Goal: Task Accomplishment & Management: Use online tool/utility

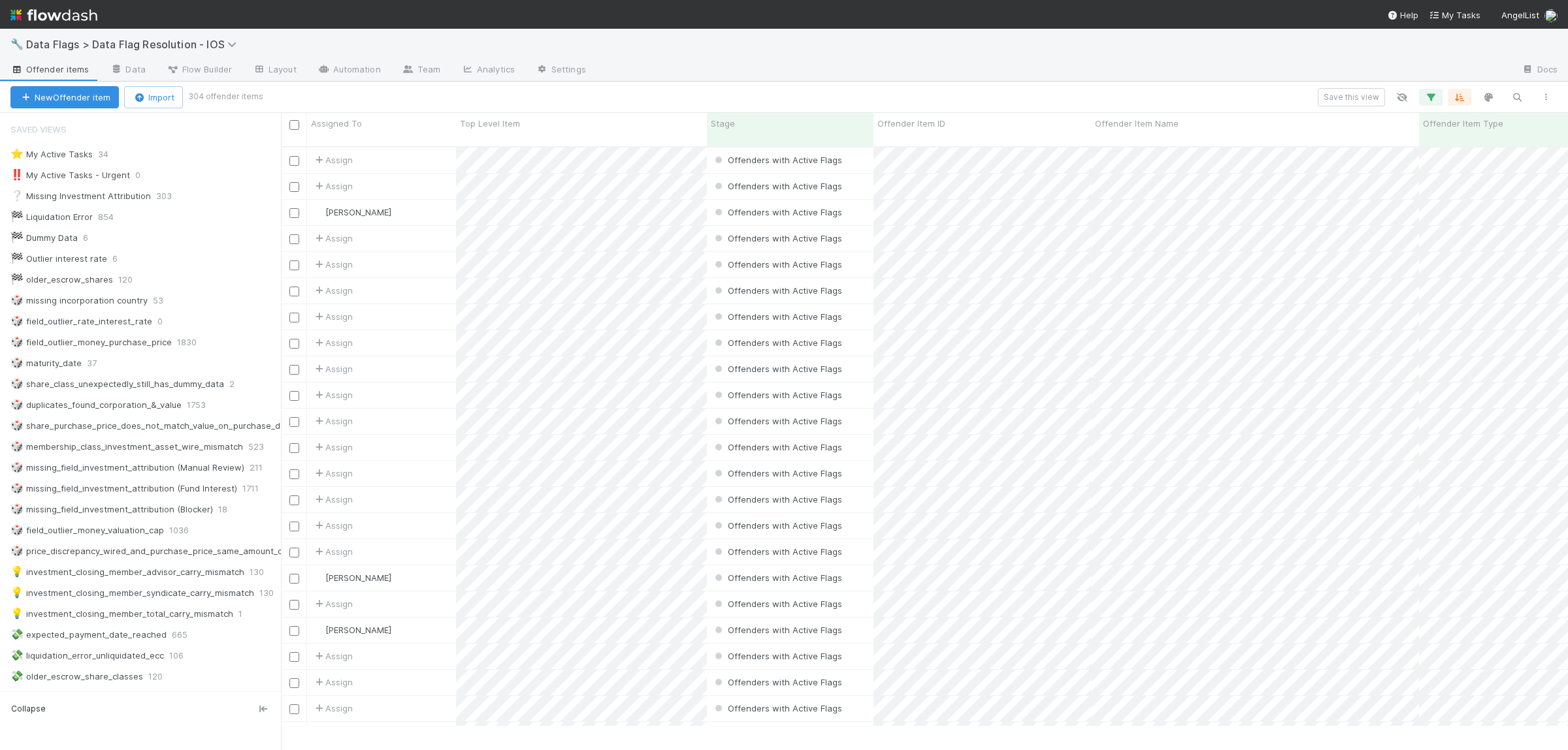
scroll to position [254, 0]
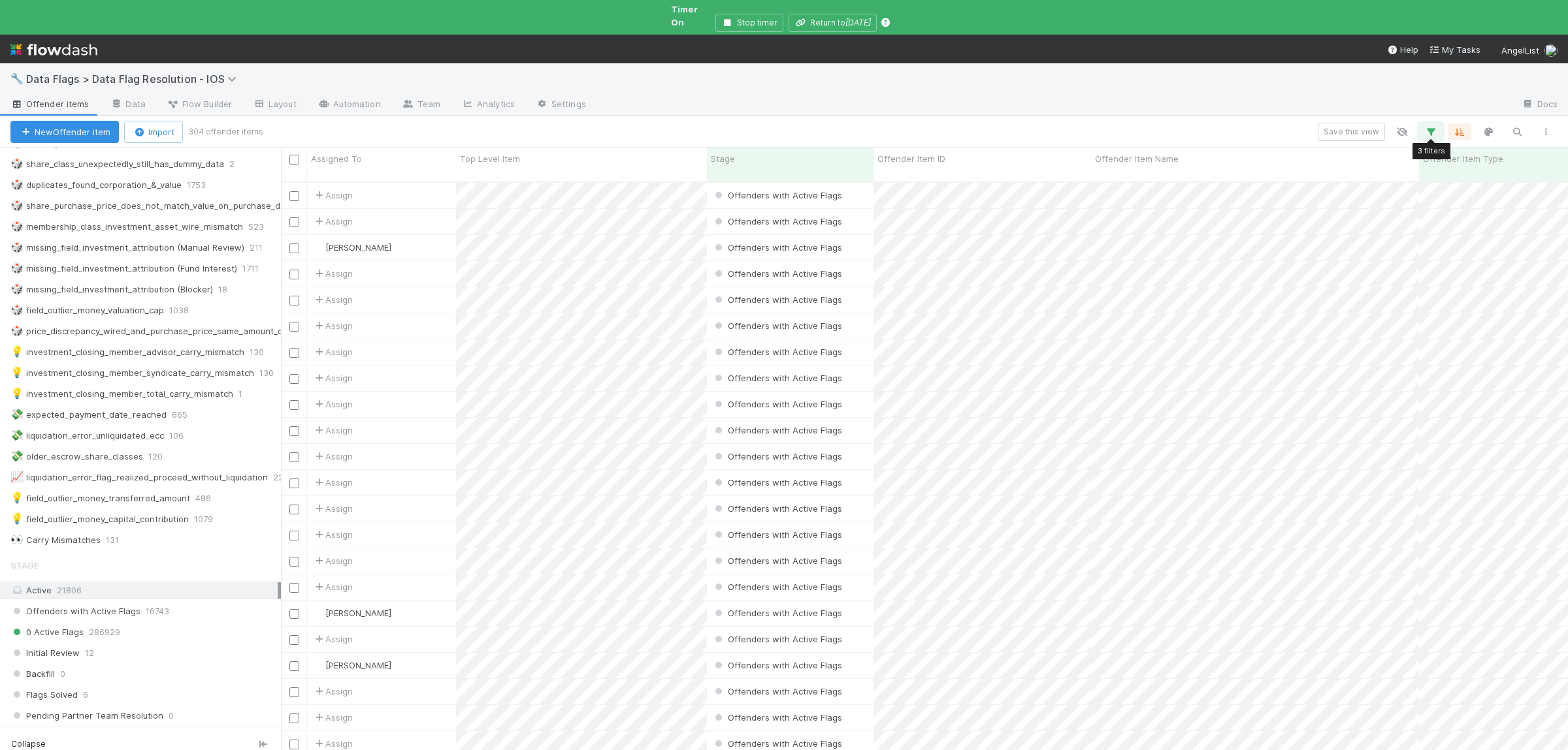
click at [1430, 126] on icon "button" at bounding box center [1431, 132] width 13 height 12
click at [1344, 183] on input "price_discrepancy_wired_and_purchase_price_same_amount_different_currencies" at bounding box center [1338, 190] width 126 height 20
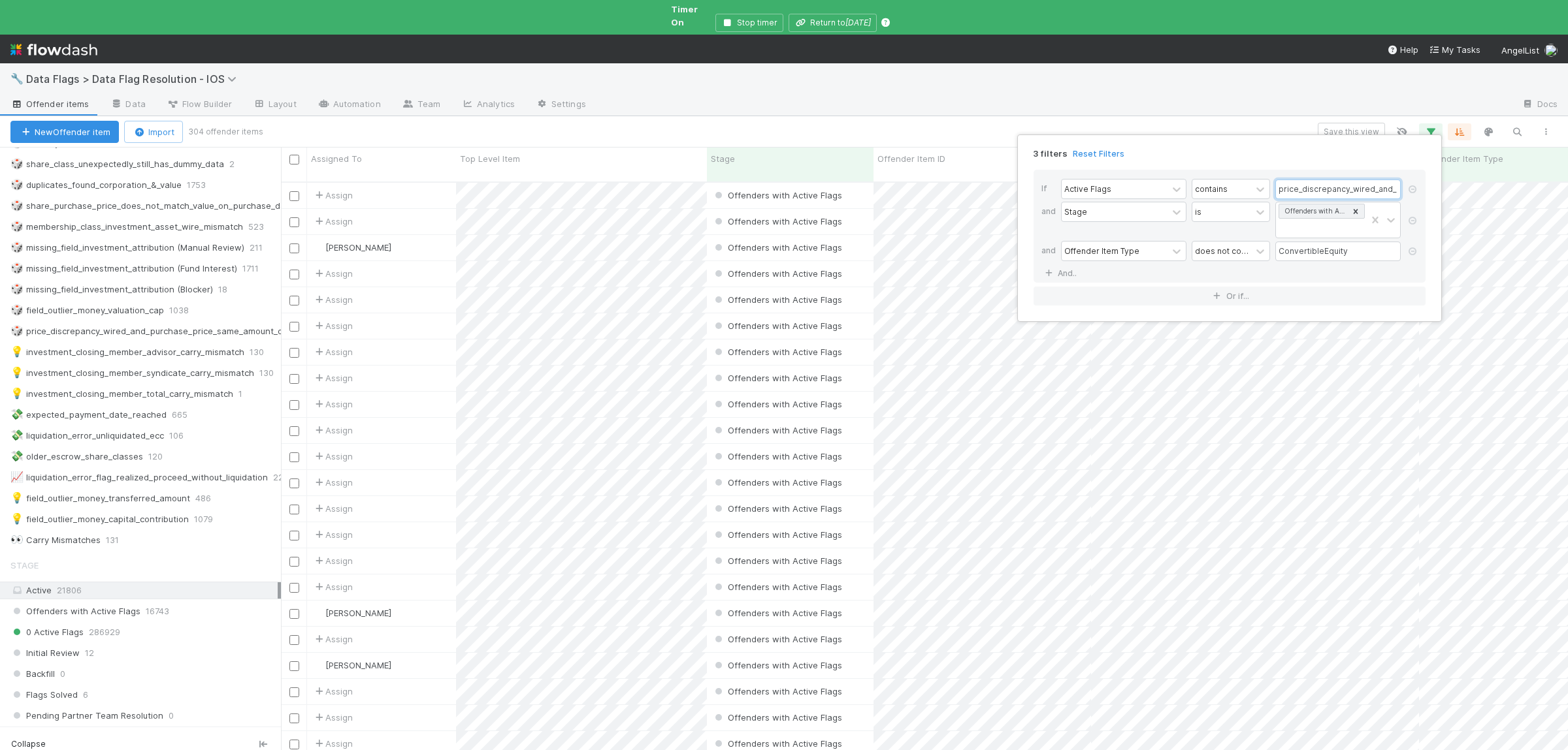
paste input "mismatched_wired_and_purchase_price"
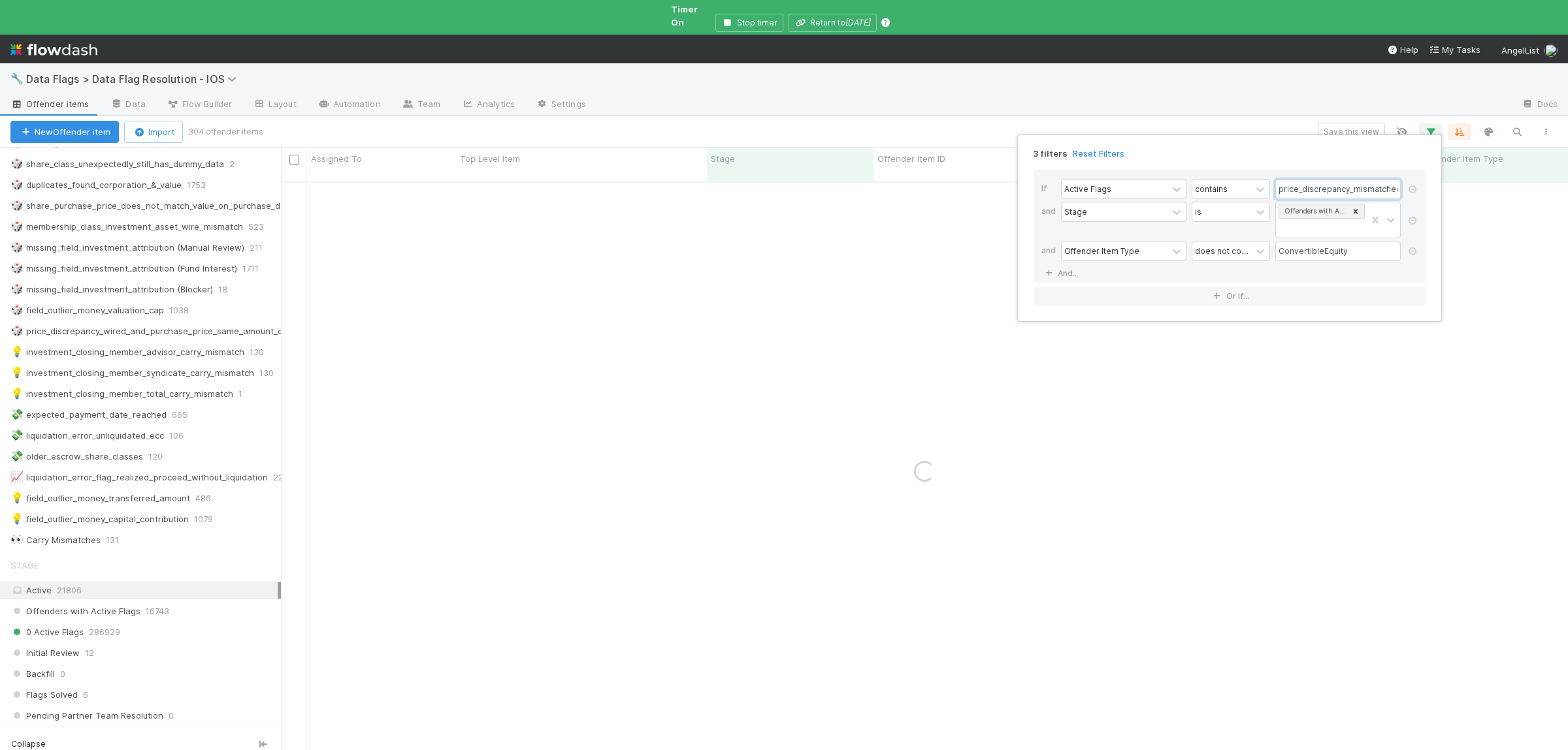
scroll to position [0, 99]
type input "price_discrepancy_mismatched_wired_and_purchase_price"
click at [1055, 534] on div "3 filters Reset Filters If Active Flags contains price_discrepancy_mismatched_w…" at bounding box center [784, 375] width 1568 height 750
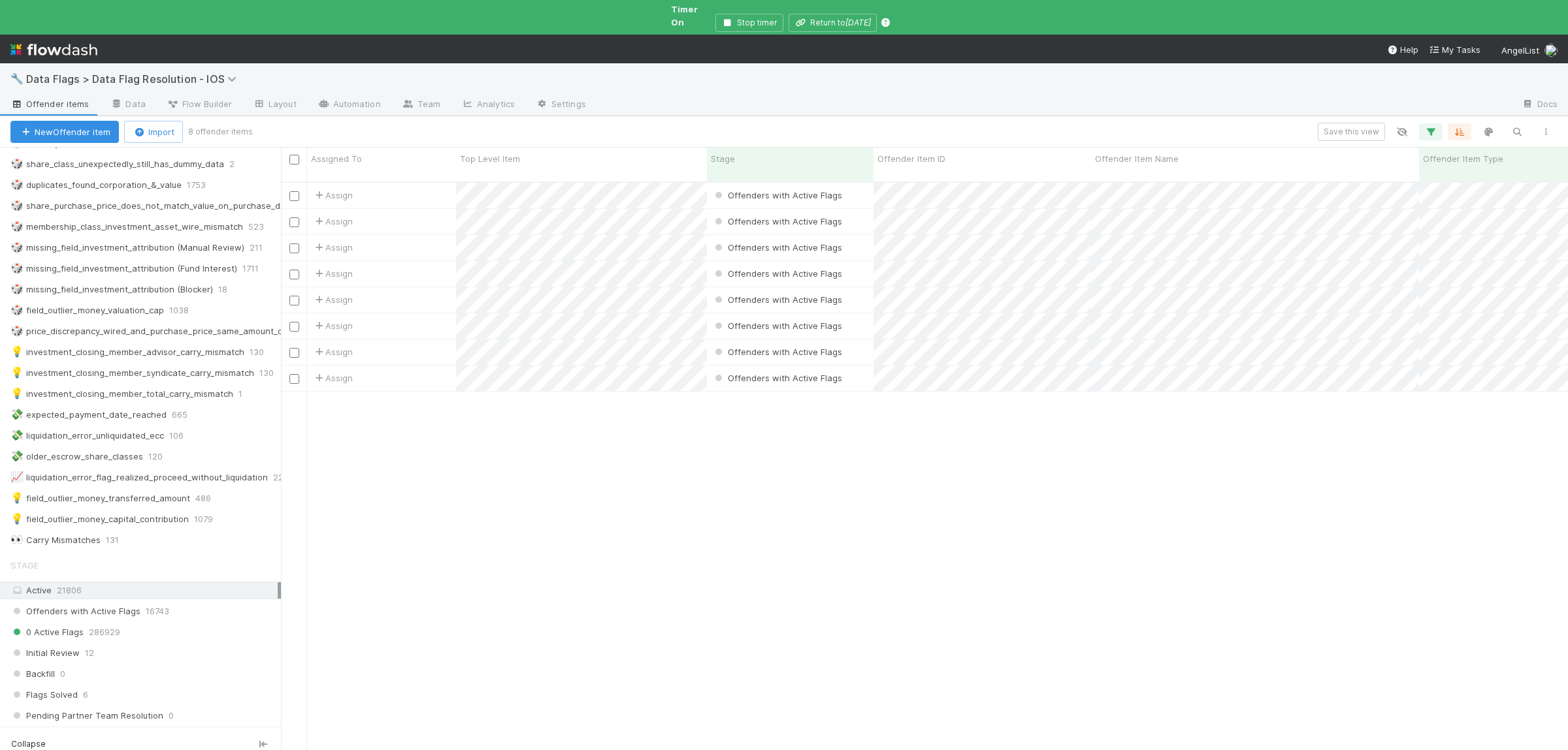
scroll to position [591, 1287]
click at [782, 444] on div "Assign Offenders with Active Flags 2/20/25, 4:34:06 PM 7/30/25, 6:33:29 PM 0 0 …" at bounding box center [924, 478] width 1287 height 591
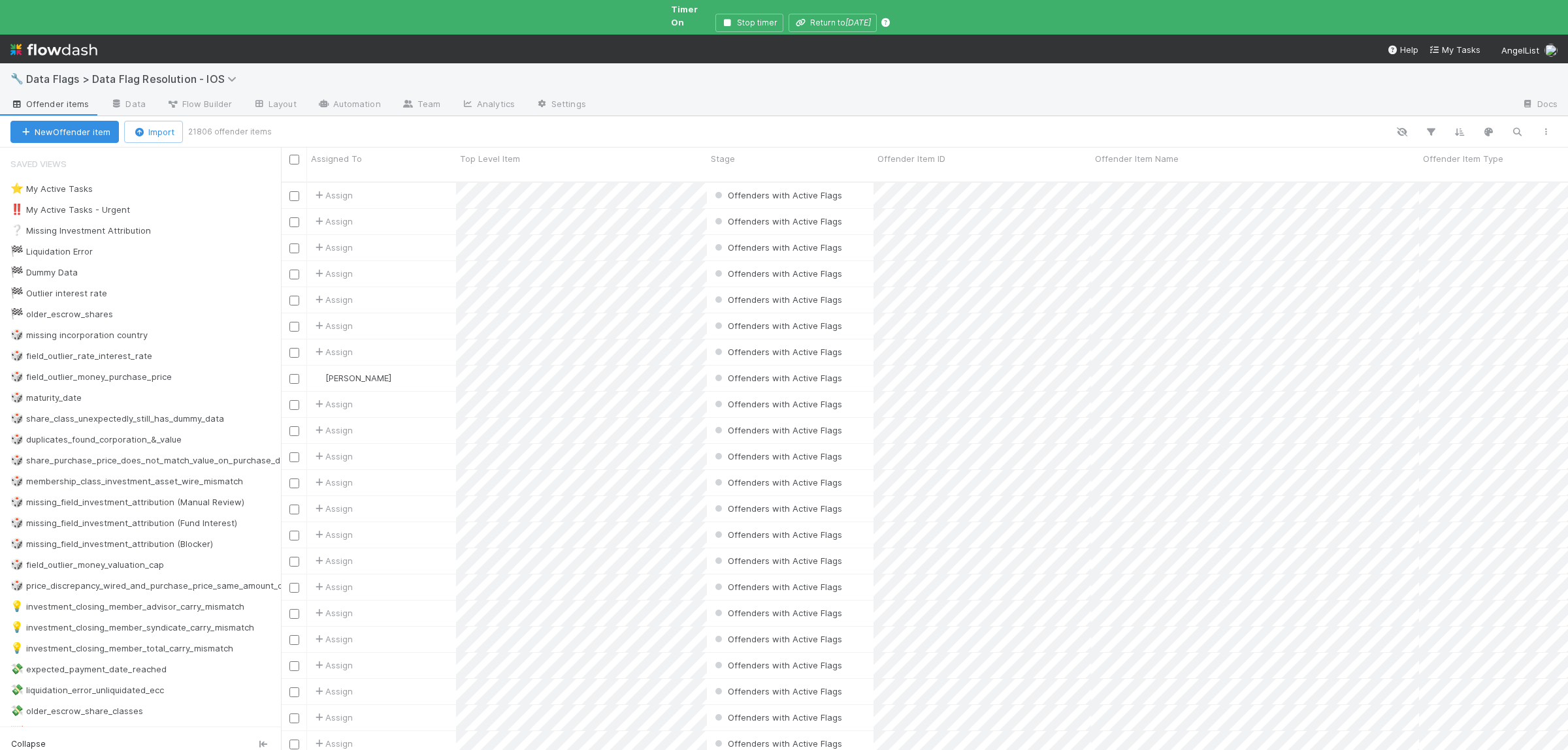
scroll to position [591, 1287]
click at [190, 584] on div "🎲 price_discrepancy_wired_and_purchase_price_same_amount_different_currencies" at bounding box center [186, 586] width 350 height 16
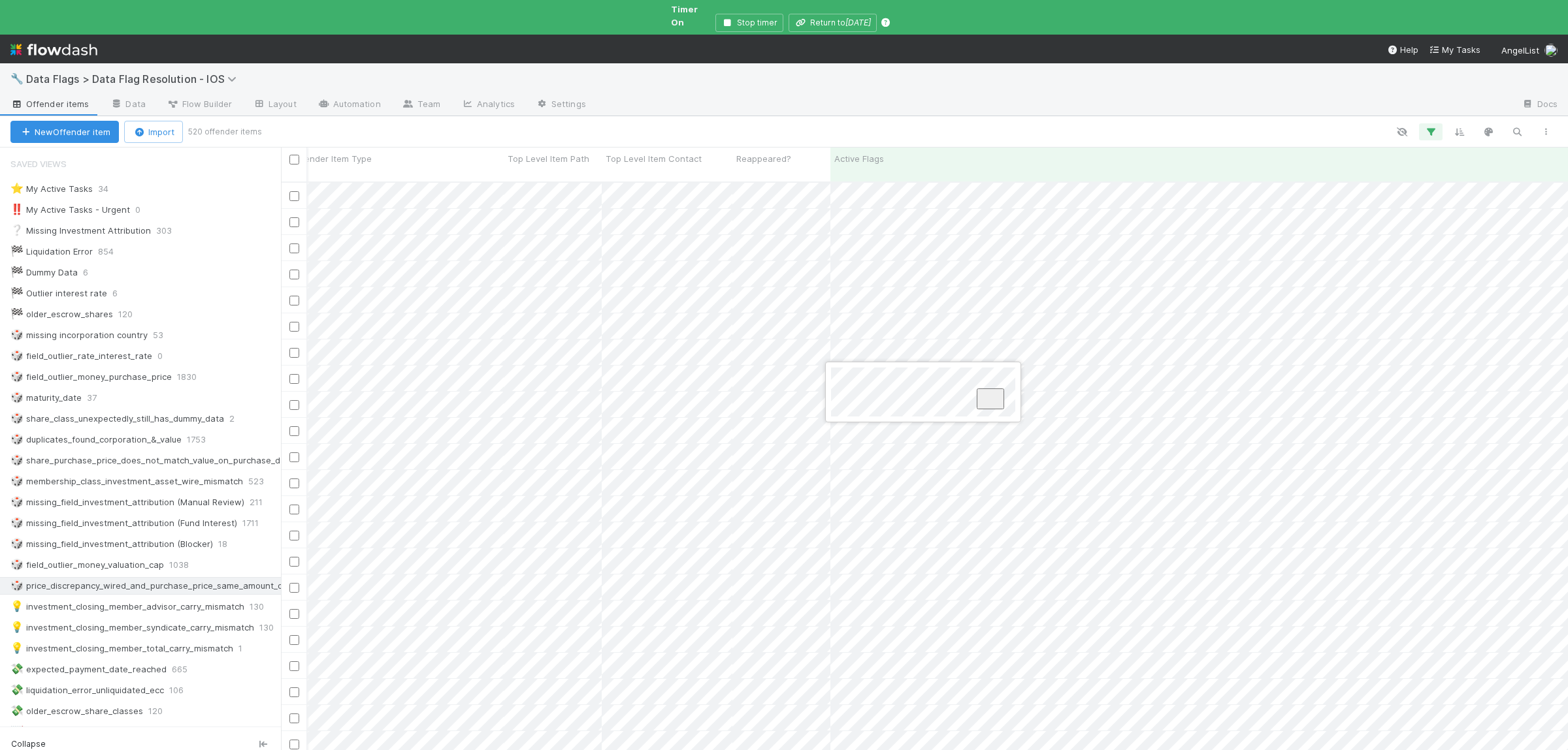
click at [846, 523] on div at bounding box center [784, 375] width 1568 height 750
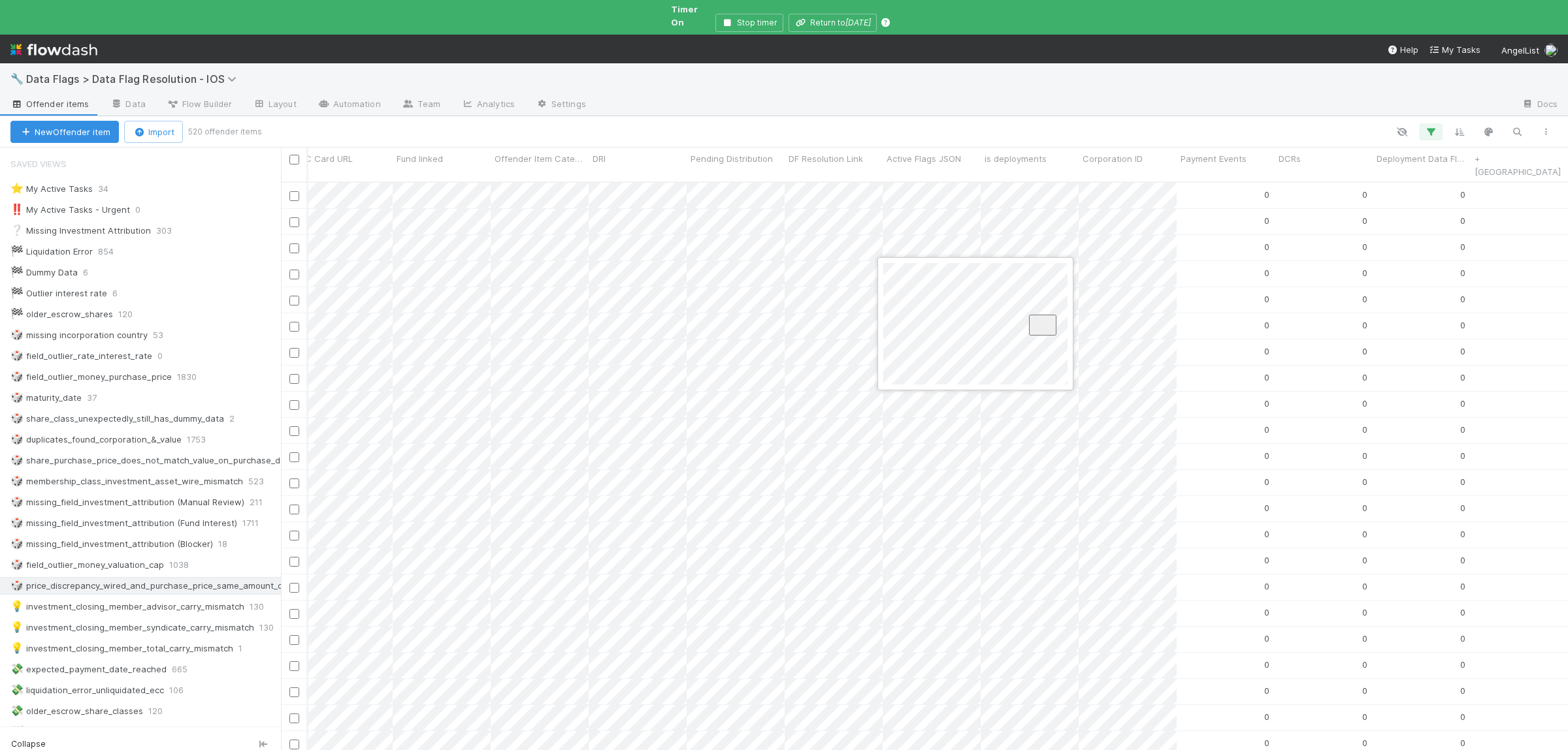
click at [945, 434] on div at bounding box center [784, 375] width 1568 height 750
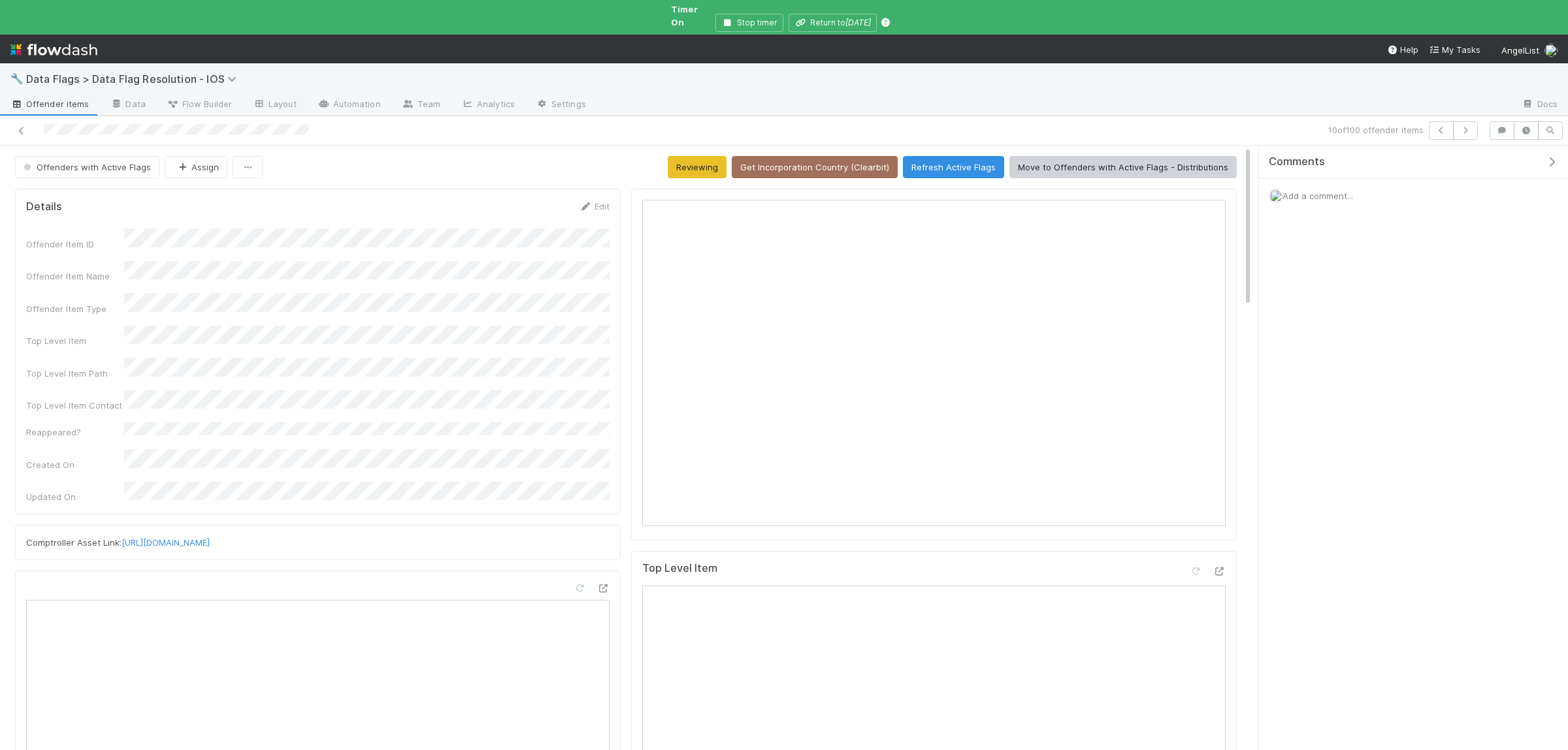
click at [20, 121] on div at bounding box center [376, 130] width 742 height 18
click at [27, 125] on link at bounding box center [21, 130] width 13 height 13
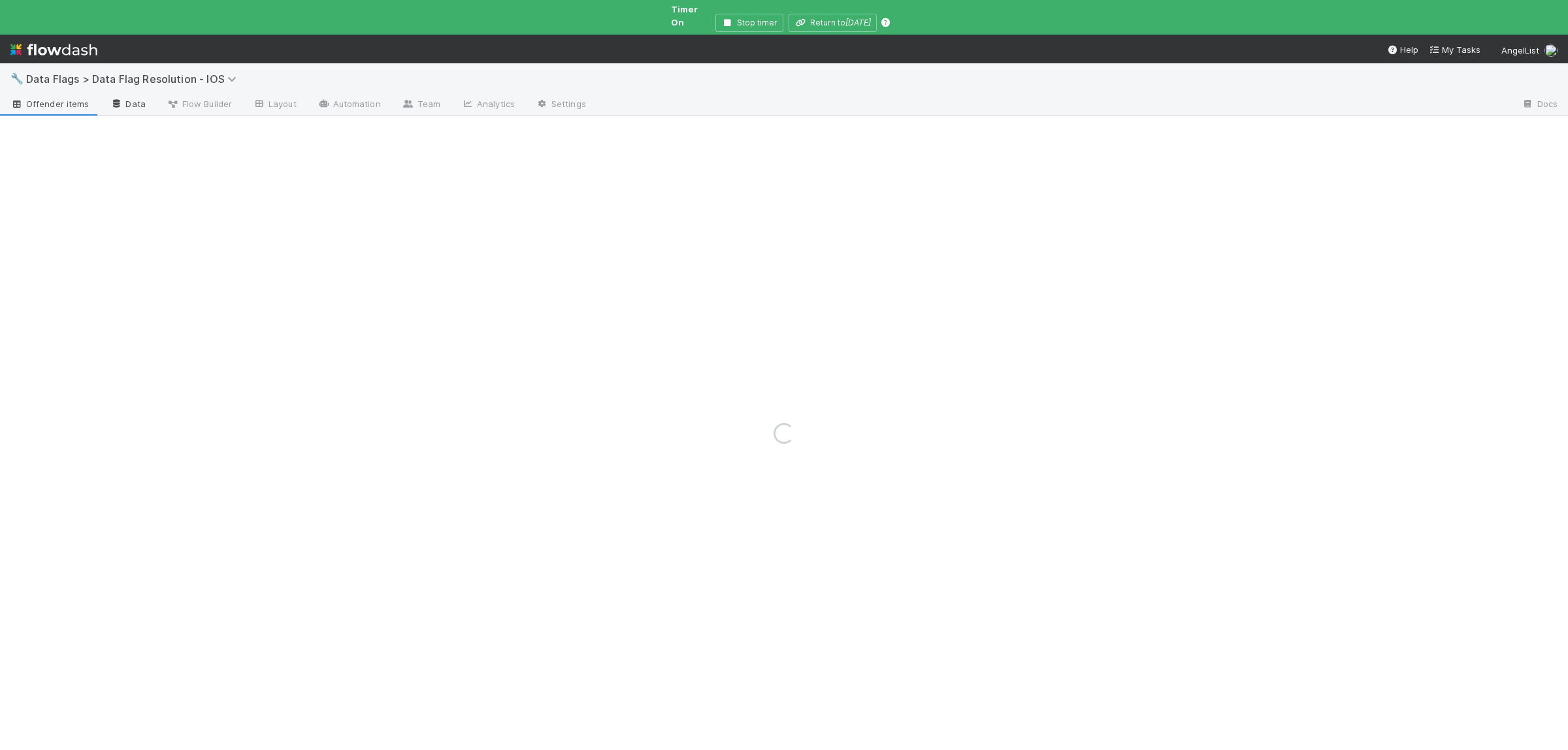
click at [125, 94] on link "Data" at bounding box center [128, 105] width 56 height 21
click at [350, 94] on link "Automation" at bounding box center [349, 105] width 85 height 21
click at [351, 103] on link "Automation" at bounding box center [349, 105] width 85 height 21
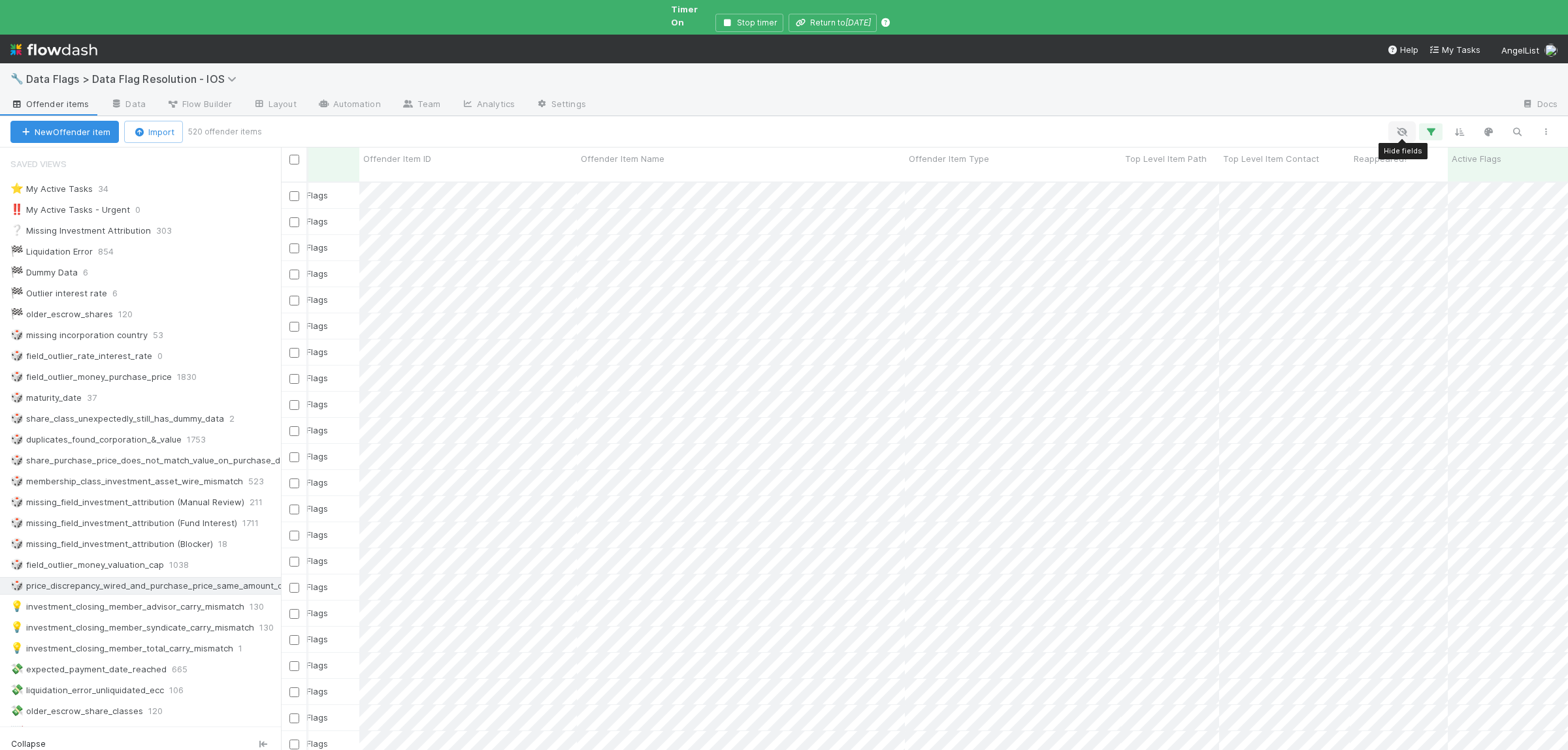
click at [1408, 126] on icon "button" at bounding box center [1402, 132] width 13 height 12
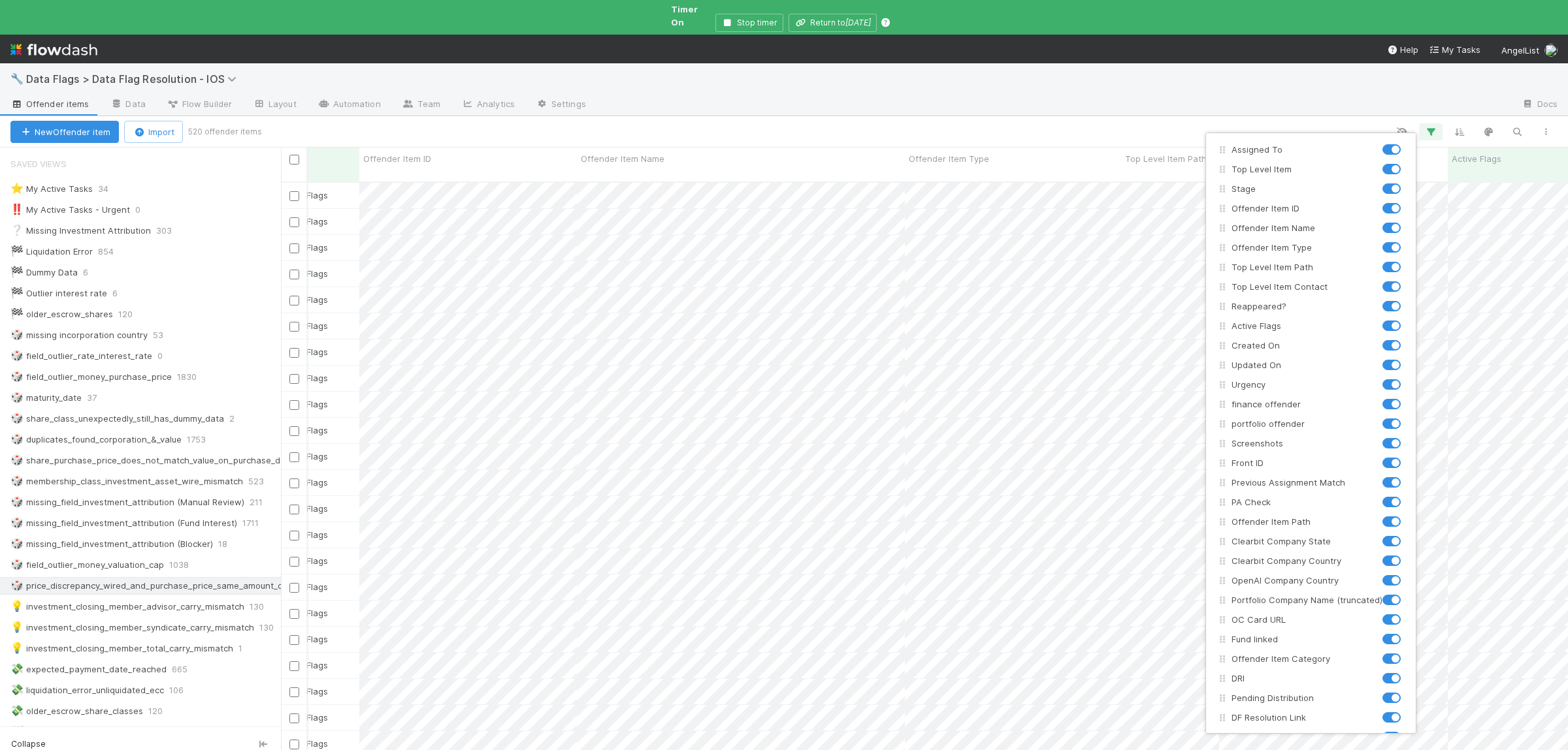
click at [752, 497] on div "Assigned To Top Level Item Stage Offender Item ID Offender Item Name Offender I…" at bounding box center [784, 375] width 1568 height 750
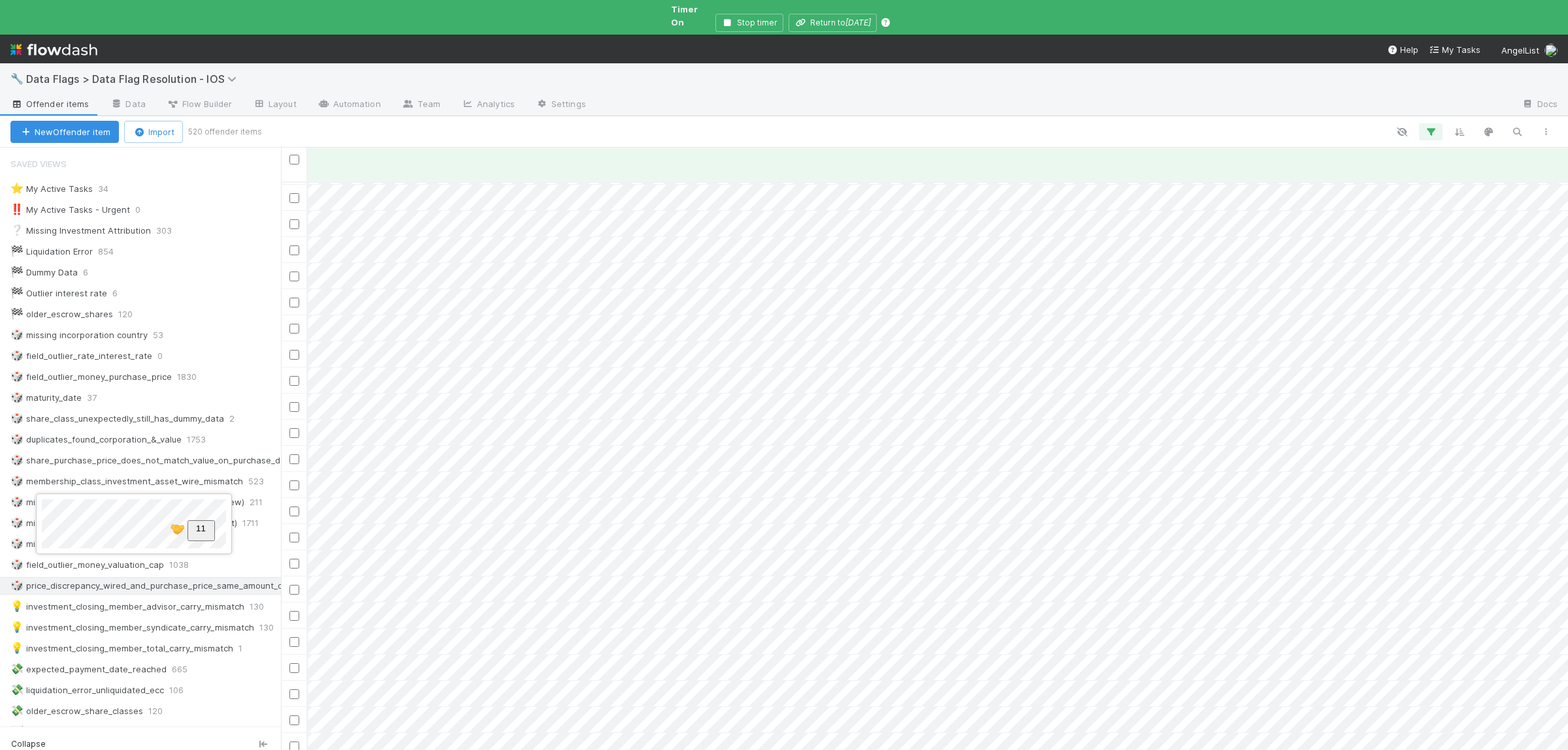
click at [1090, 513] on div at bounding box center [784, 375] width 1568 height 750
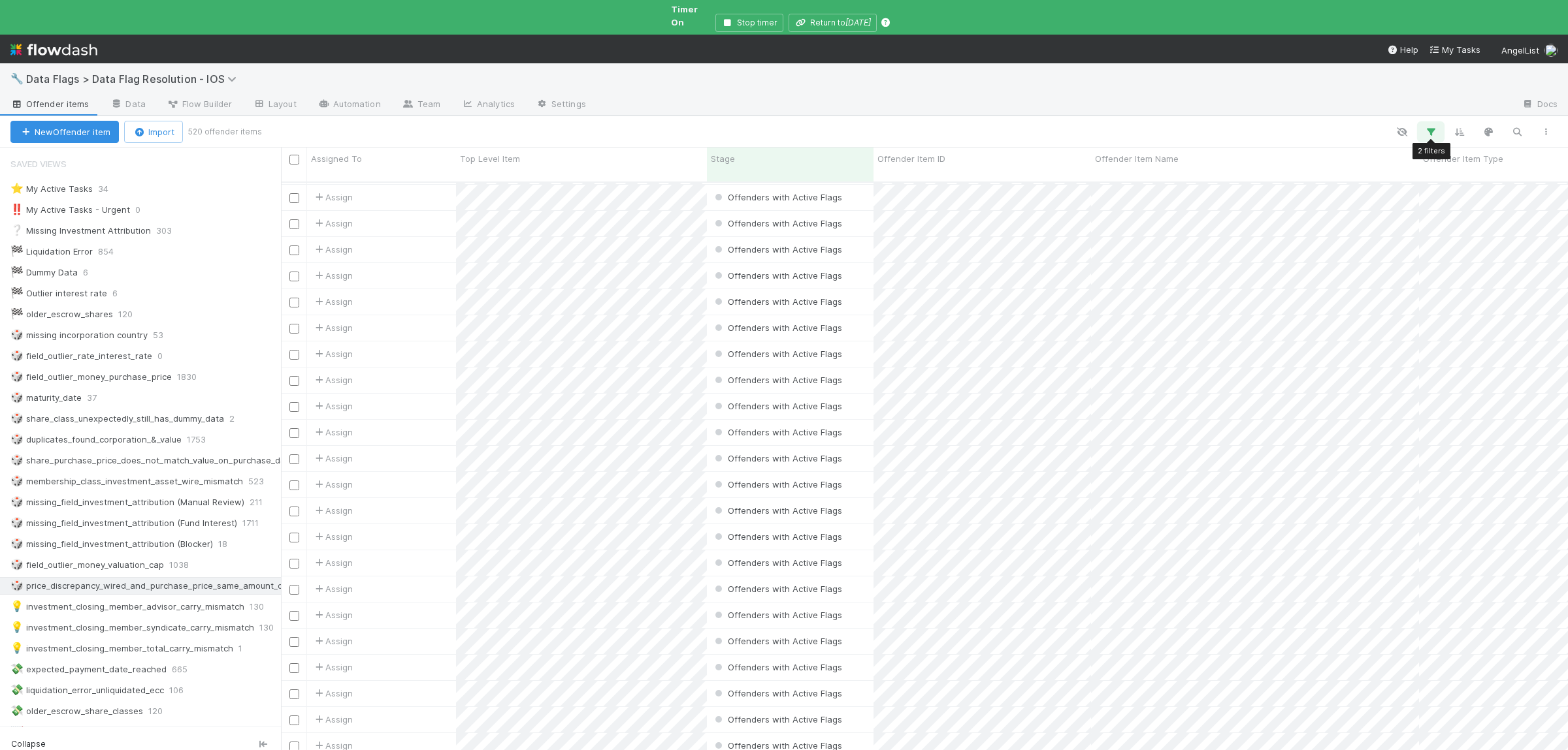
click at [1427, 126] on icon "button" at bounding box center [1431, 132] width 13 height 12
click at [1492, 141] on div "2 filters Reset Filters If Active Flags contains price_discrepancy_wired_and_pu…" at bounding box center [784, 375] width 1568 height 750
click at [1488, 152] on span "Offender Item Type" at bounding box center [1464, 159] width 80 height 13
click at [1466, 173] on div "Sort A → Z" at bounding box center [1490, 173] width 149 height 20
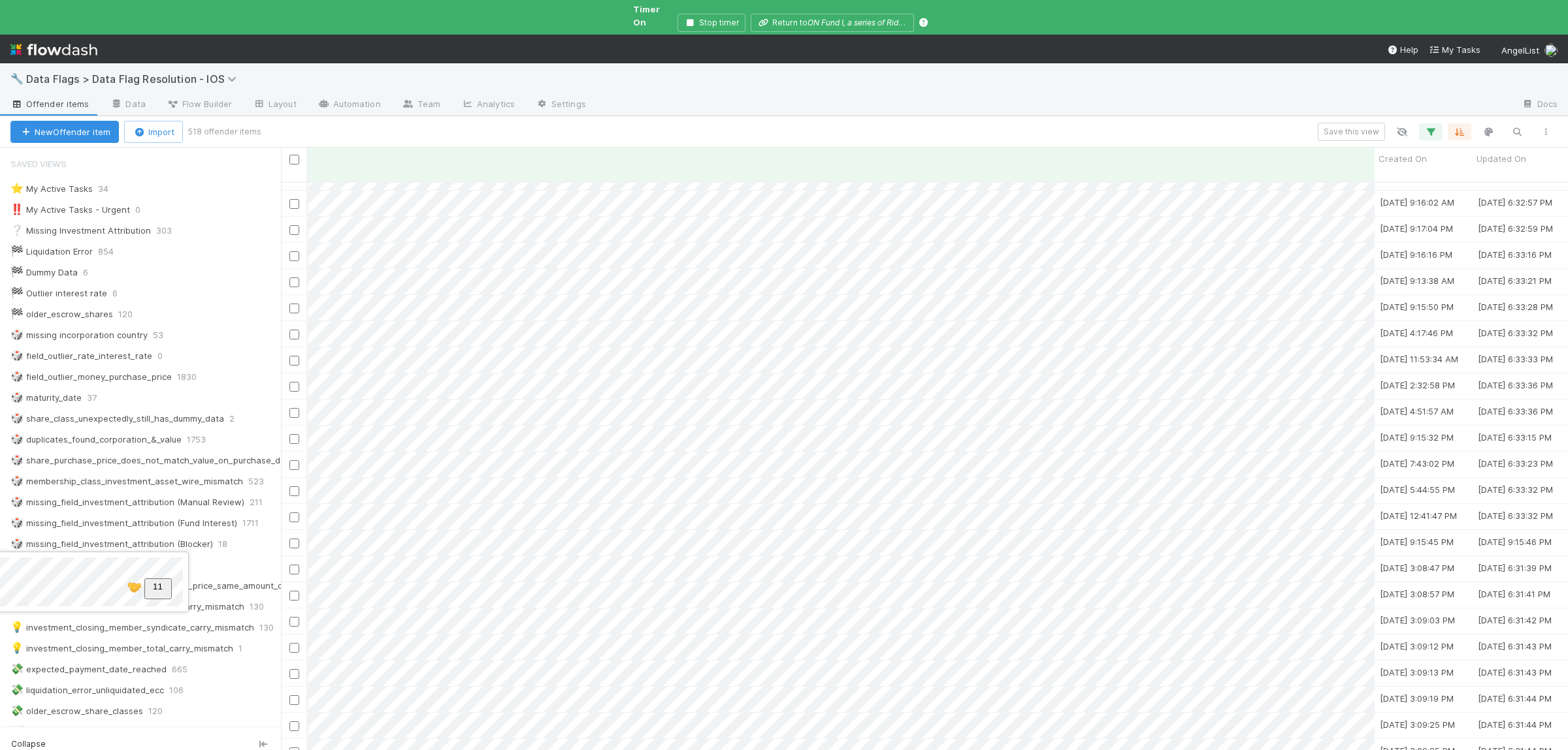
scroll to position [138, 0]
click at [1436, 126] on div at bounding box center [784, 375] width 1568 height 750
click at [1436, 126] on icon "button" at bounding box center [1431, 132] width 13 height 12
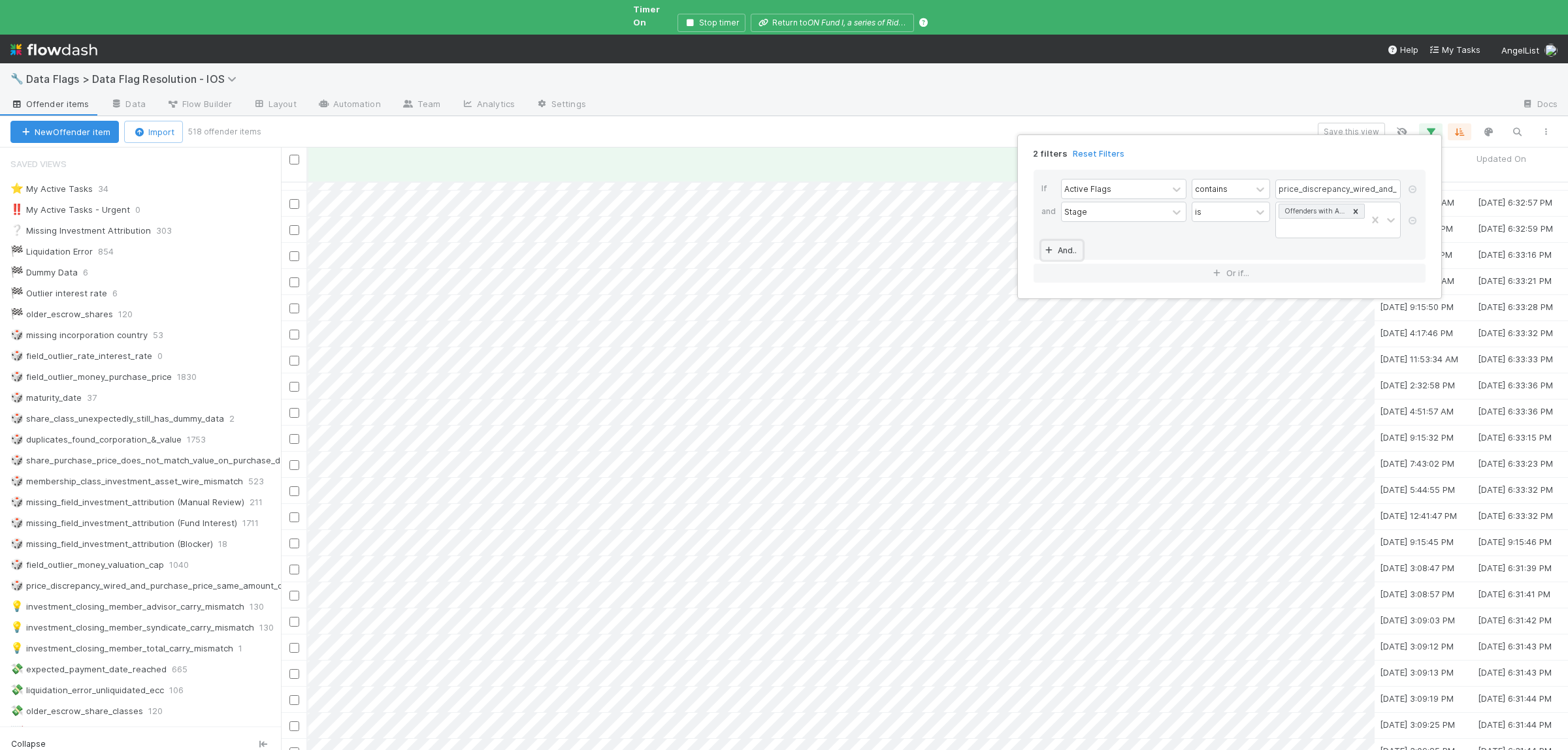
click at [1071, 250] on link "And.." at bounding box center [1062, 250] width 41 height 19
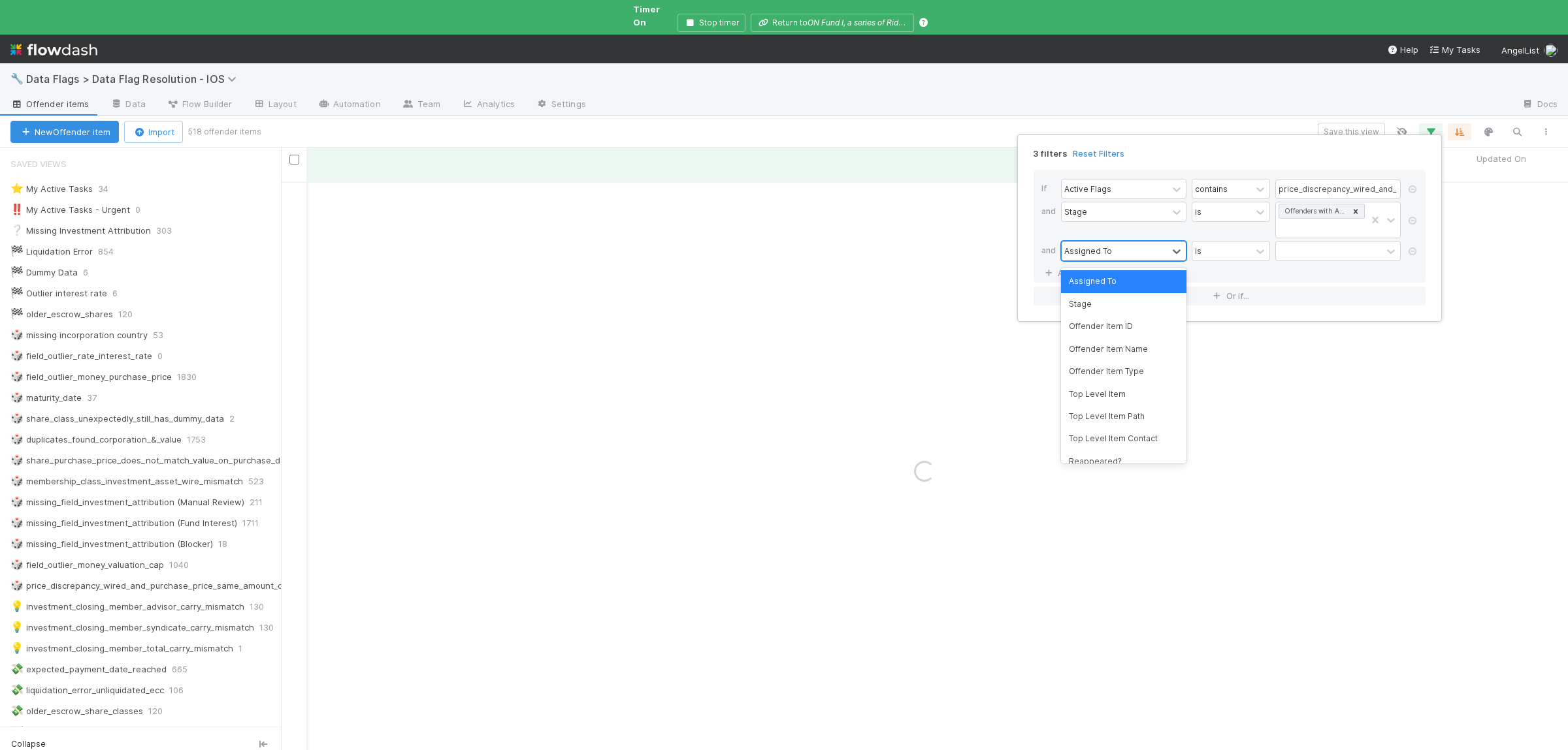
click at [1131, 253] on div "Assigned To" at bounding box center [1114, 251] width 106 height 19
type input "acti"
click at [1133, 277] on div "Active Flags" at bounding box center [1124, 281] width 126 height 22
click at [1287, 251] on input "text" at bounding box center [1338, 252] width 126 height 20
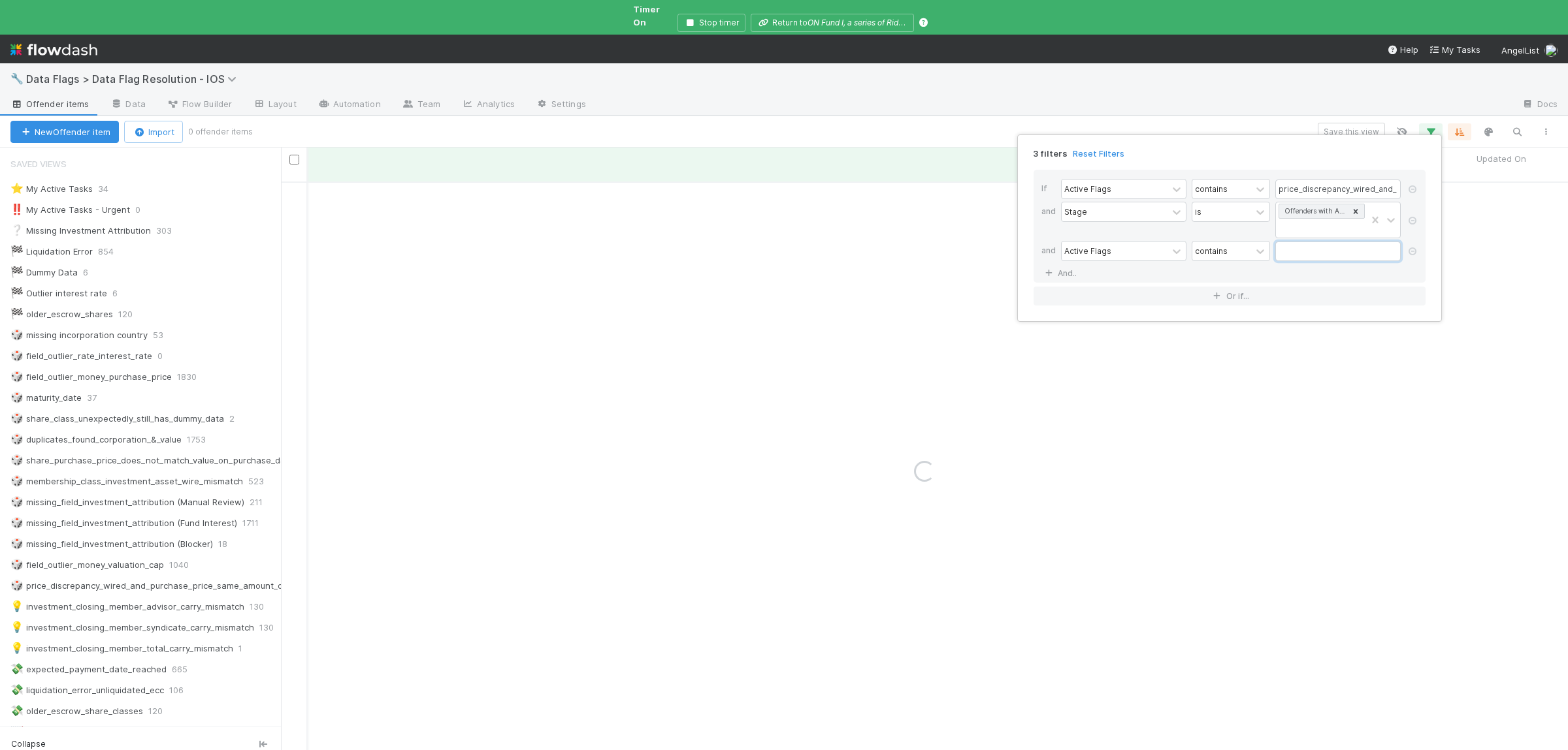
paste input "Asset has a beneficial owner asset interest"
type input "Asset has a beneficial owner asset interest"
click at [1238, 457] on div "3 filters Reset Filters If Active Flags contains price_discrepancy_wired_and_pu…" at bounding box center [784, 375] width 1568 height 750
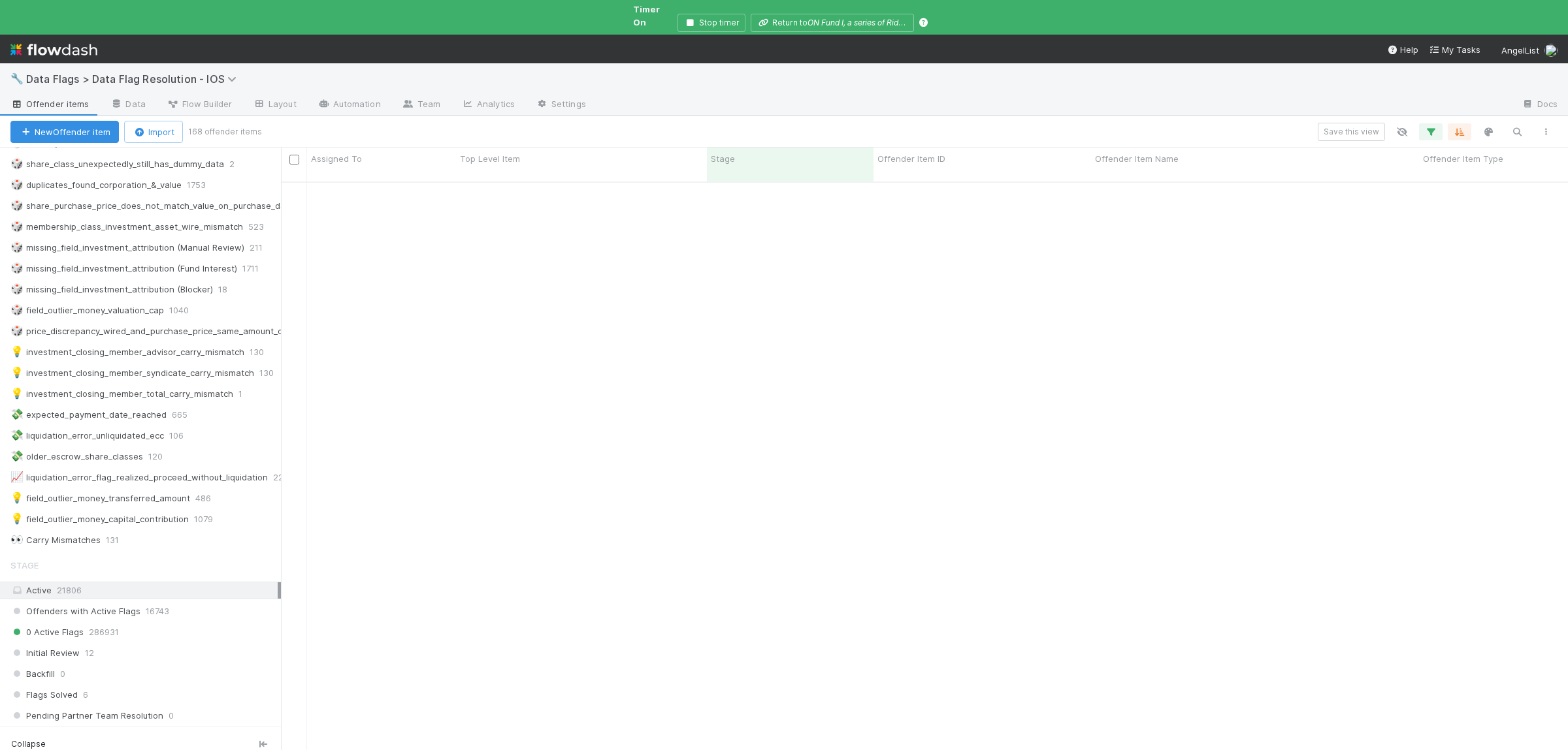
scroll to position [0, 0]
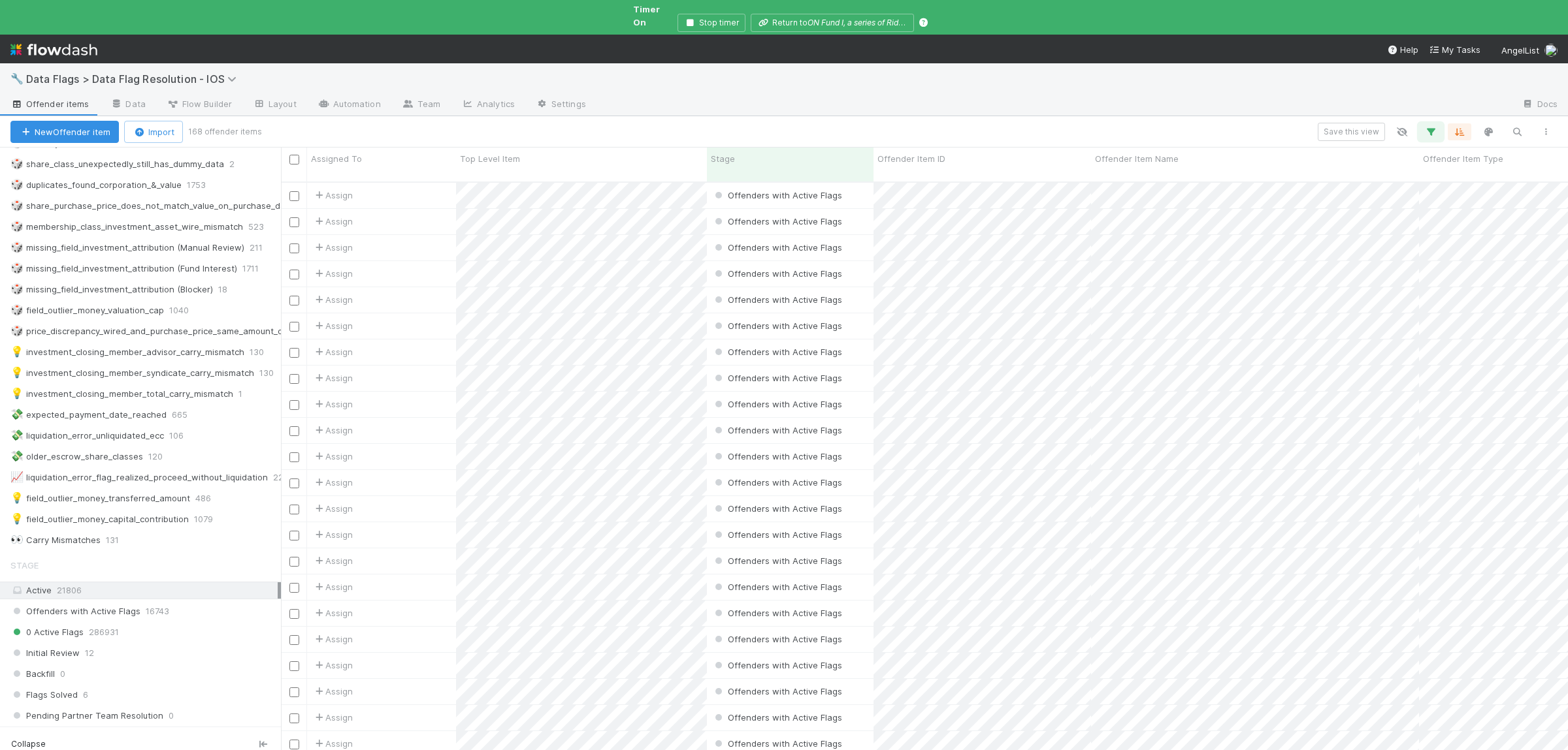
click at [1421, 123] on button "button" at bounding box center [1430, 132] width 23 height 17
click at [1253, 257] on div at bounding box center [1260, 251] width 16 height 13
click at [1241, 306] on div "does not contain" at bounding box center [1231, 310] width 78 height 35
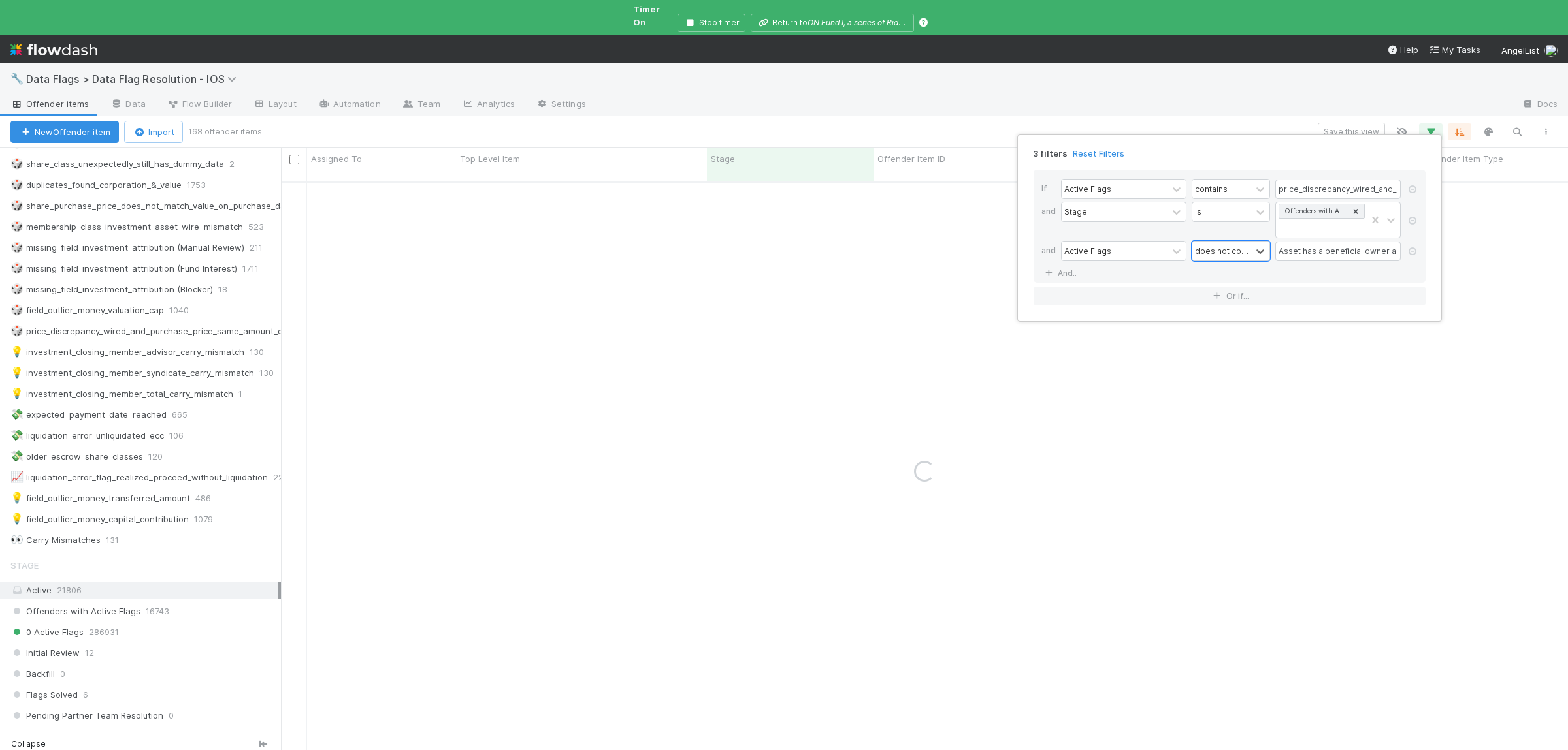
click at [677, 469] on div "3 filters Reset Filters If Active Flags contains price_discrepancy_wired_and_pu…" at bounding box center [784, 375] width 1568 height 750
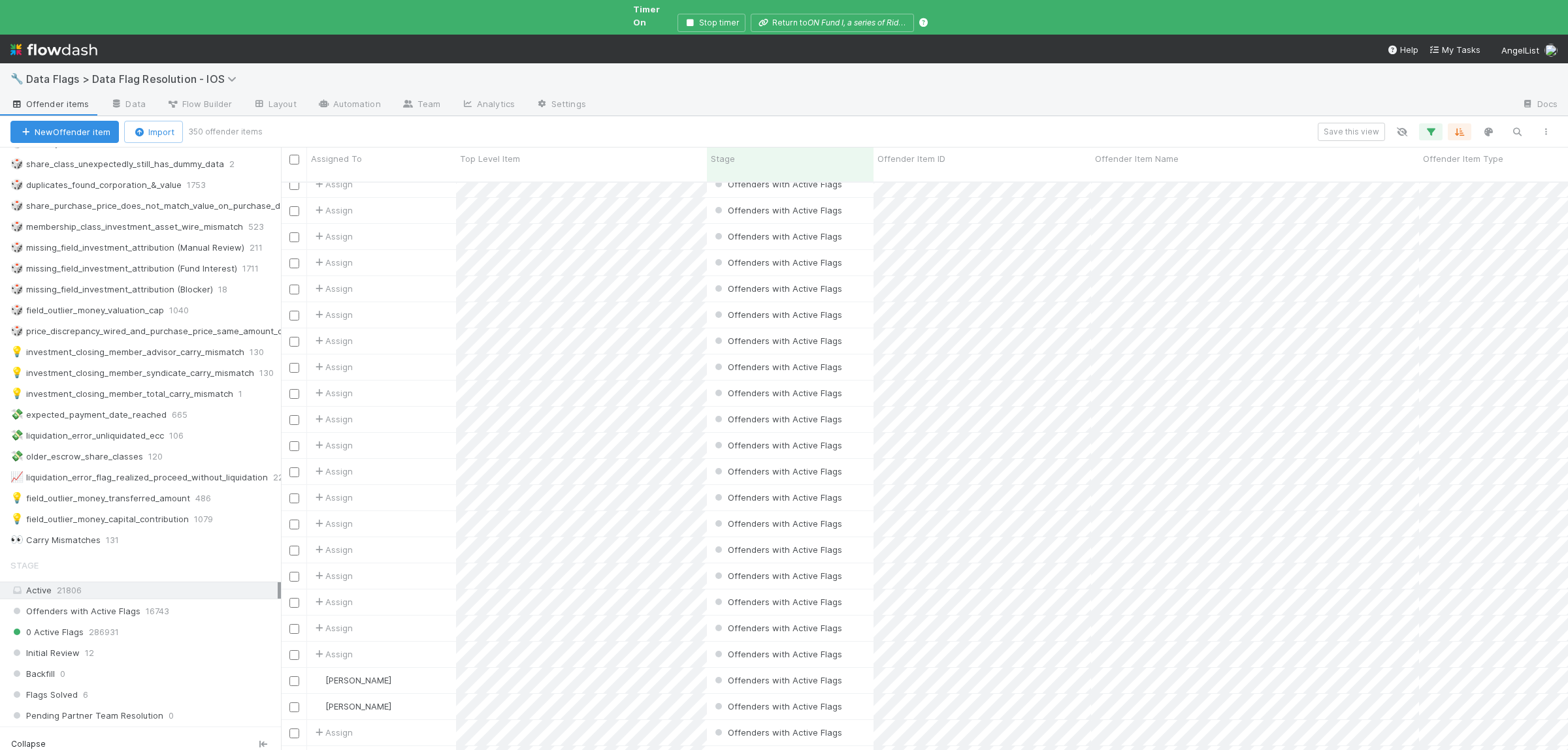
scroll to position [445, 0]
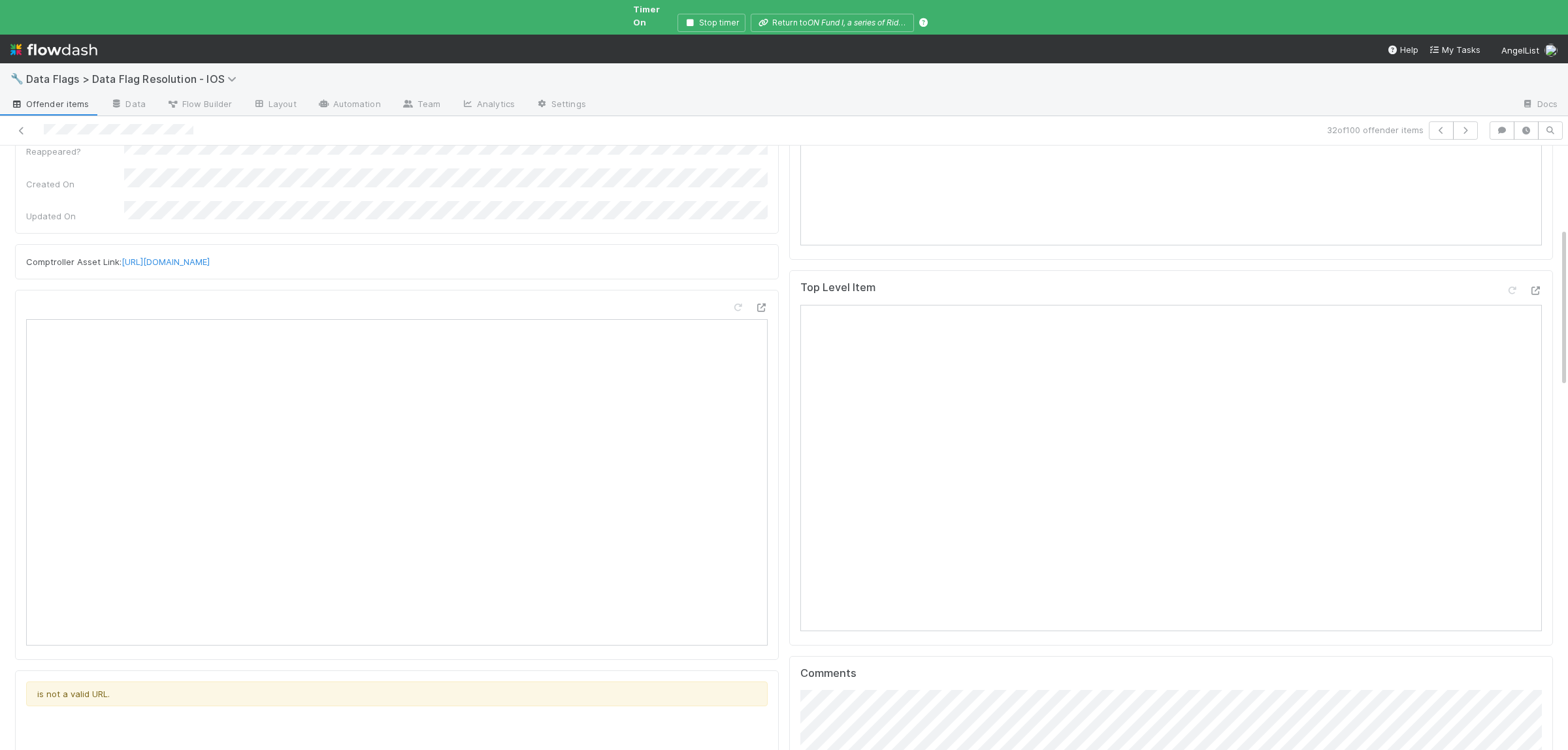
scroll to position [254, 0]
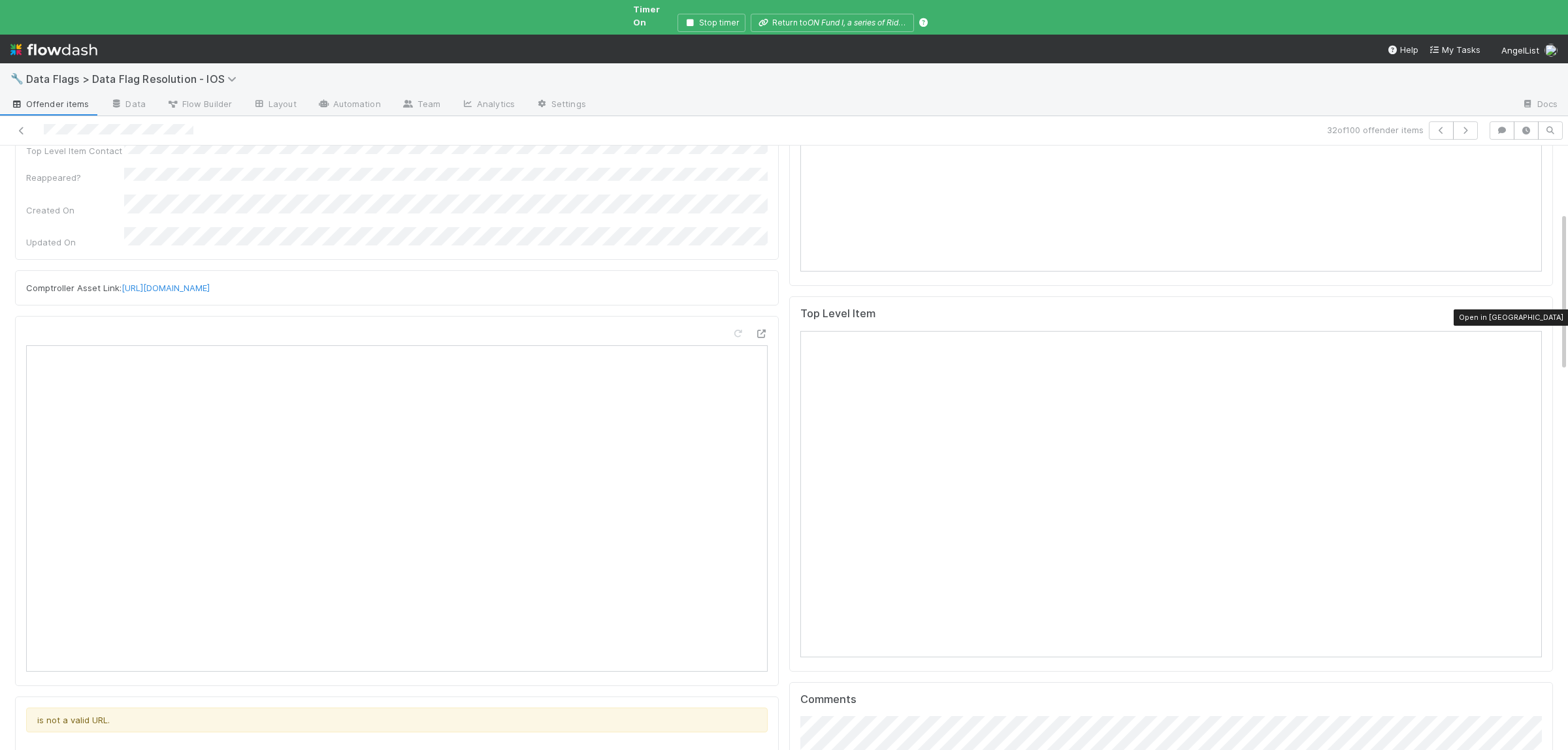
click at [1535, 313] on icon at bounding box center [1536, 317] width 13 height 8
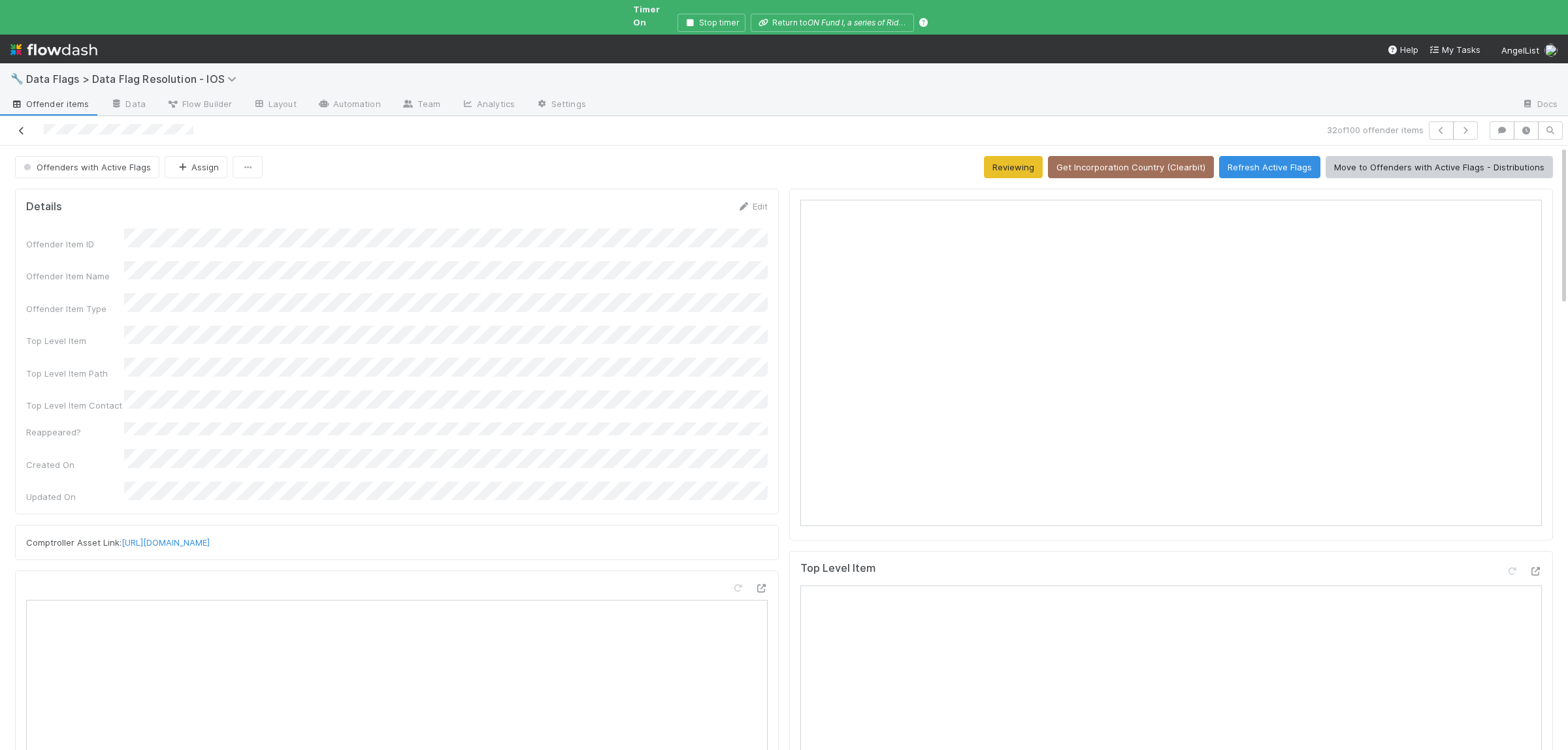
click at [22, 127] on icon at bounding box center [21, 131] width 13 height 8
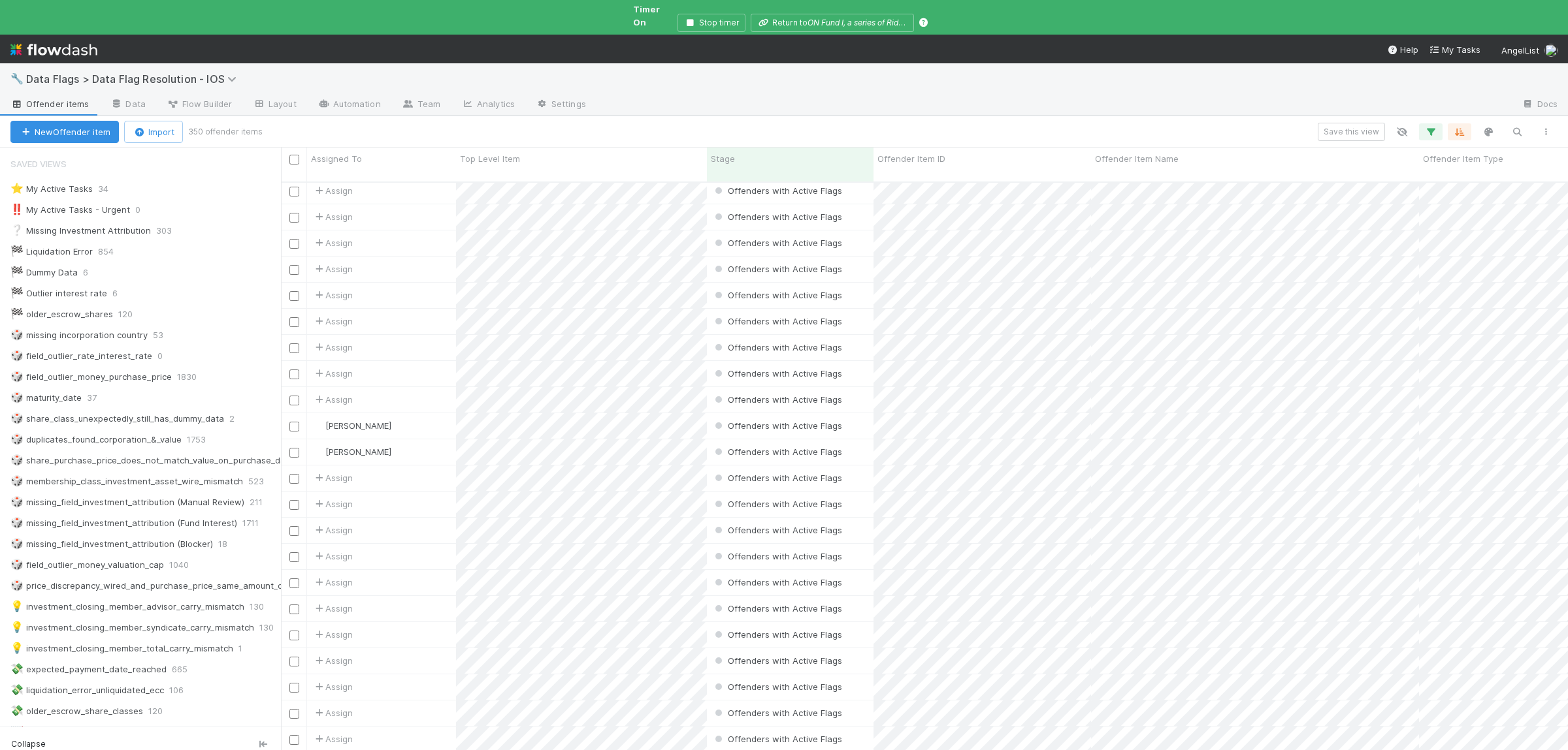
scroll to position [254, 0]
click at [1434, 126] on icon "button" at bounding box center [1431, 132] width 13 height 12
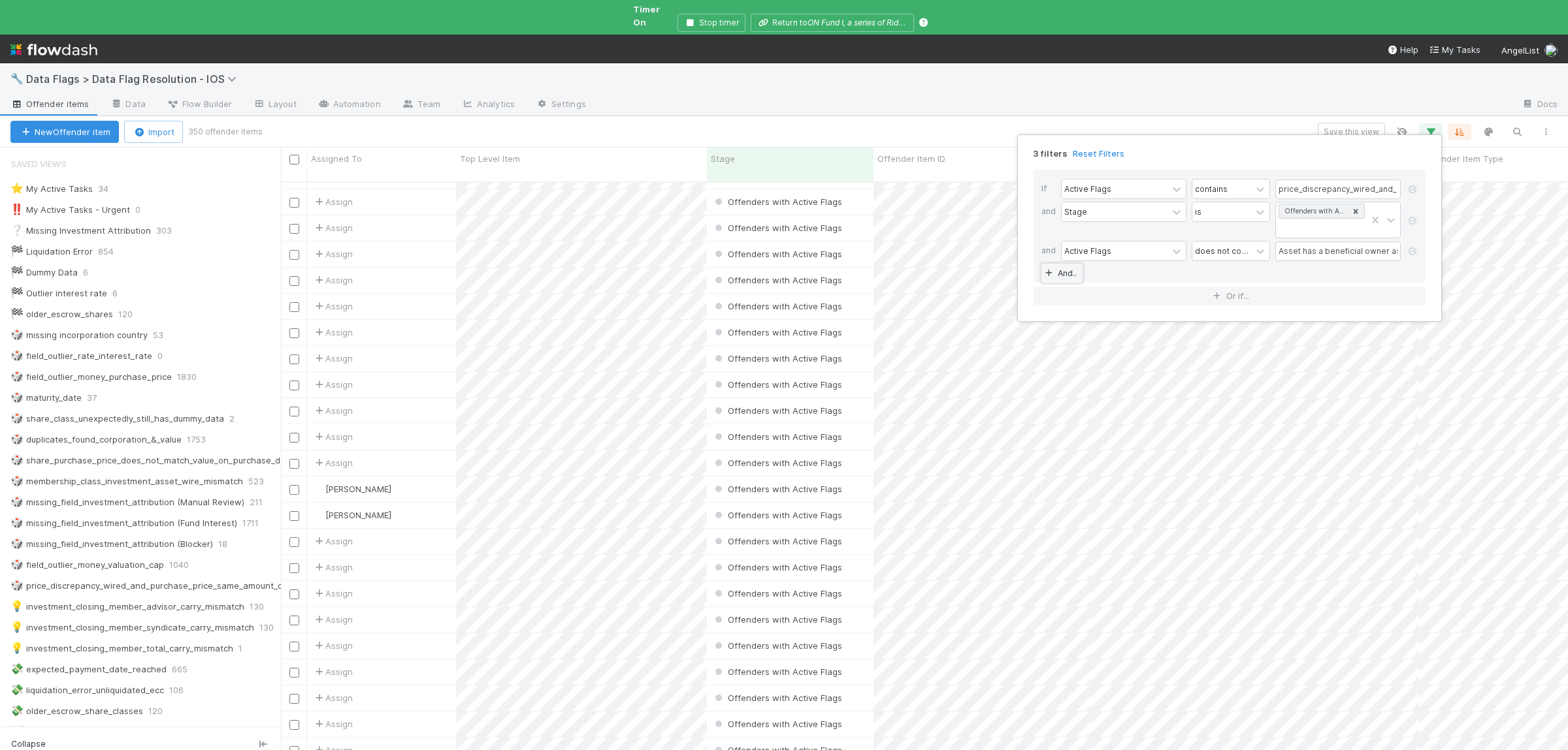
click at [1064, 271] on link "And.." at bounding box center [1062, 273] width 41 height 19
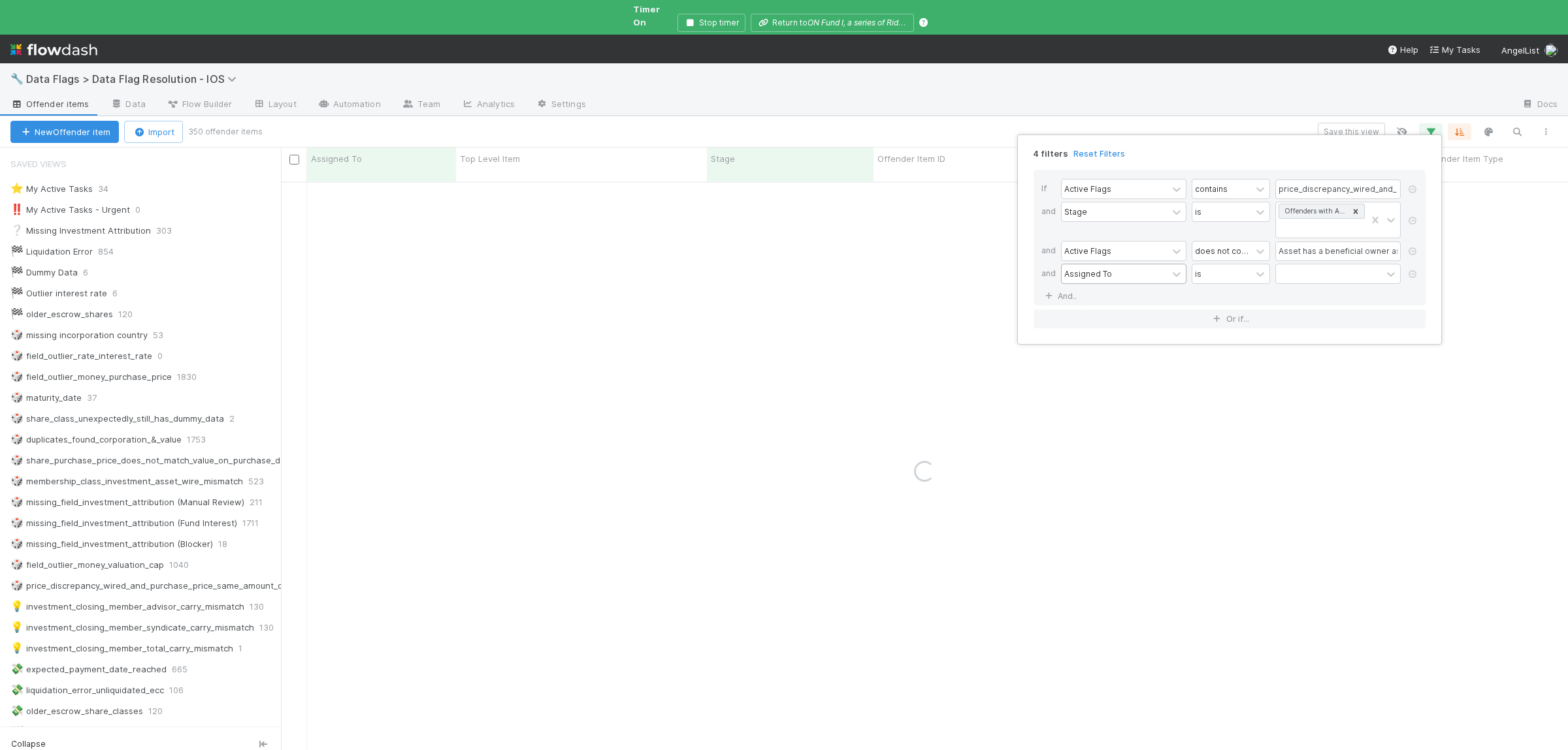
click at [1105, 271] on div "Assigned To" at bounding box center [1088, 273] width 48 height 12
type input "6"
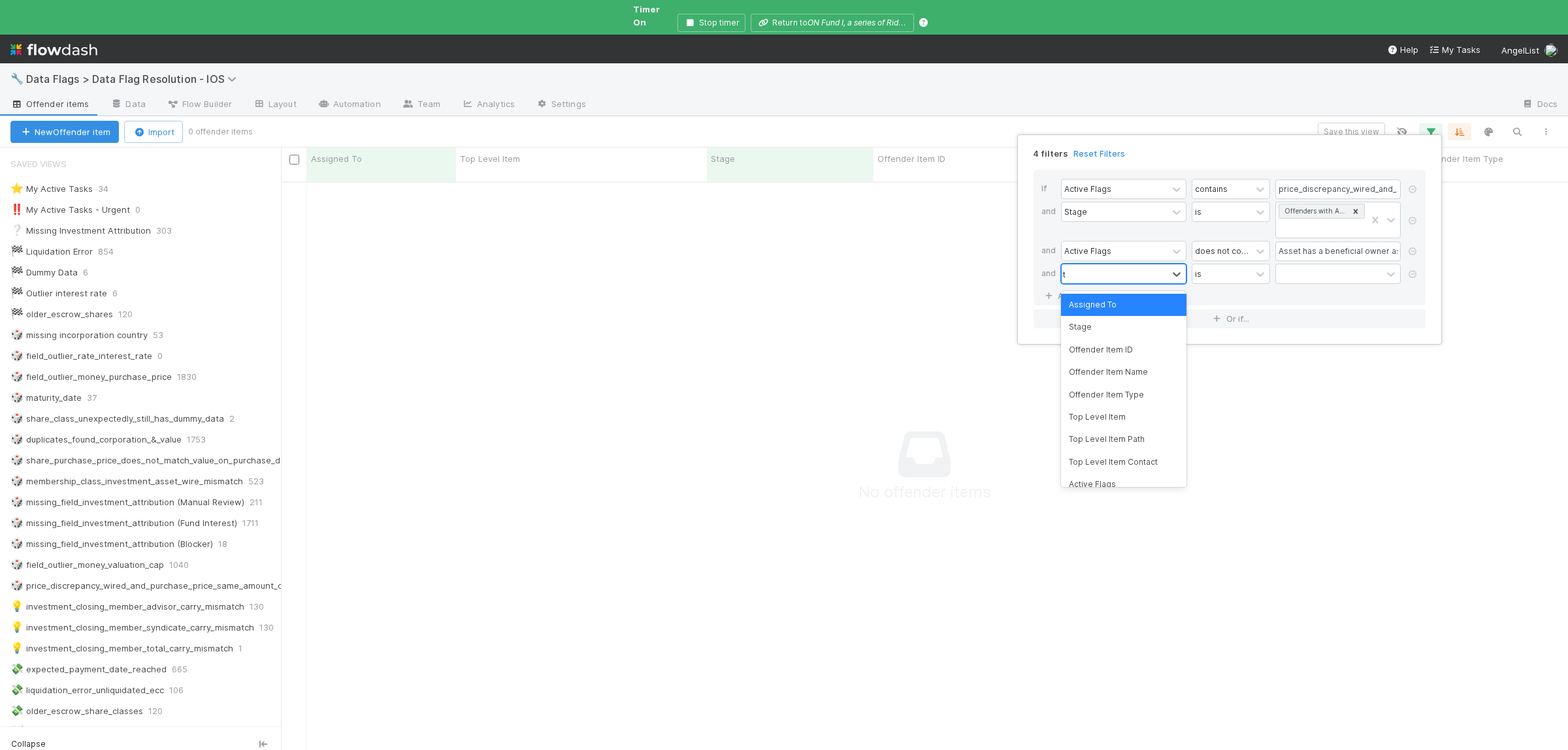
type input "to"
click at [1104, 320] on div "Top Level Item" at bounding box center [1124, 326] width 126 height 22
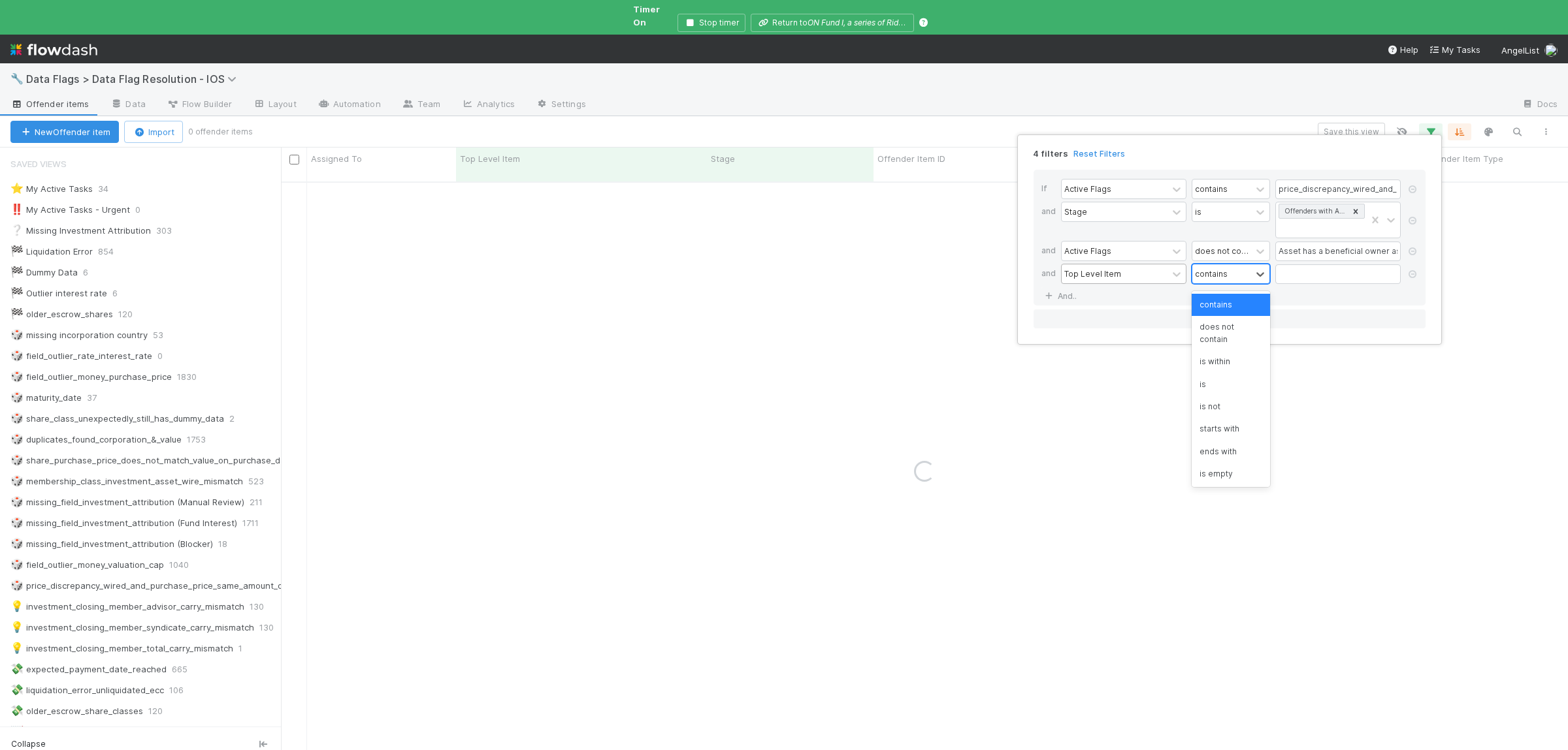
click at [1241, 283] on div "contains" at bounding box center [1222, 273] width 59 height 19
click at [1241, 324] on div "does not contain" at bounding box center [1231, 333] width 78 height 35
click at [1325, 277] on input "text" at bounding box center [1338, 274] width 126 height 20
click at [1237, 278] on div "does not contain" at bounding box center [1222, 273] width 54 height 12
click at [1225, 300] on div "contains" at bounding box center [1231, 305] width 78 height 22
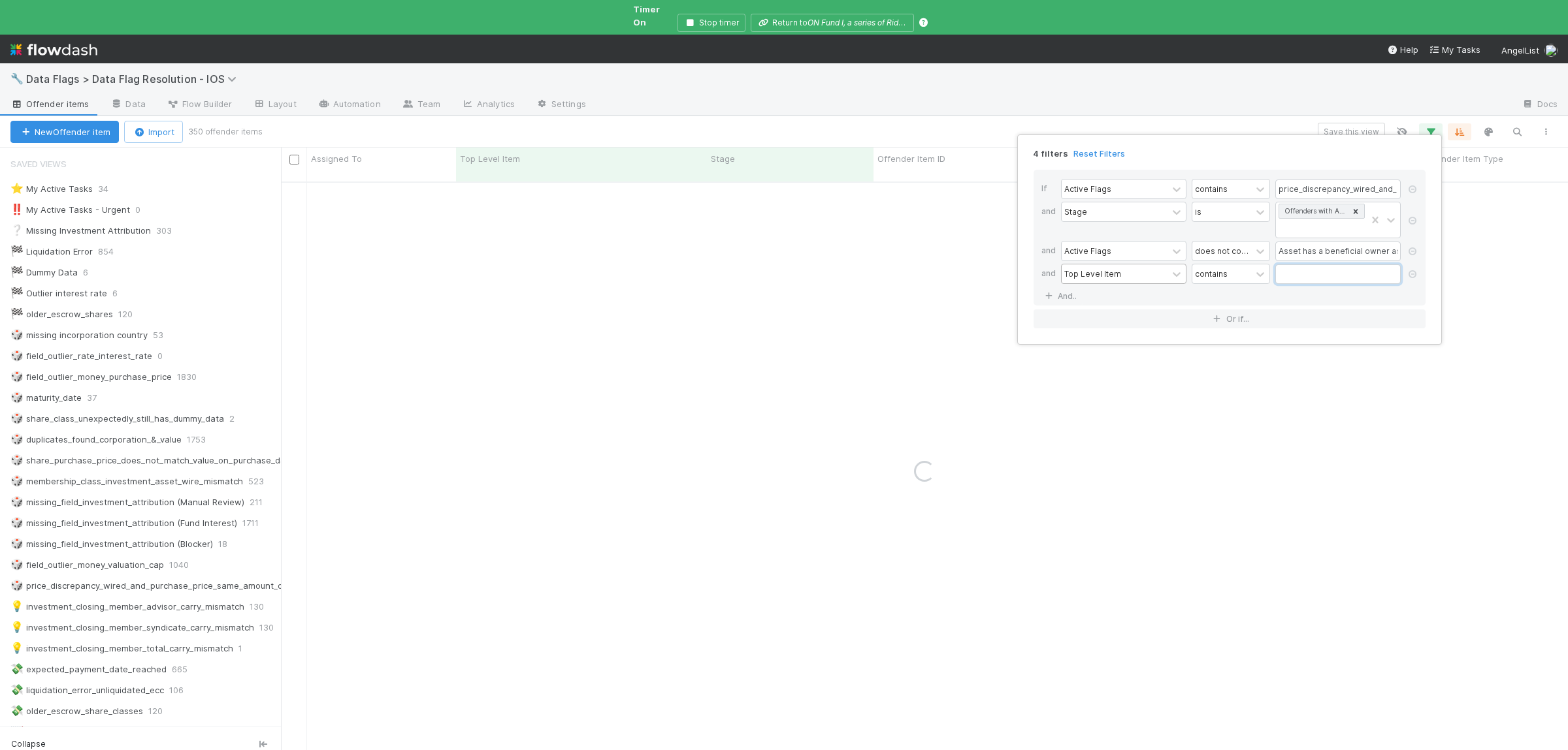
click at [1342, 274] on input "text" at bounding box center [1338, 274] width 126 height 20
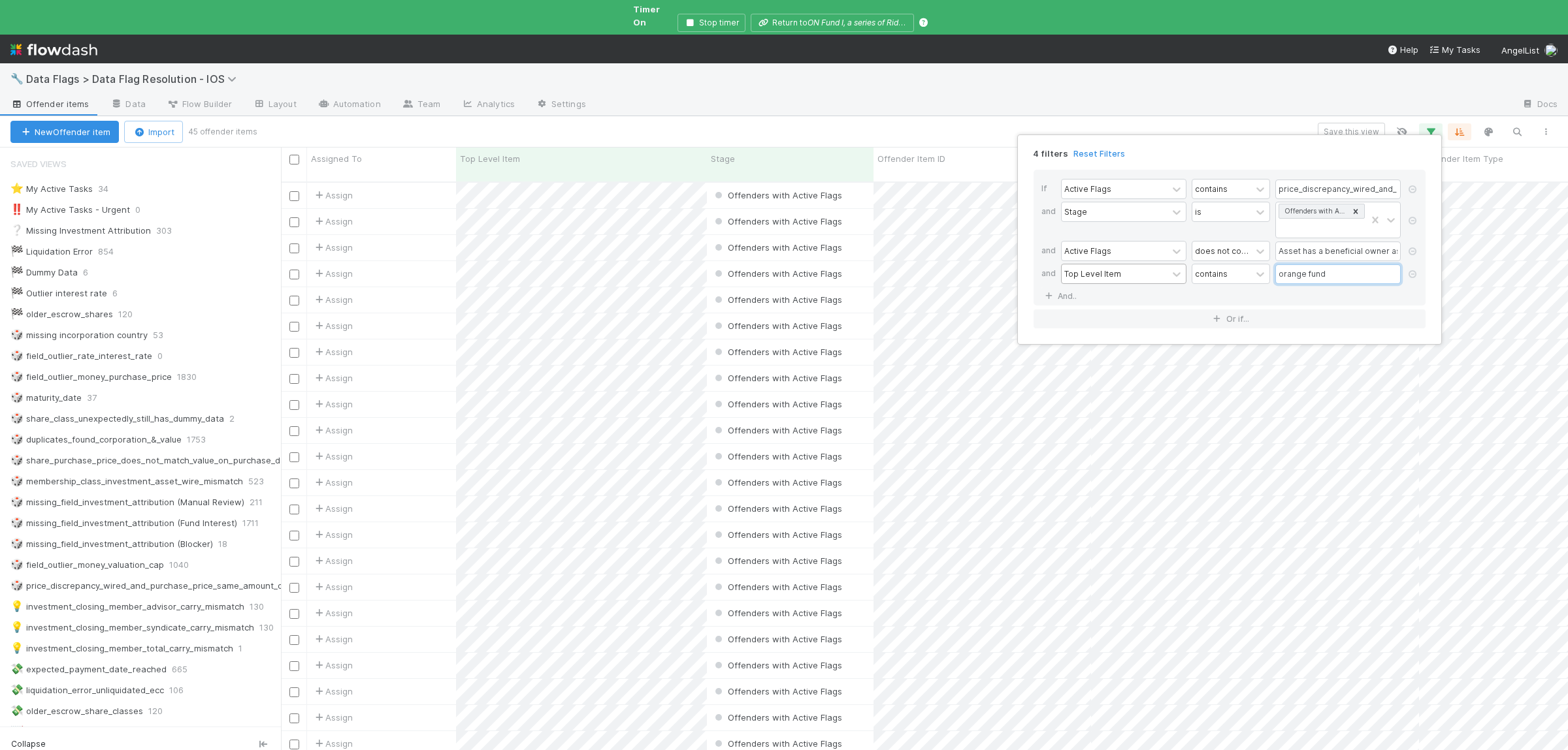
type input "orange fund"
click at [777, 114] on div "4 filters Reset Filters If Active Flags contains price_discrepancy_wired_and_pu…" at bounding box center [784, 375] width 1568 height 750
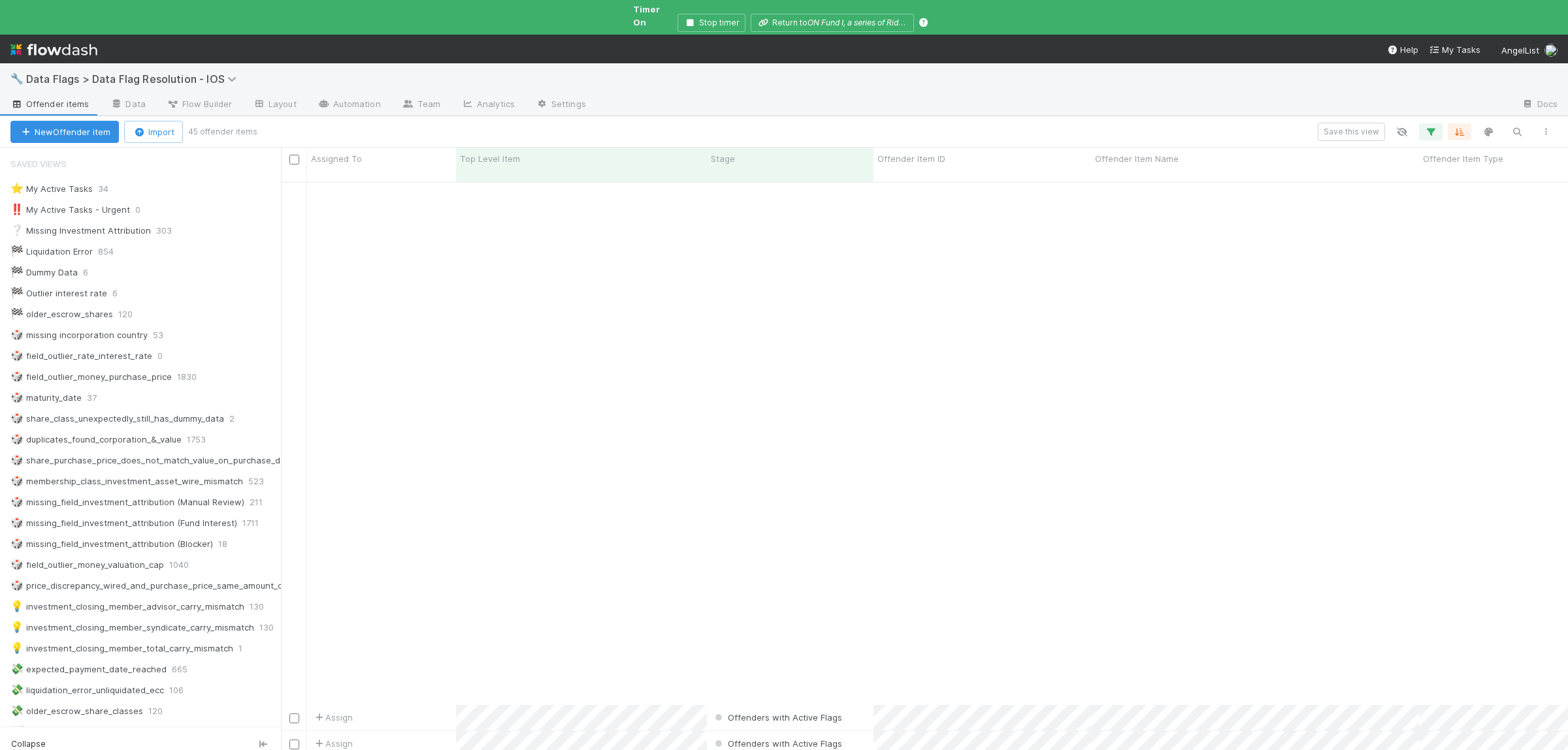
scroll to position [585, 0]
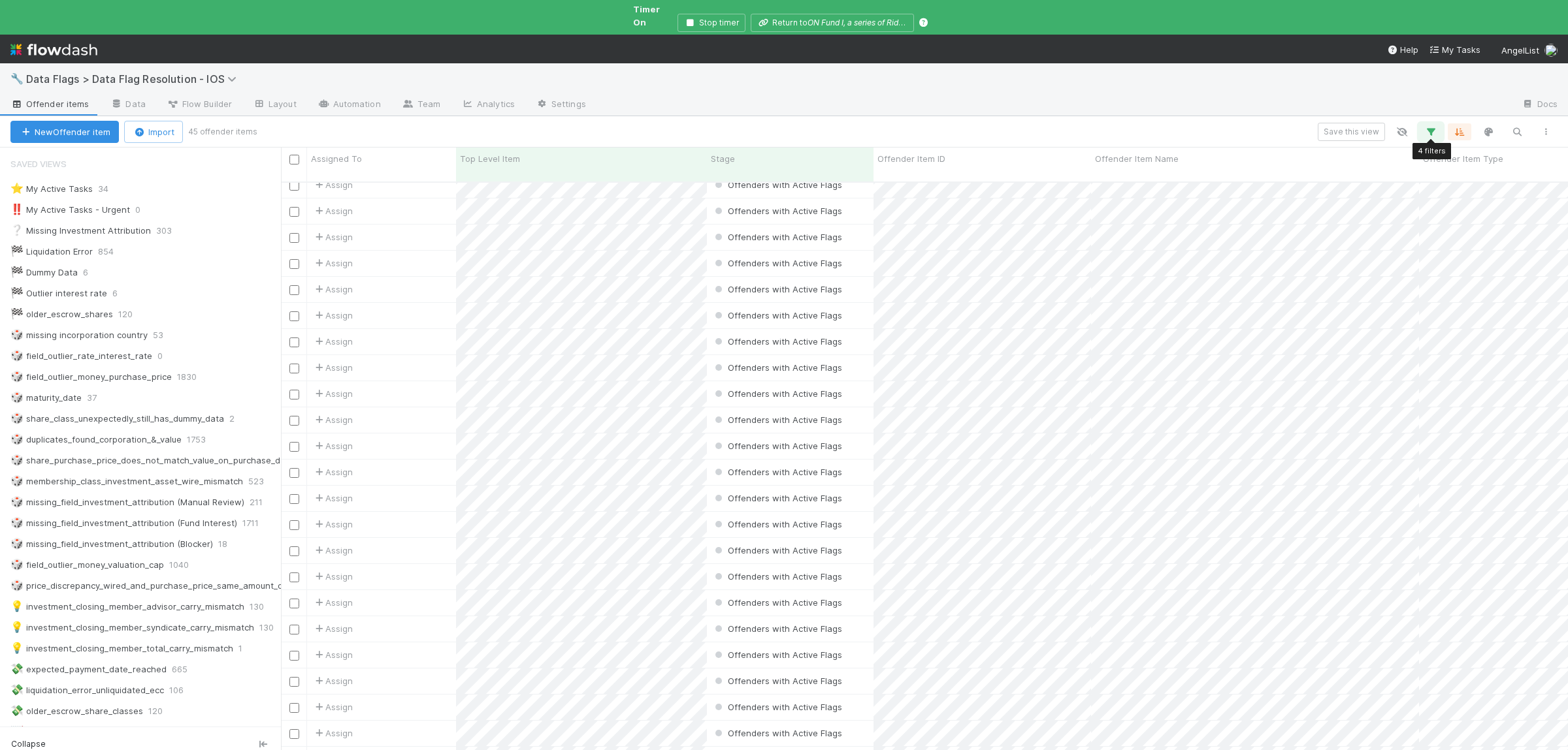
click at [1430, 126] on icon "button" at bounding box center [1431, 132] width 13 height 12
drag, startPoint x: 1241, startPoint y: 276, endPoint x: 1245, endPoint y: 288, distance: 12.6
click at [1275, 276] on input "orange fund" at bounding box center [1338, 274] width 126 height 20
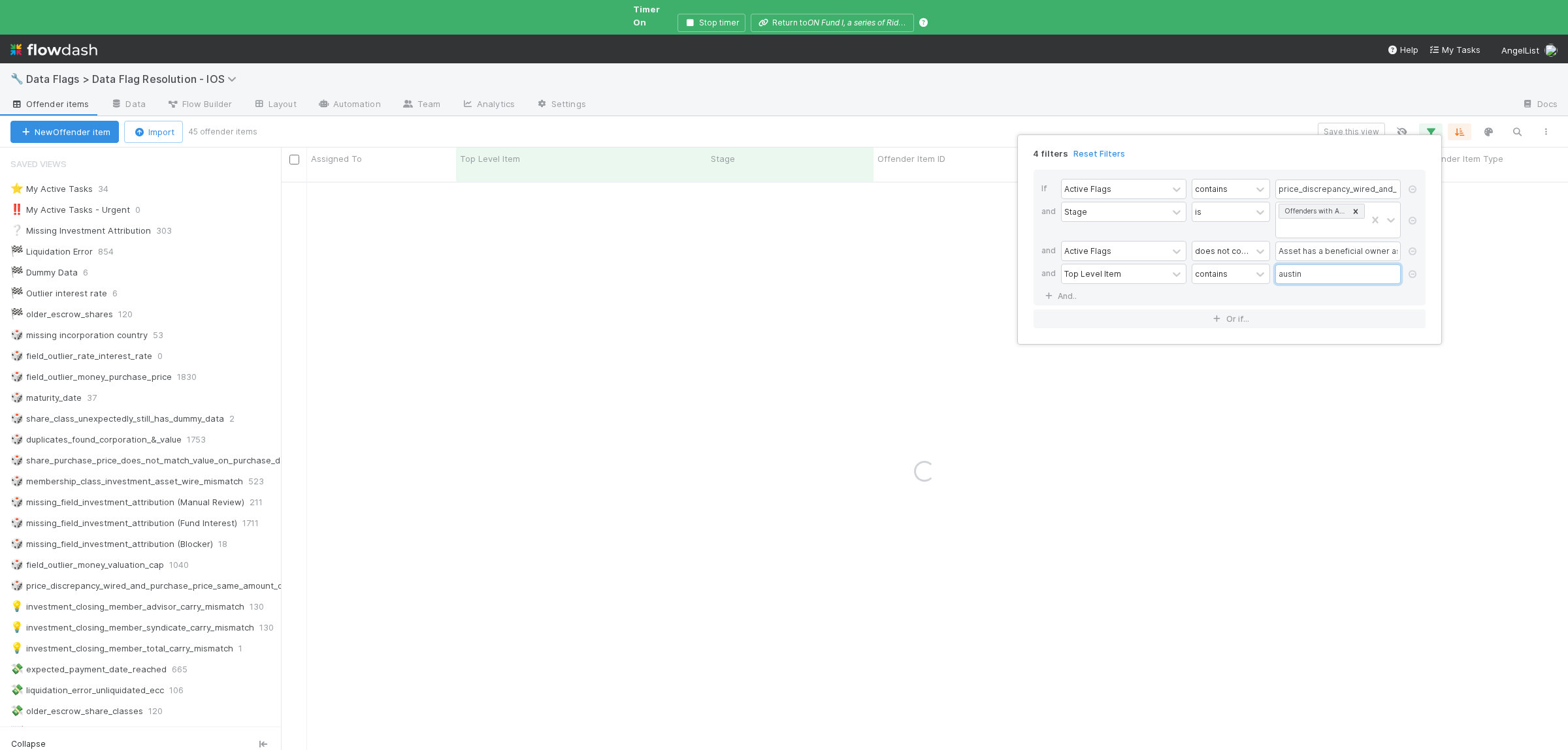
type input "austin"
click at [831, 401] on div "4 filters Reset Filters If Active Flags contains price_discrepancy_wired_and_pu…" at bounding box center [784, 375] width 1568 height 750
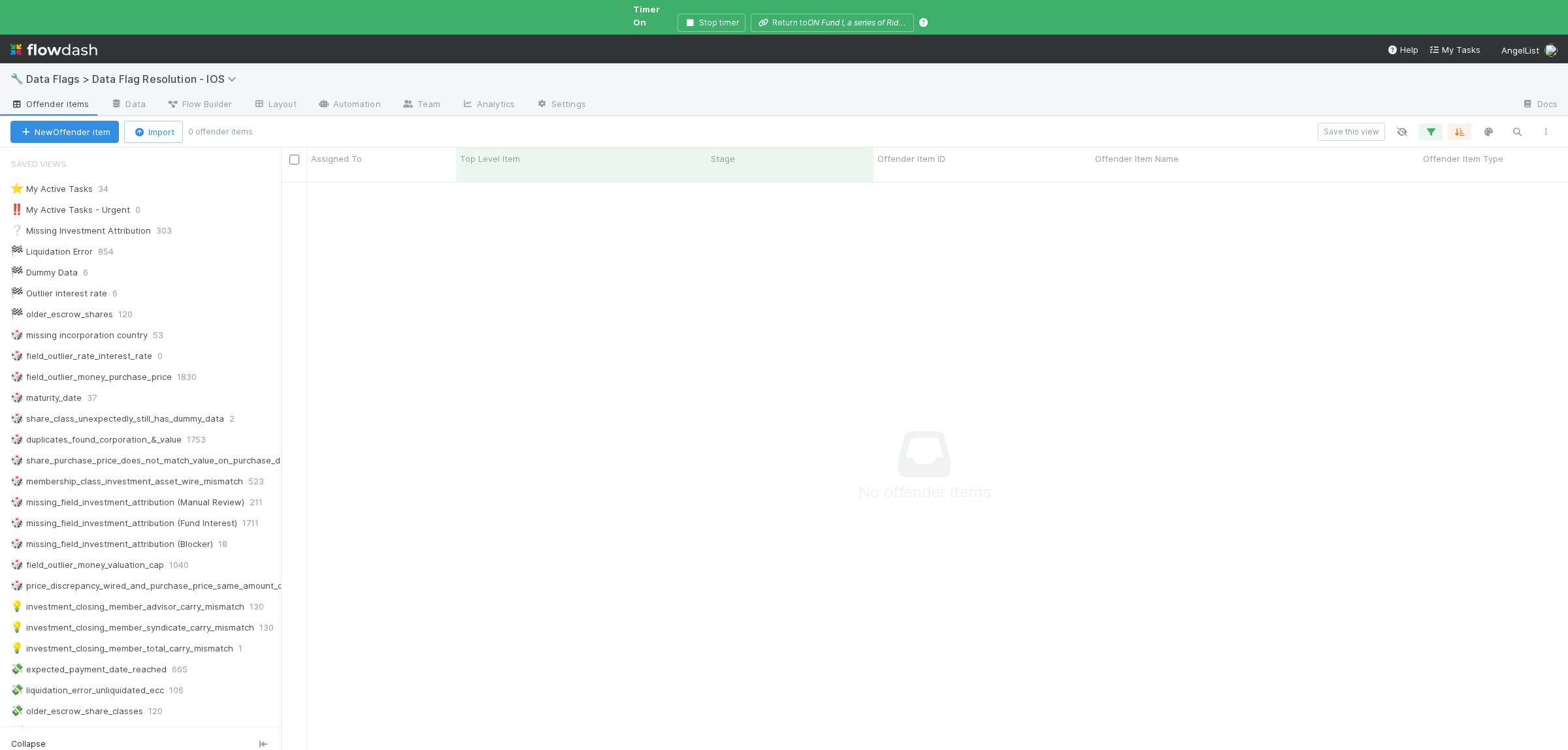
scroll to position [591, 1287]
click at [1431, 126] on icon "button" at bounding box center [1431, 132] width 13 height 12
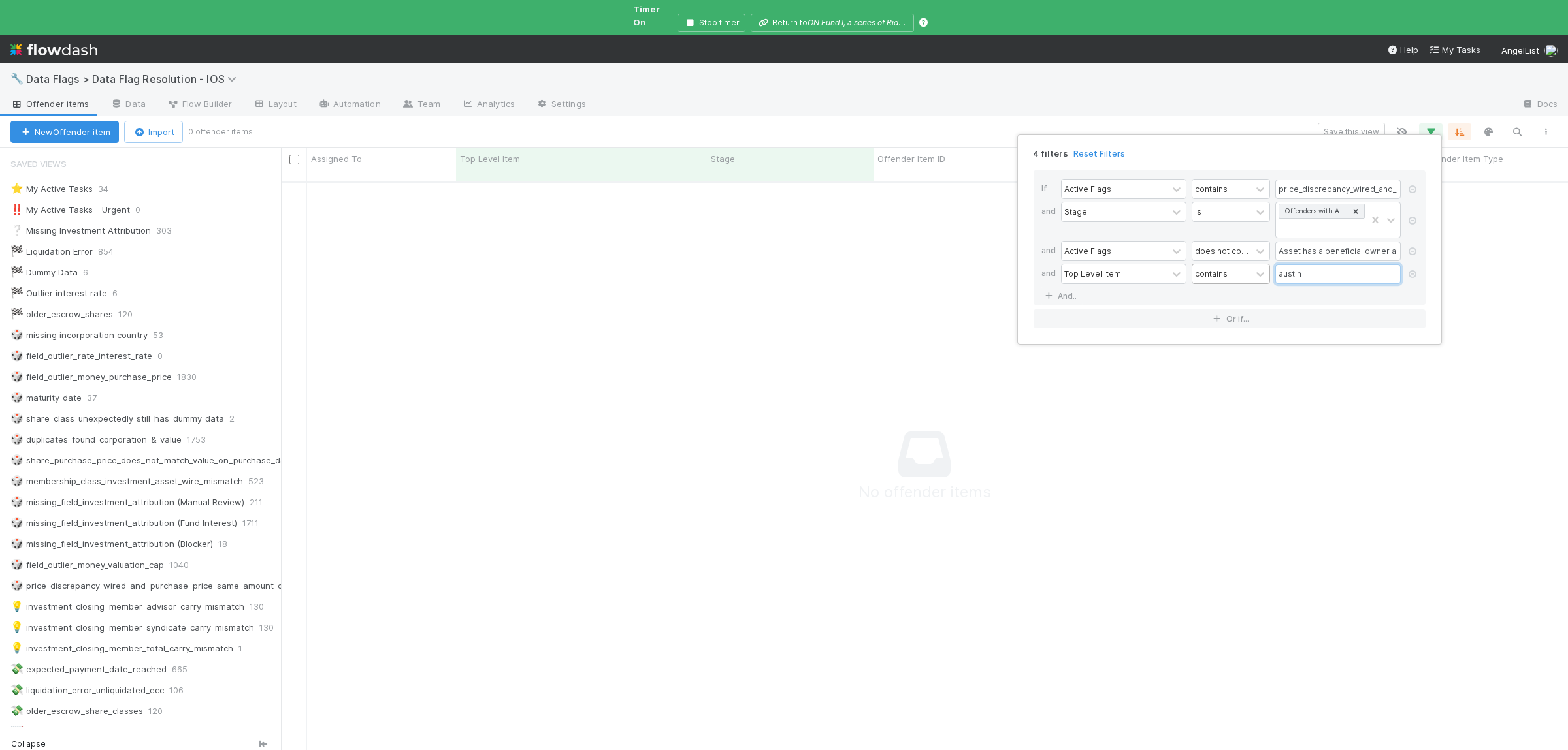
drag, startPoint x: 1318, startPoint y: 273, endPoint x: 1200, endPoint y: 281, distance: 118.3
click at [1275, 280] on input "austin" at bounding box center [1338, 274] width 126 height 20
click at [1417, 278] on icon at bounding box center [1413, 274] width 13 height 8
click at [899, 470] on div "3 filters Reset Filters If Active Flags contains price_discrepancy_wired_and_pu…" at bounding box center [784, 375] width 1568 height 750
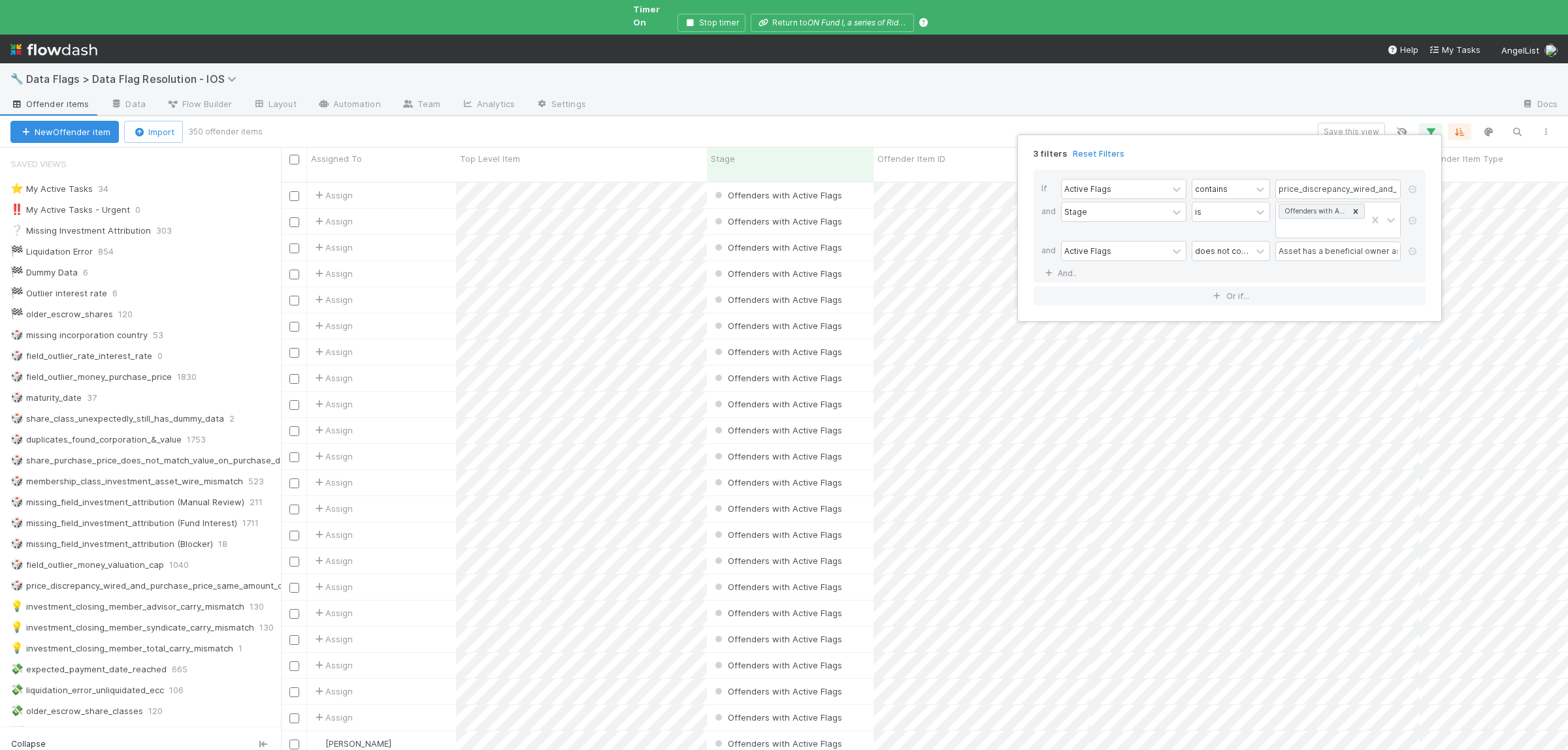
click at [633, 363] on div "3 filters Reset Filters If Active Flags contains price_discrepancy_wired_and_pu…" at bounding box center [784, 375] width 1568 height 750
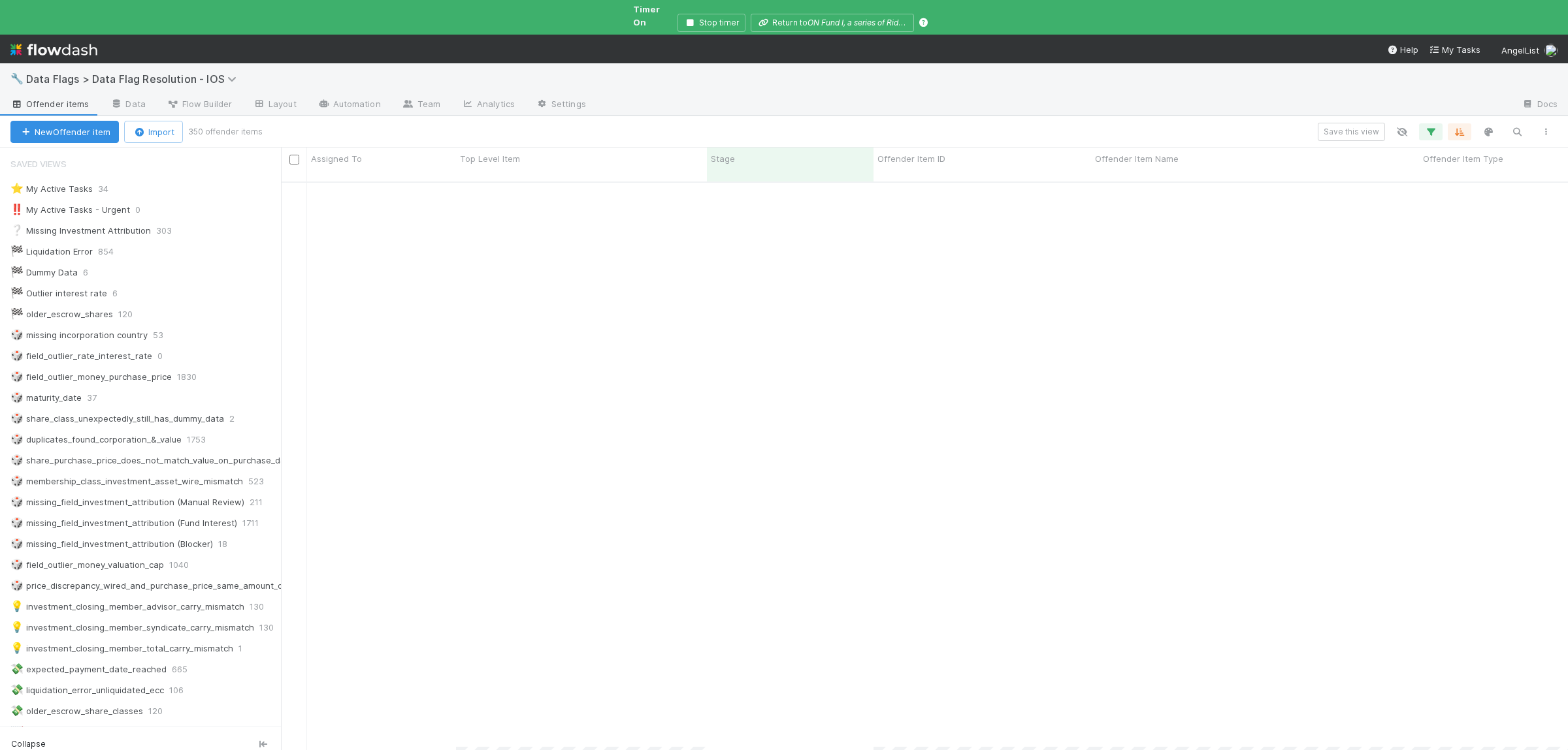
scroll to position [8552, 0]
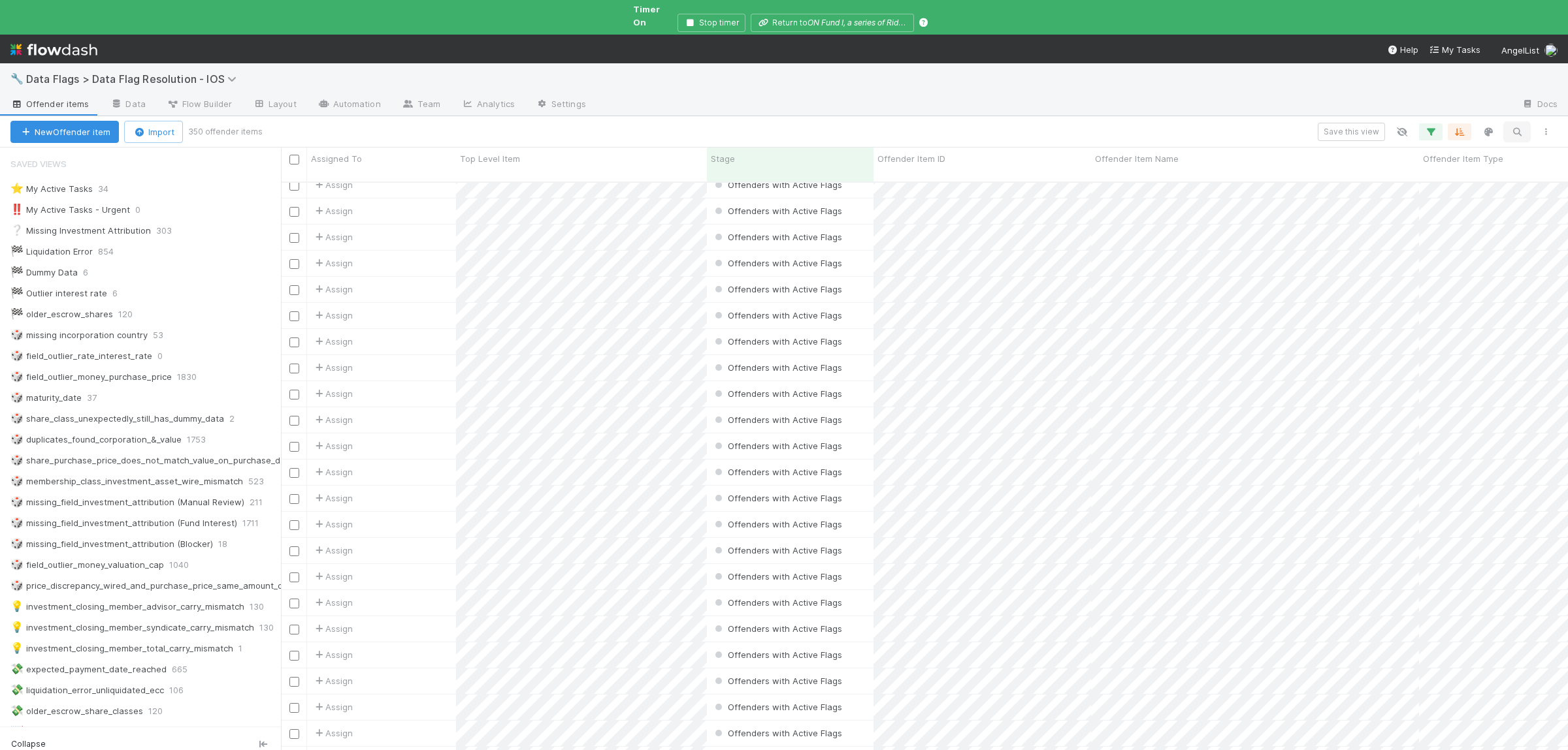
click at [1524, 126] on icon "button" at bounding box center [1517, 132] width 13 height 12
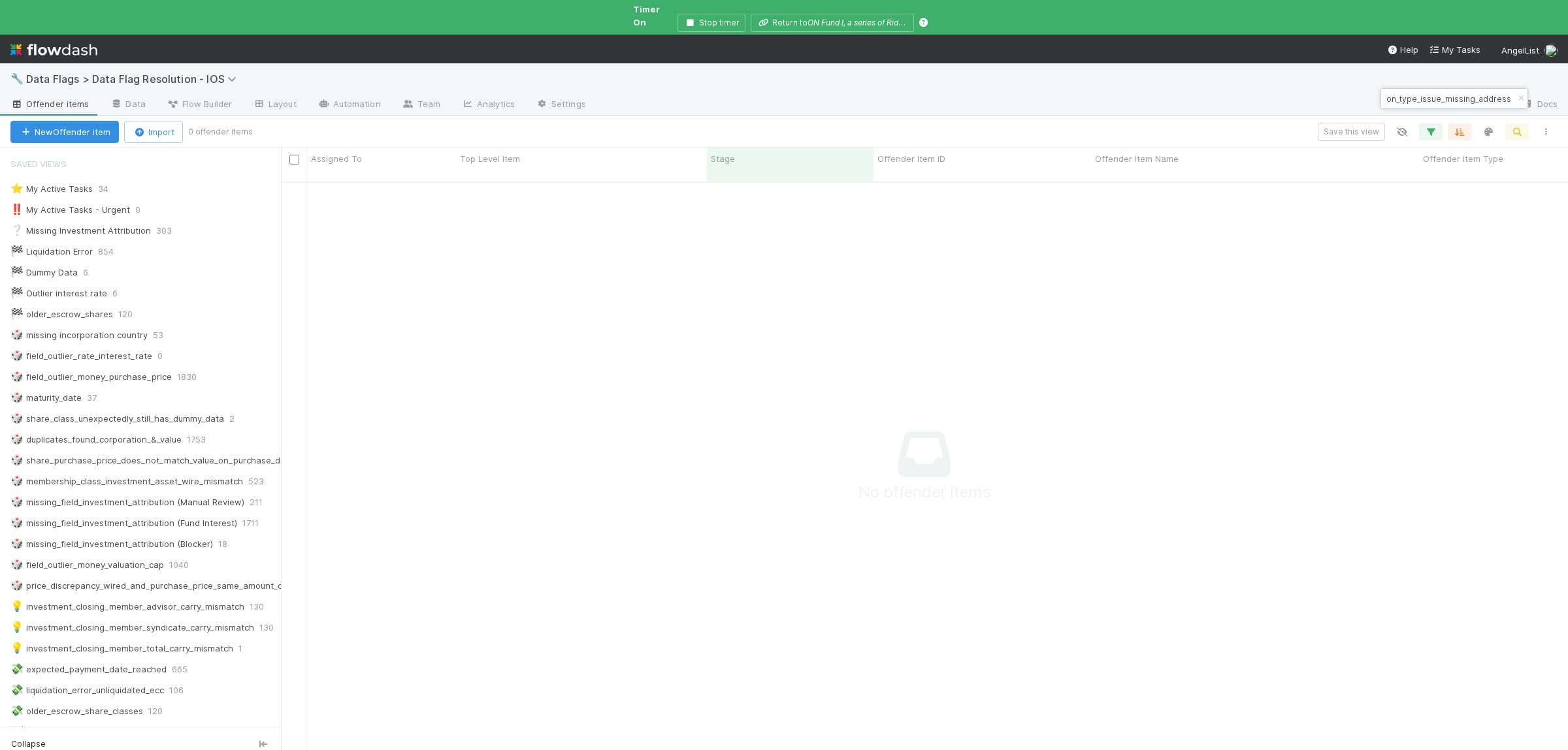
scroll to position [591, 1287]
type input "incorporation_type_issue_missing_address"
click at [1478, 99] on input "incorporation_type_issue_missing_address" at bounding box center [1448, 99] width 130 height 16
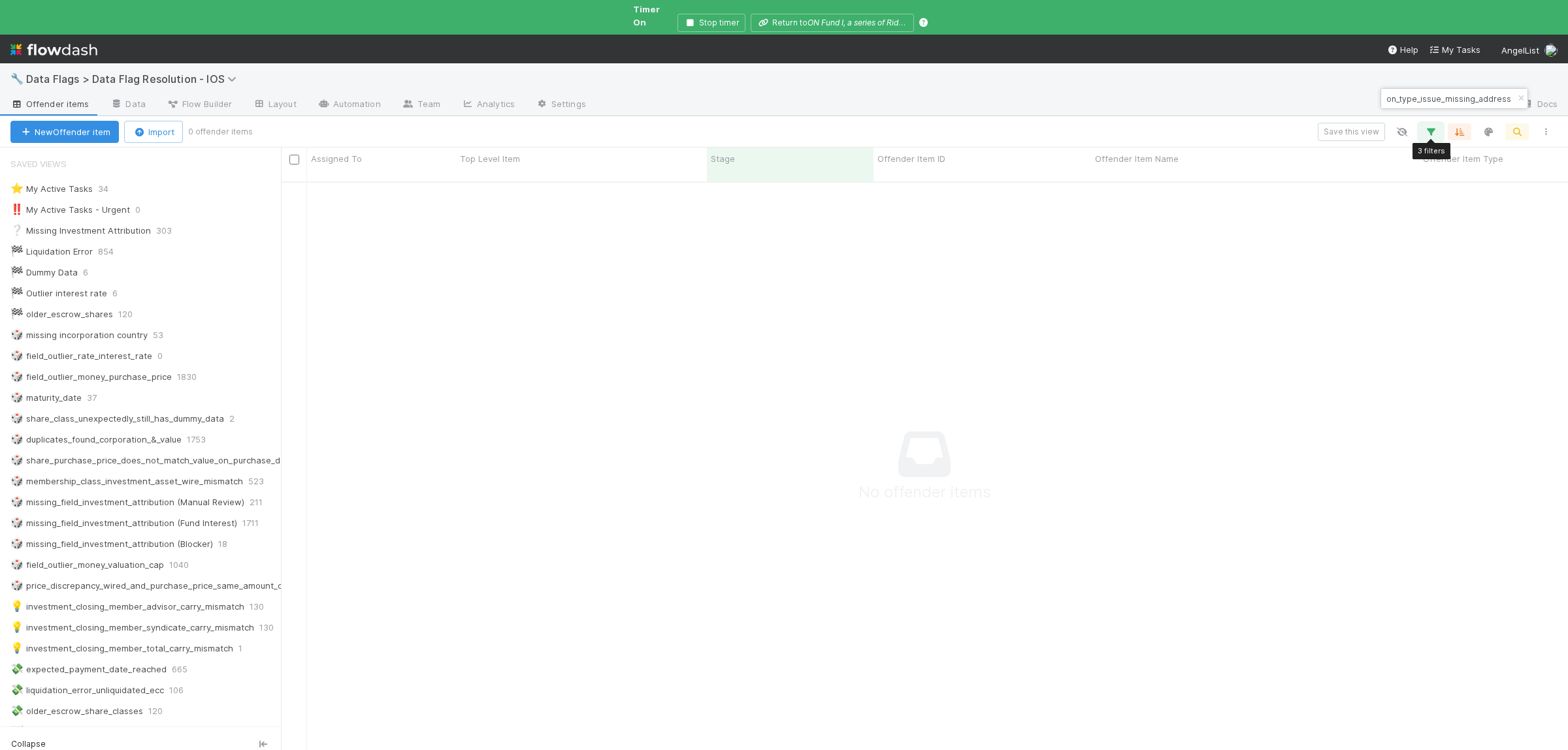
click at [1433, 126] on icon "button" at bounding box center [1431, 132] width 13 height 12
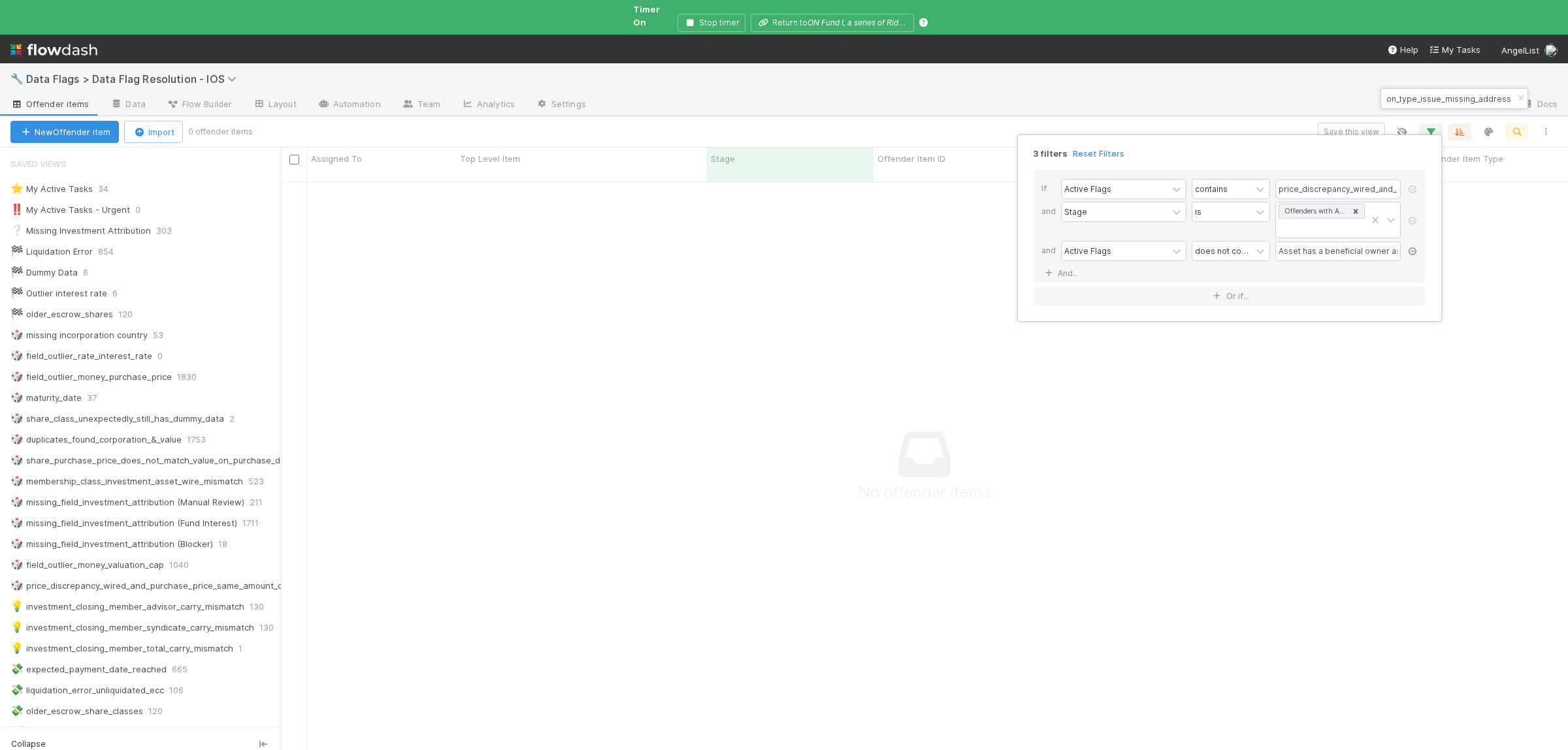
click at [1410, 252] on icon at bounding box center [1413, 251] width 13 height 8
click at [1342, 187] on input "price_discrepancy_wired_and_purchase_price_same_amount_different_currencies" at bounding box center [1338, 190] width 126 height 20
click at [1522, 111] on div "2 filters Reset Filters If Active Flags contains price_discrepancy_wired_and_pu…" at bounding box center [784, 375] width 1568 height 750
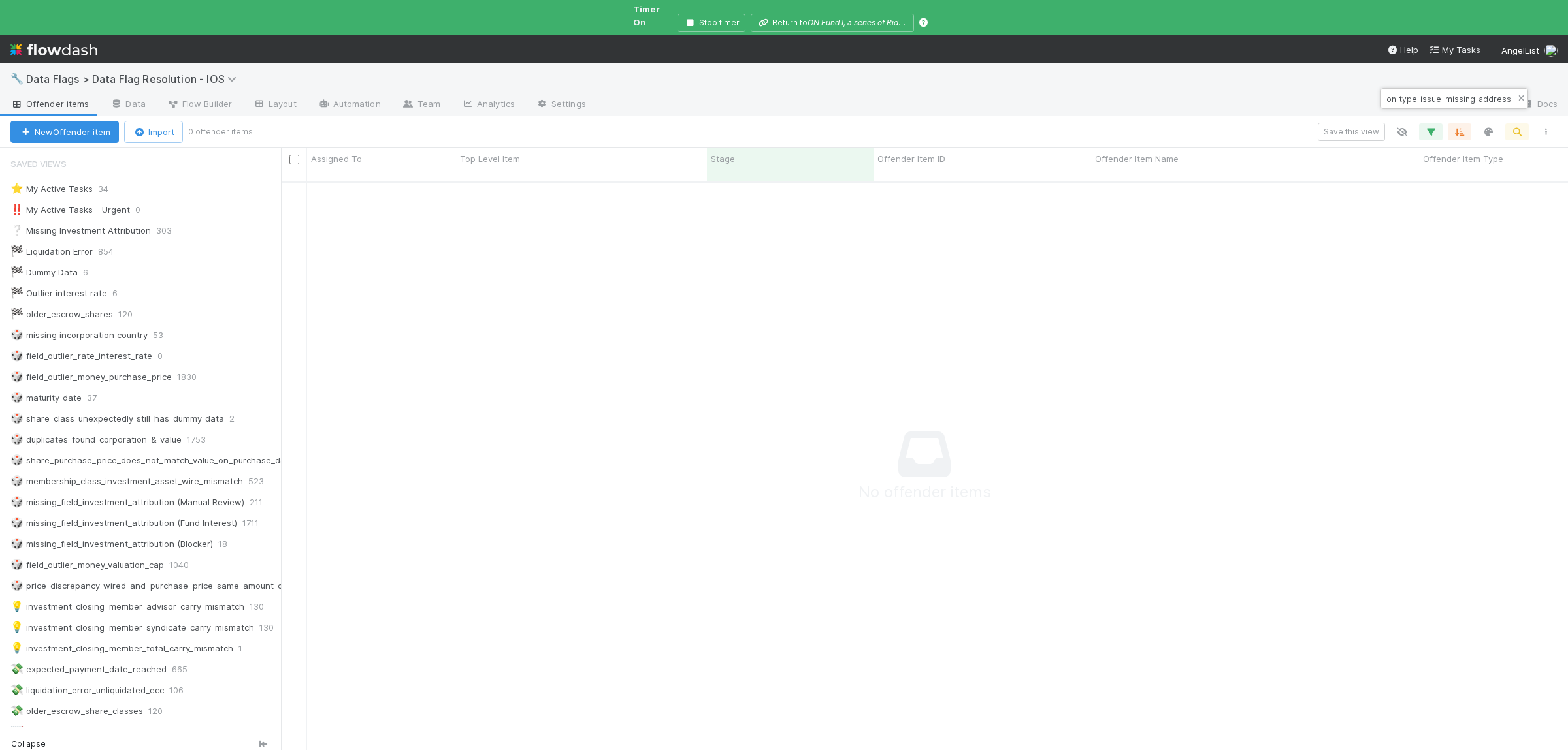
click at [1524, 92] on button "button" at bounding box center [1521, 99] width 14 height 16
click at [1428, 126] on icon "button" at bounding box center [1431, 132] width 13 height 12
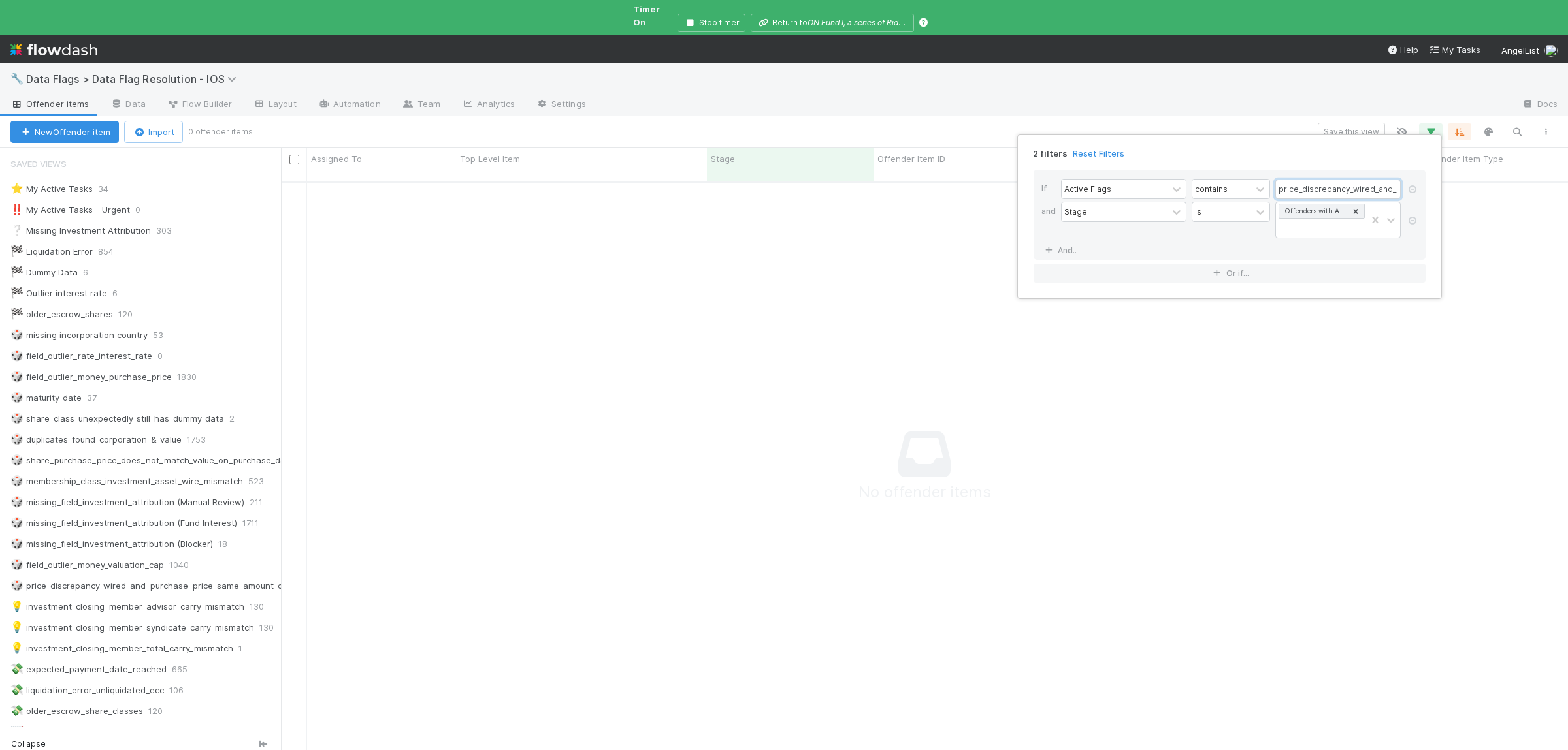
click at [1323, 182] on input "price_discrepancy_wired_and_purchase_price_same_amount_different_currencies" at bounding box center [1338, 190] width 126 height 20
click at [1322, 183] on input "price_discrepancy_wired_and_purchase_price_same_amount_different_currencies" at bounding box center [1338, 190] width 126 height 20
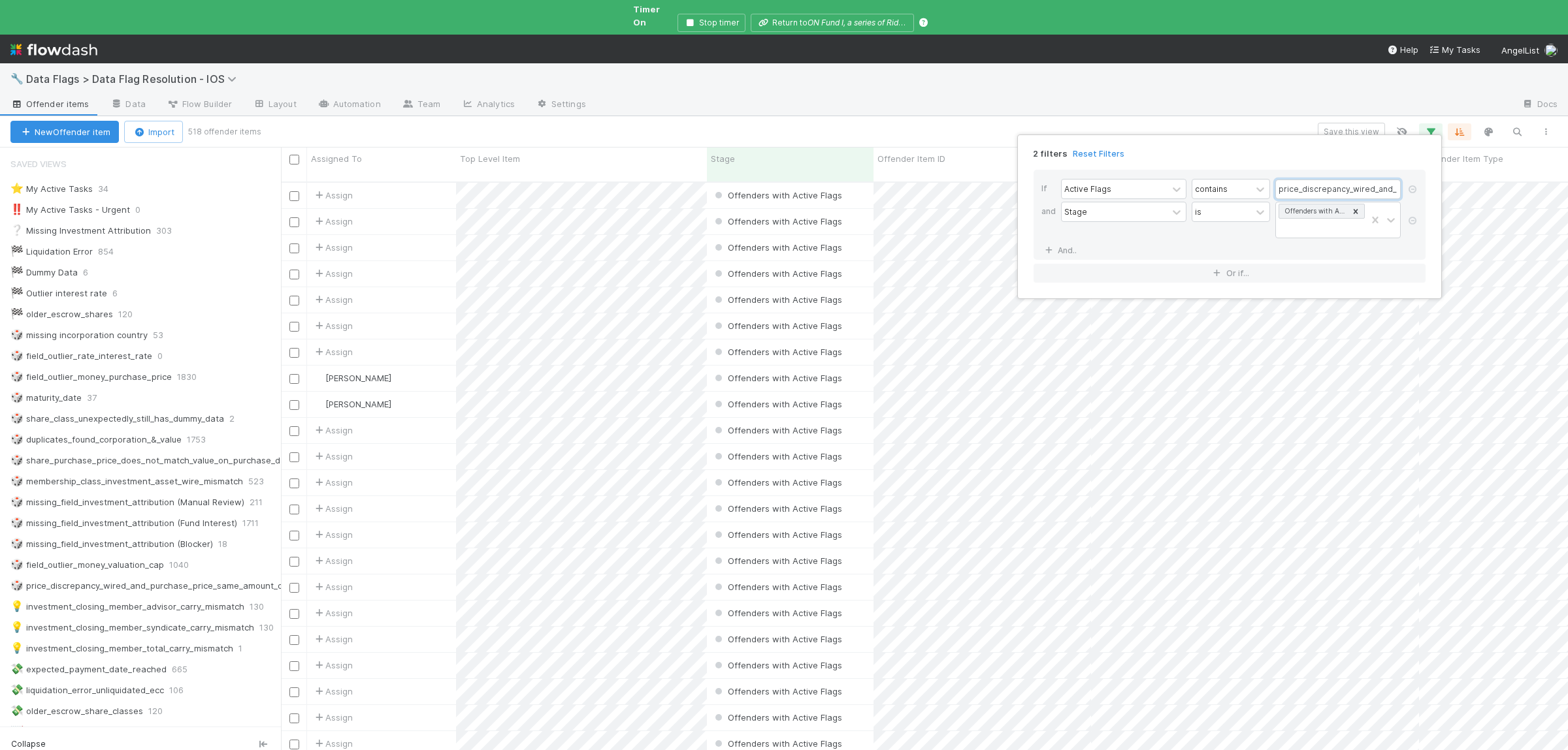
paste input "incorporation_type_issue_missing_addres"
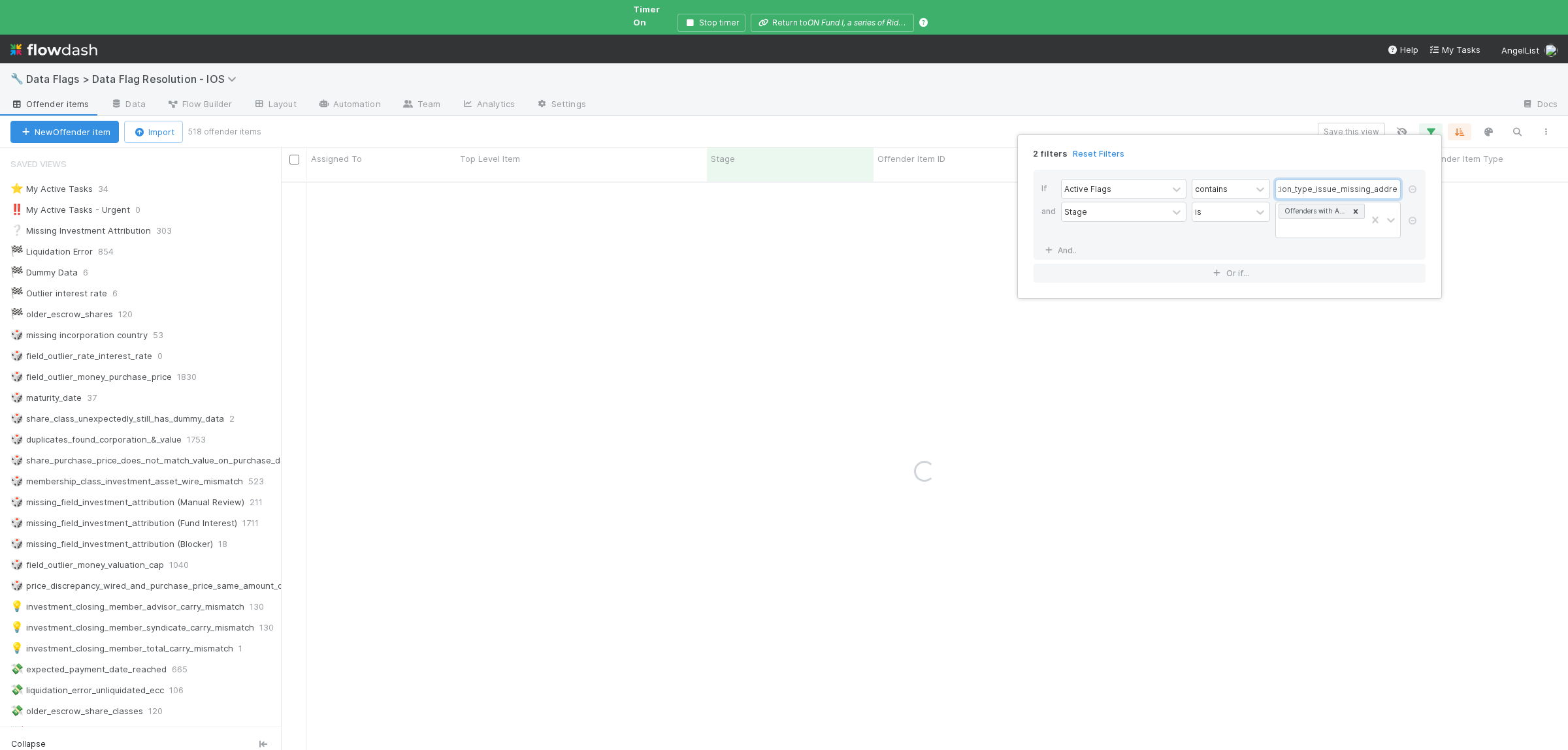
type input "incorporation_type_issue_missing_address"
click at [1033, 584] on div "2 filters Reset Filters If Active Flags contains incorporation_type_issue_missi…" at bounding box center [784, 375] width 1568 height 750
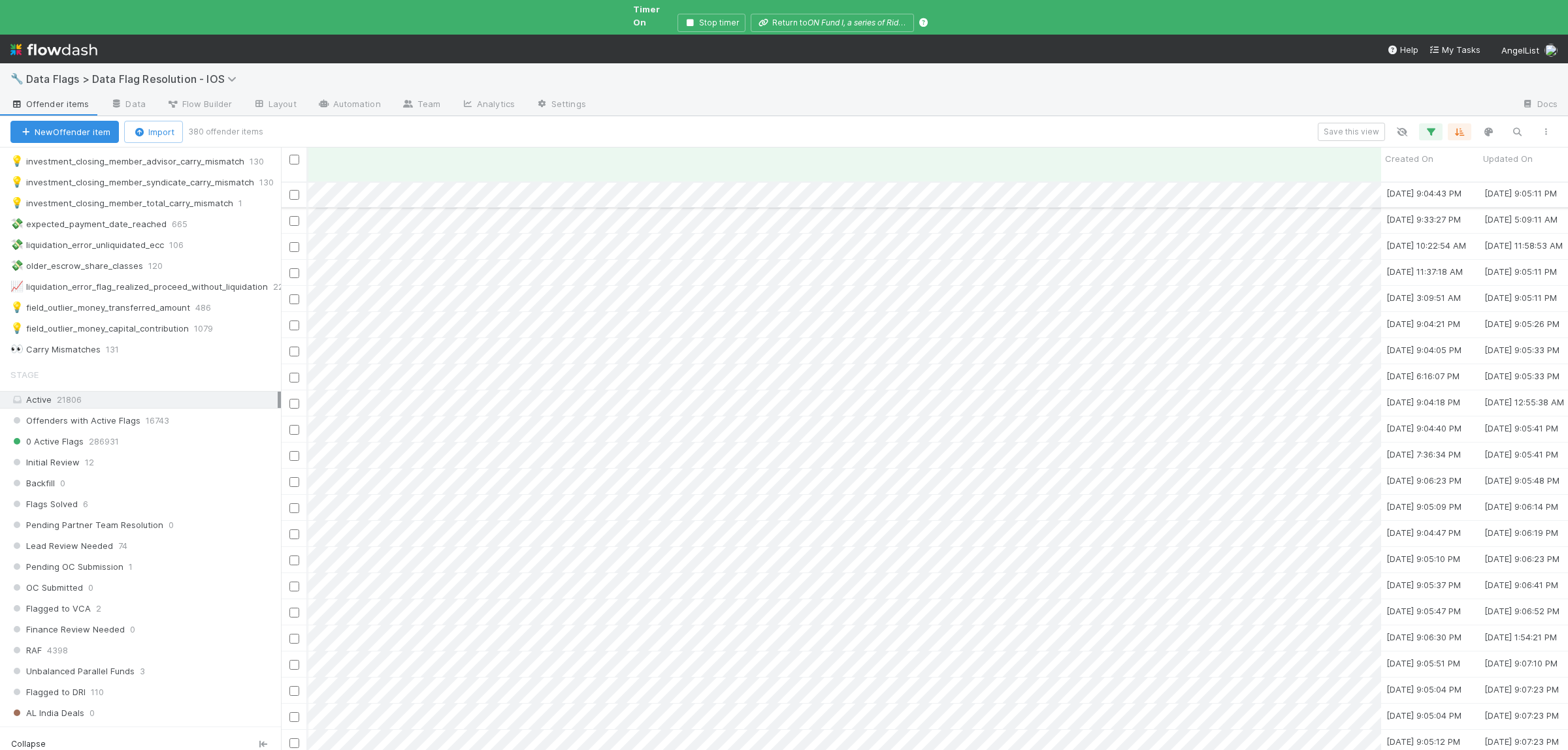
scroll to position [445, 2193]
click at [1162, 620] on div at bounding box center [784, 375] width 1568 height 750
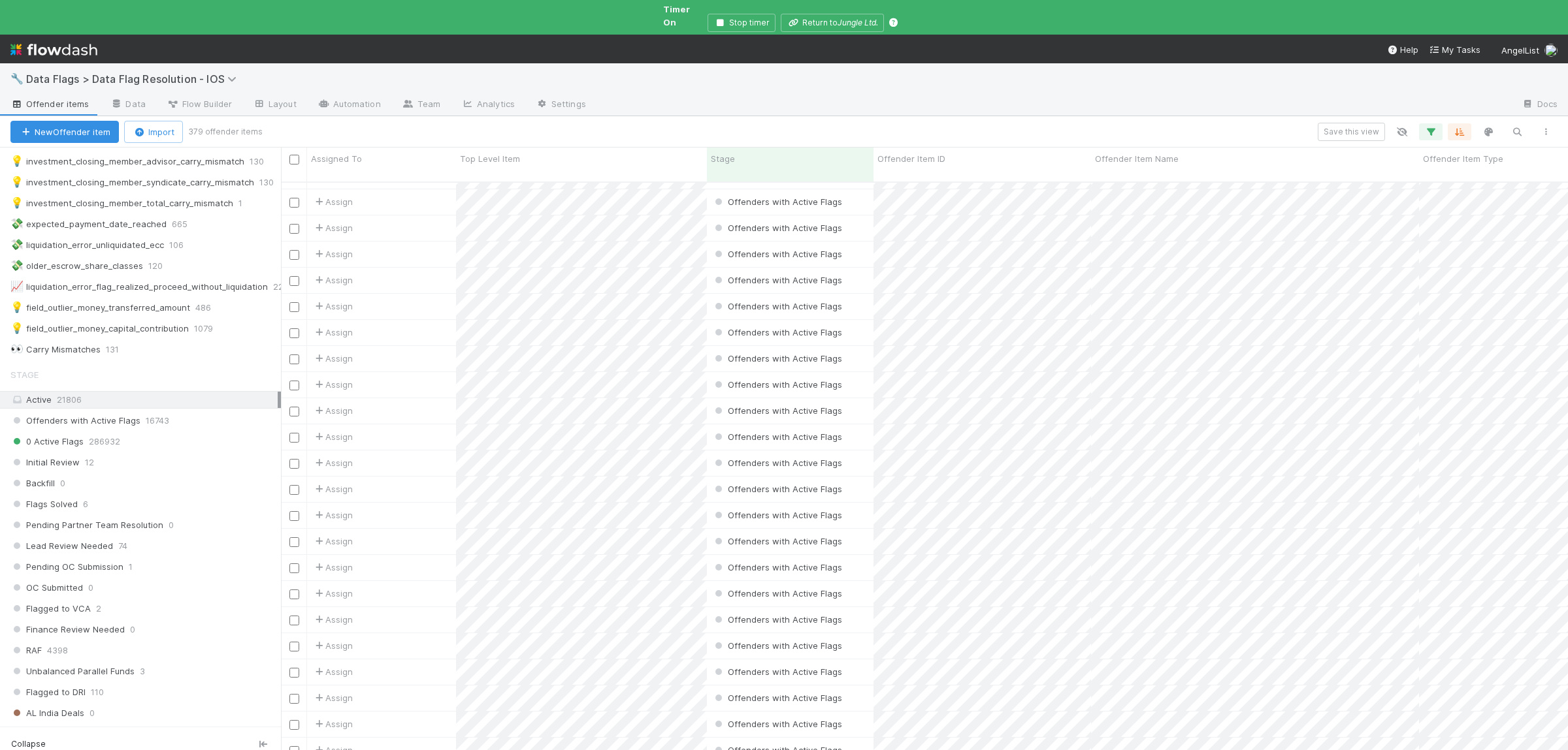
scroll to position [128, 0]
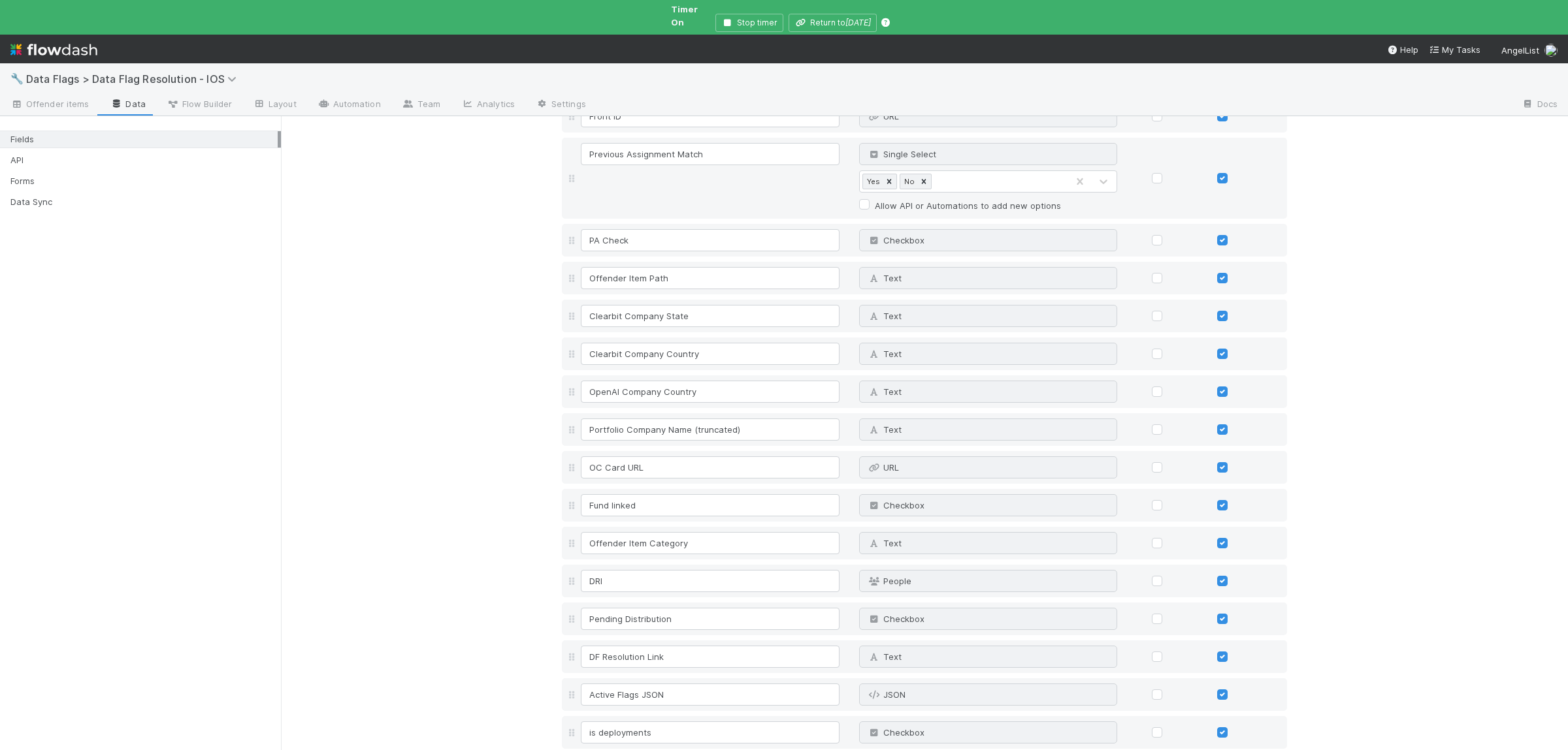
scroll to position [676, 0]
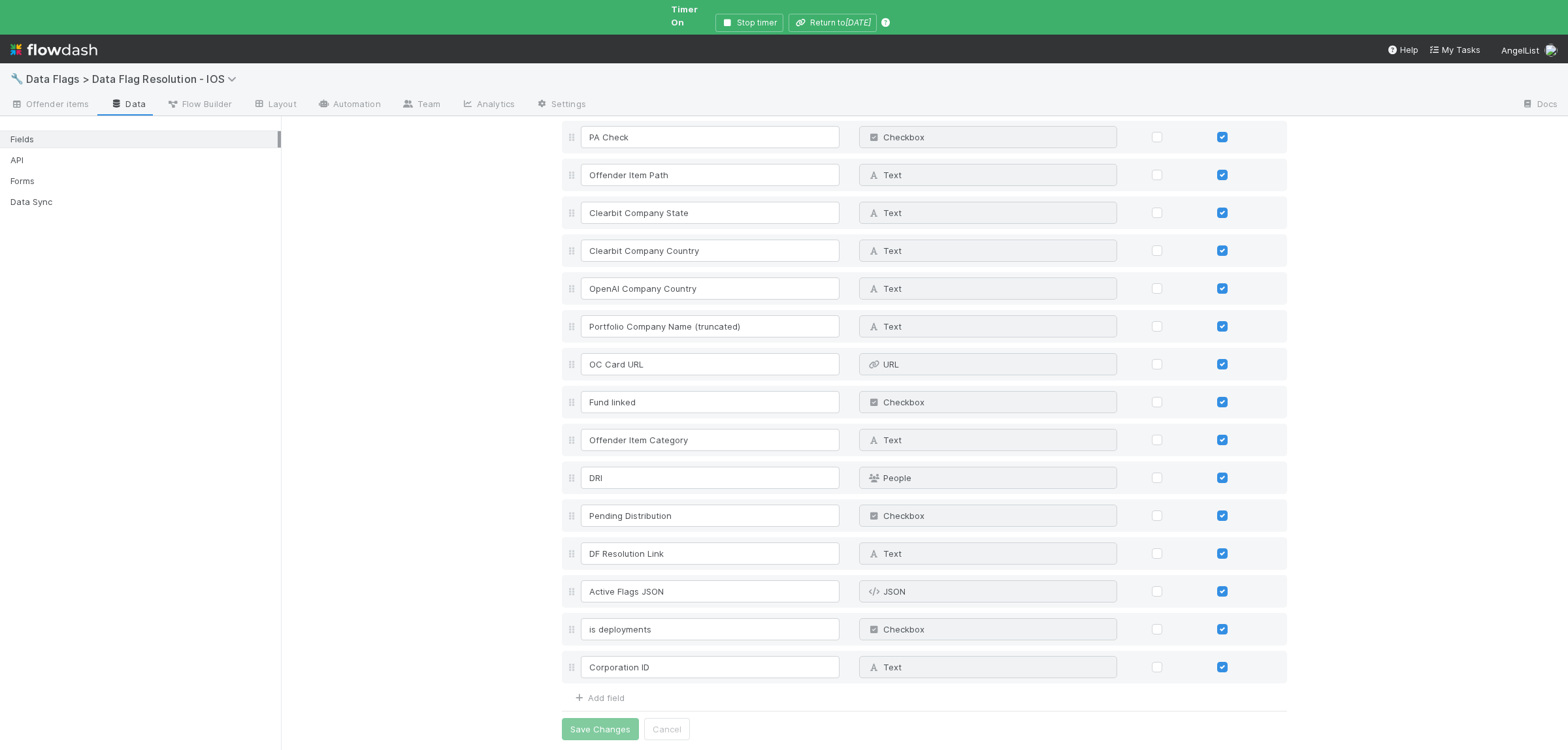
click at [483, 454] on div "Fields Field Name Field Type Required Editable Offender Item ID Unique ID Why c…" at bounding box center [924, 95] width 1287 height 1310
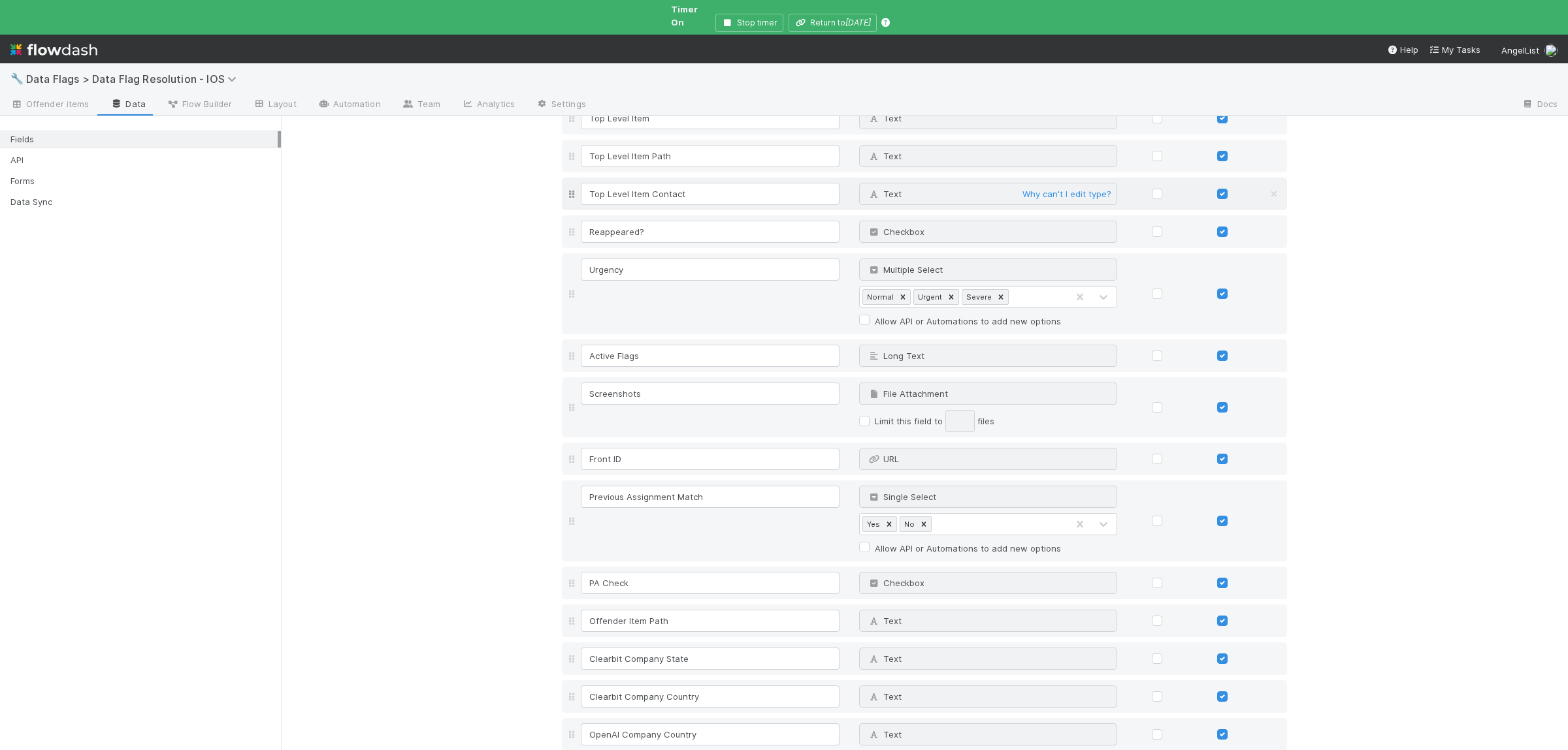
scroll to position [0, 0]
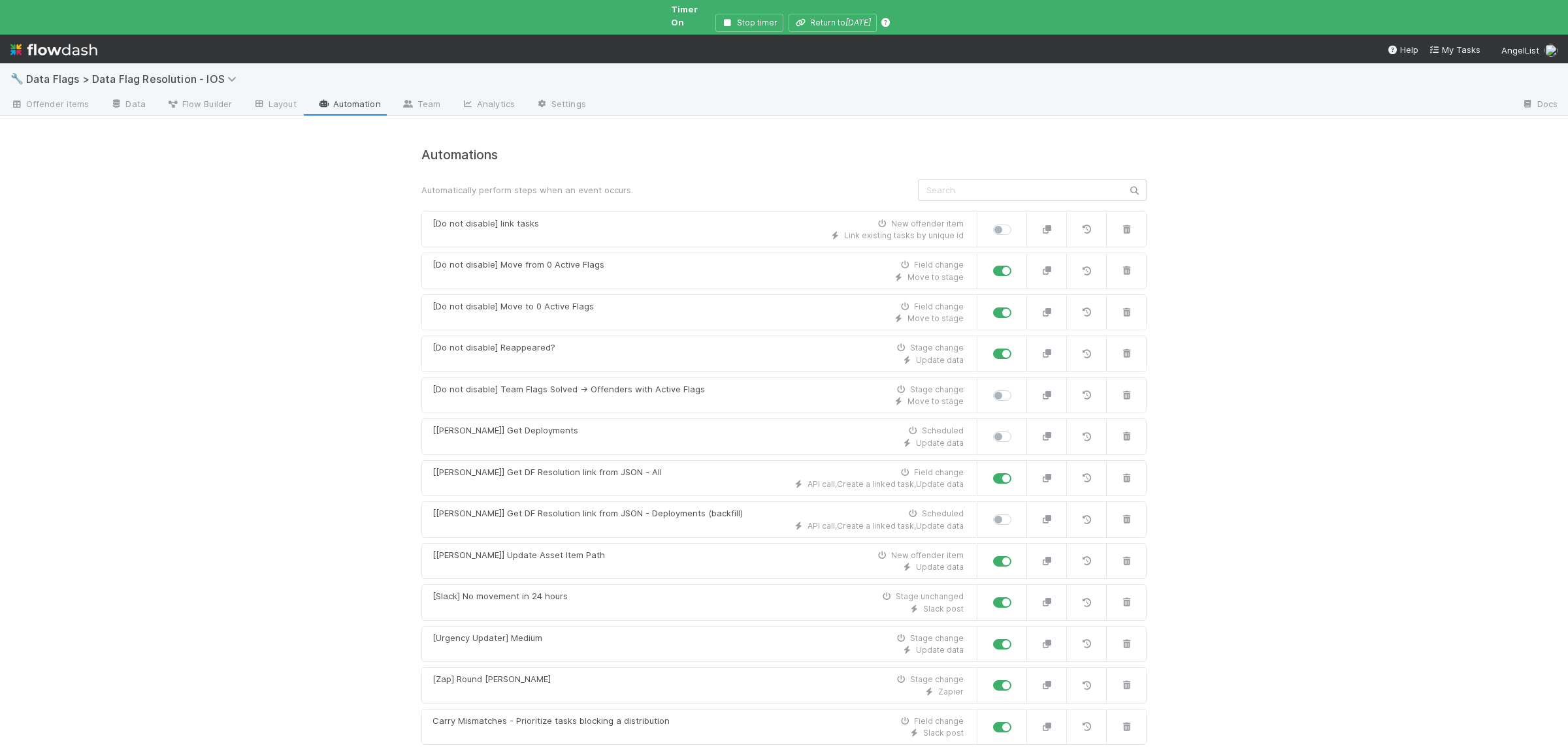
click at [296, 433] on div "🔧 Data Flags > Data Flag Resolution - IOS Offender items Data Flow Builder Layo…" at bounding box center [784, 407] width 1568 height 687
click at [357, 456] on div "🔧 Data Flags > Data Flag Resolution - IOS Offender items Data Flow Builder Layo…" at bounding box center [784, 407] width 1568 height 687
click at [509, 424] on div "[[PERSON_NAME]] Get Deployments" at bounding box center [505, 431] width 146 height 13
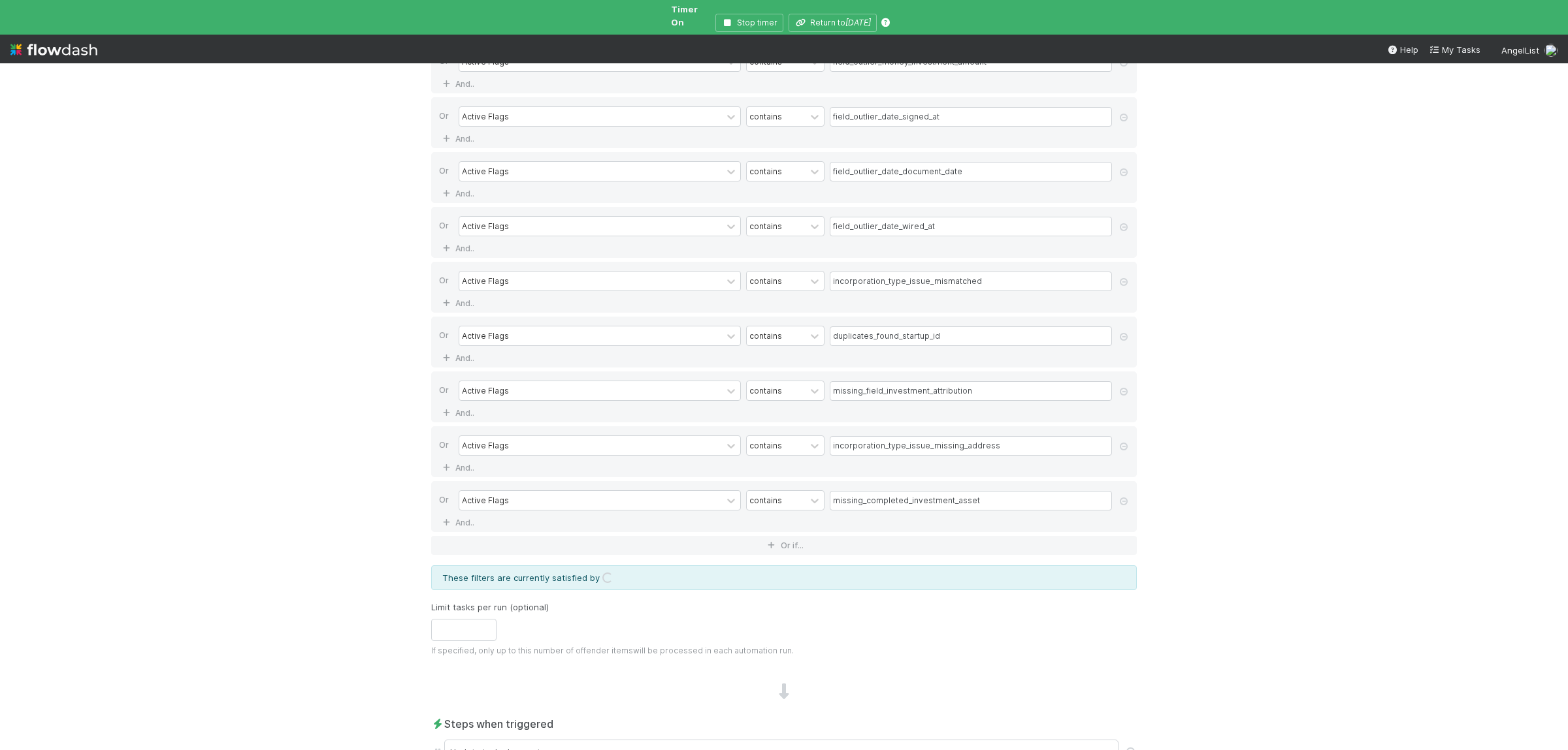
scroll to position [1869, 0]
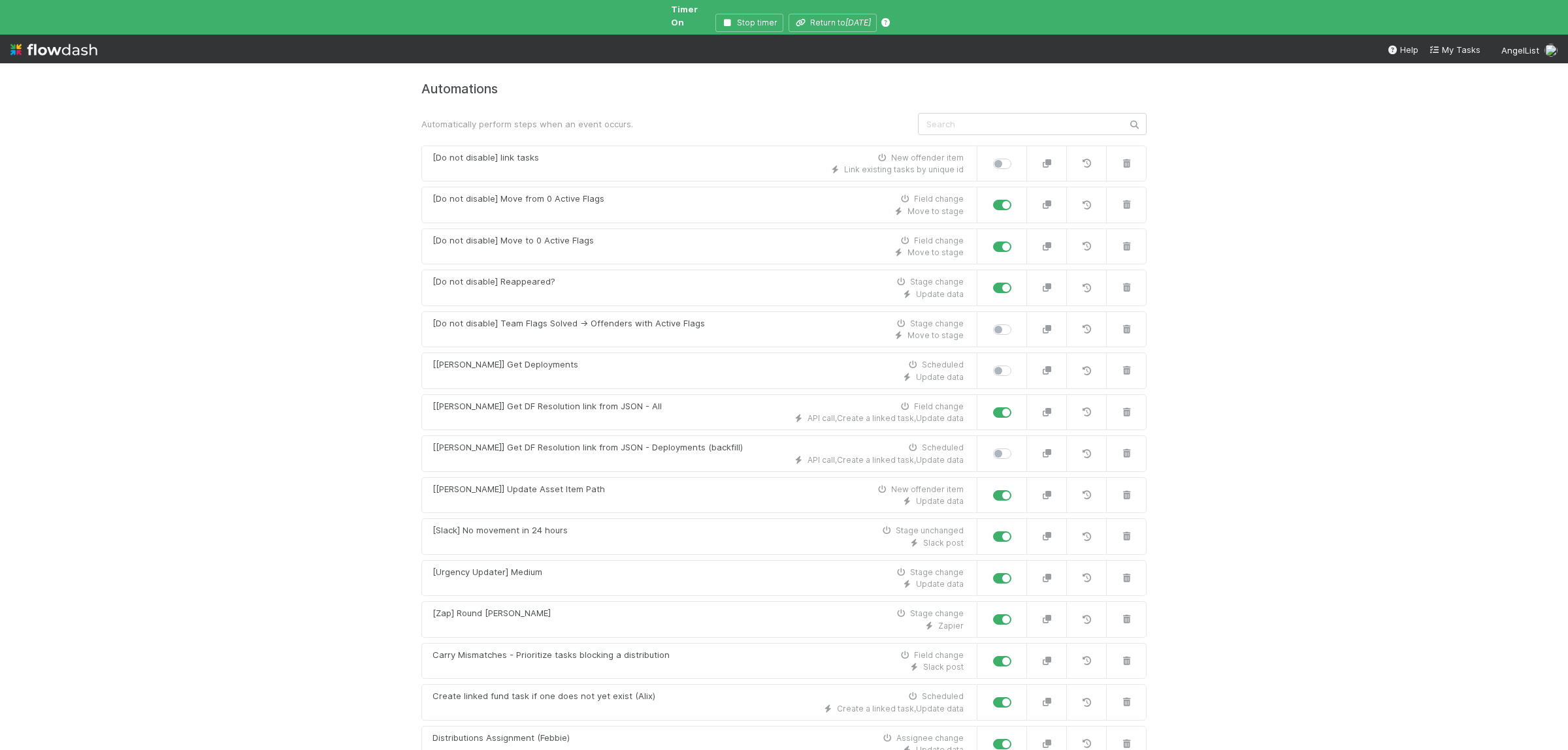
scroll to position [191, 0]
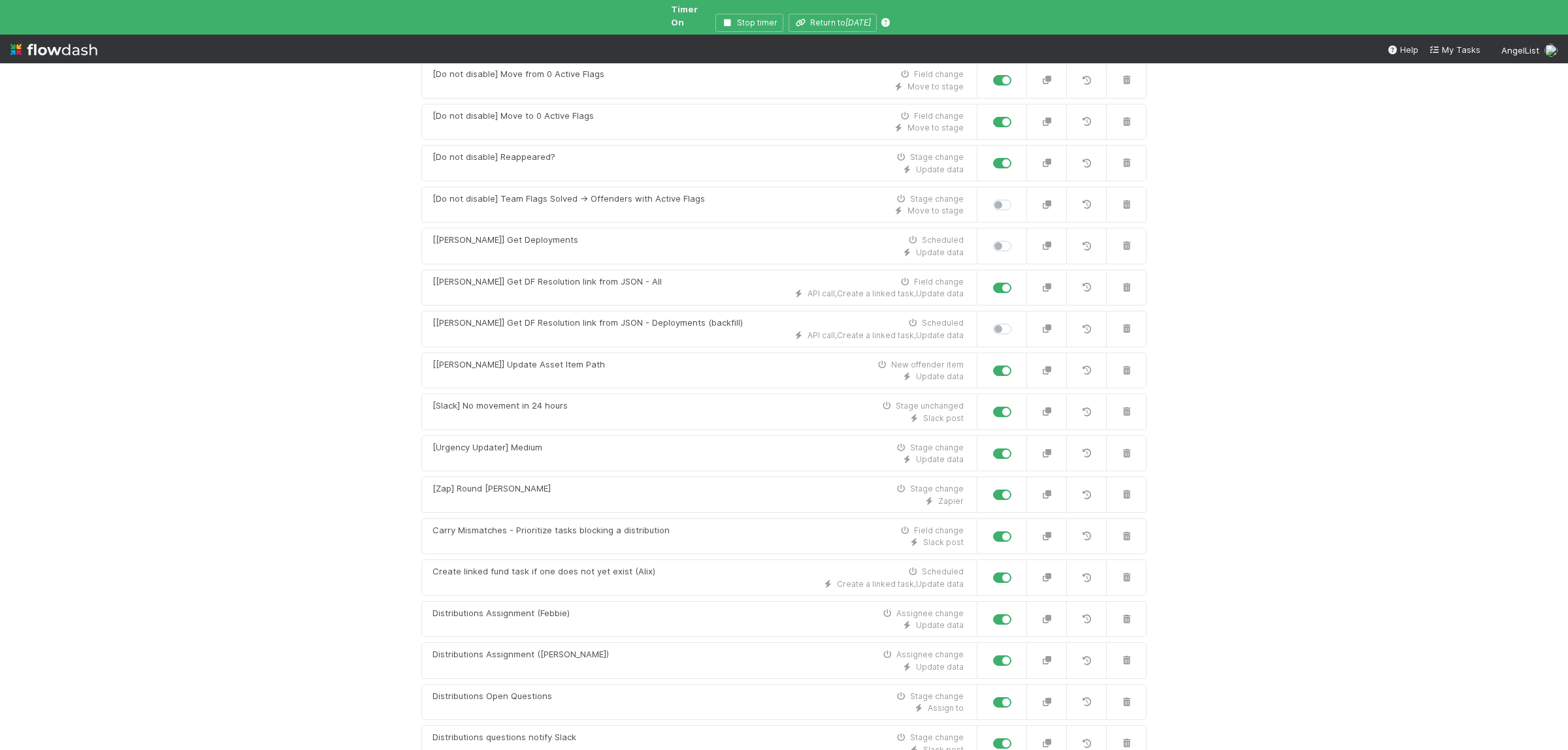
click at [320, 479] on div "🔧 Data Flags > Data Flag Resolution - IOS Offender items Data Flow Builder Layo…" at bounding box center [784, 407] width 1568 height 687
click at [661, 371] on div "Update data" at bounding box center [698, 376] width 531 height 12
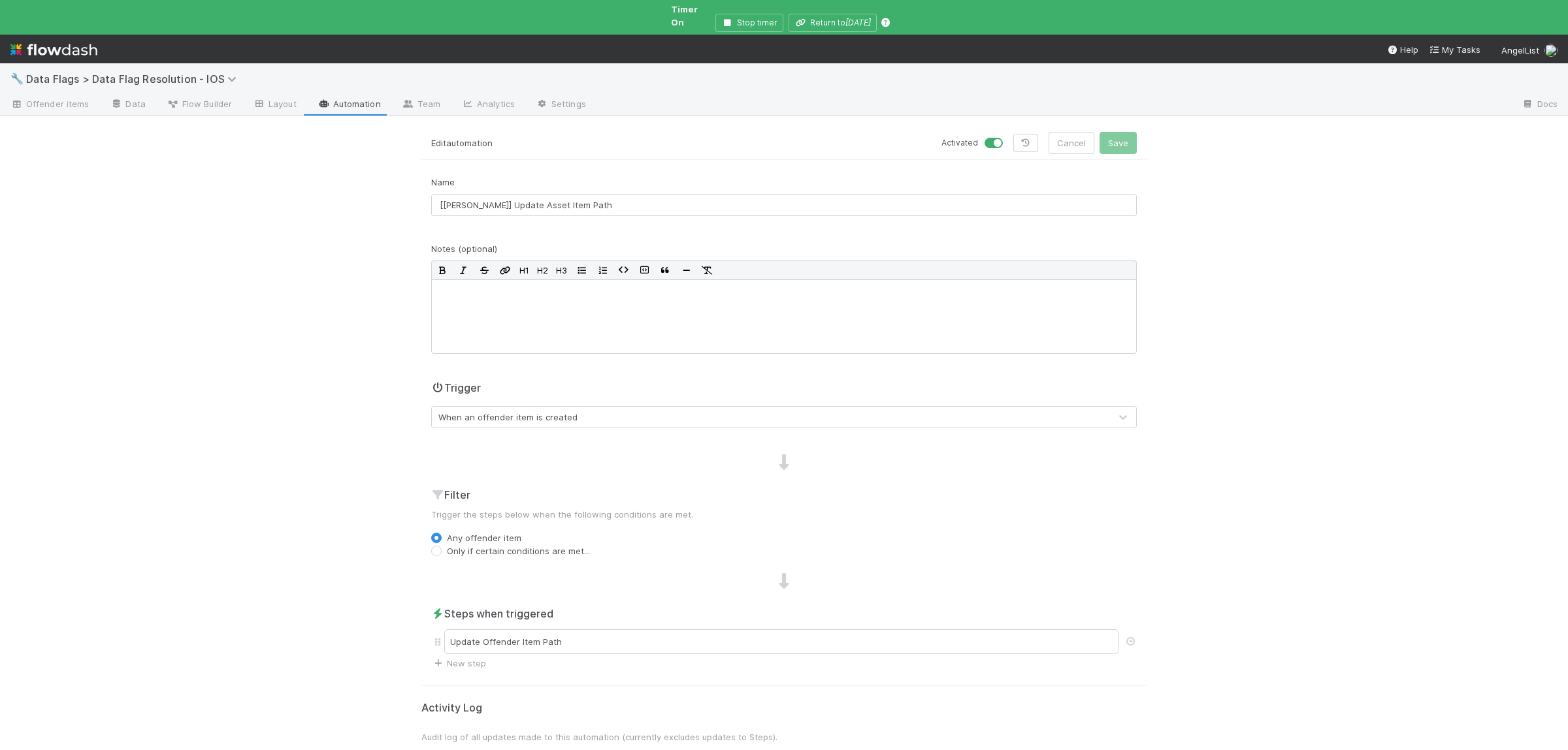
scroll to position [84, 0]
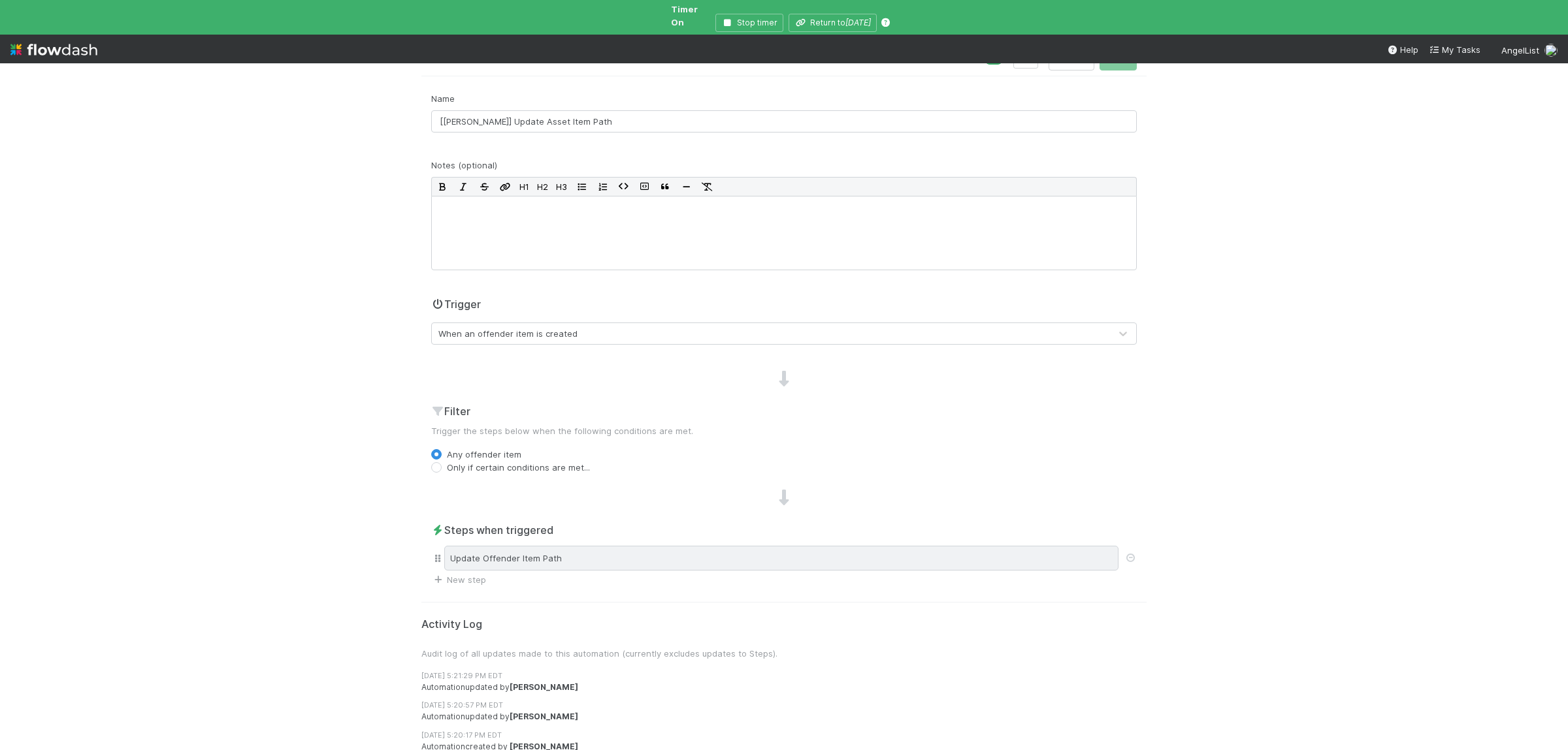
click at [615, 546] on div "Update Offender Item Path" at bounding box center [782, 558] width 674 height 25
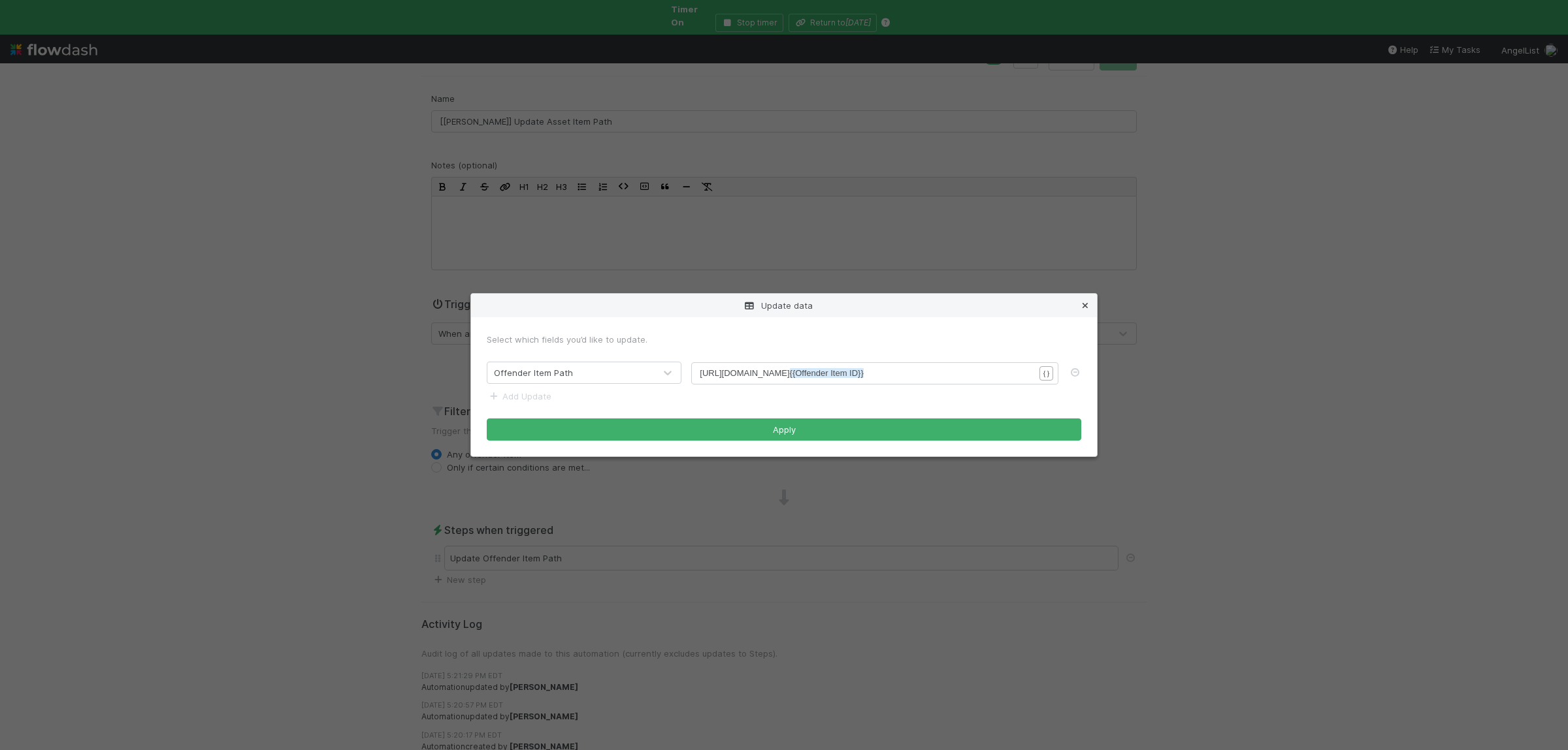
click at [1088, 306] on icon at bounding box center [1086, 306] width 13 height 8
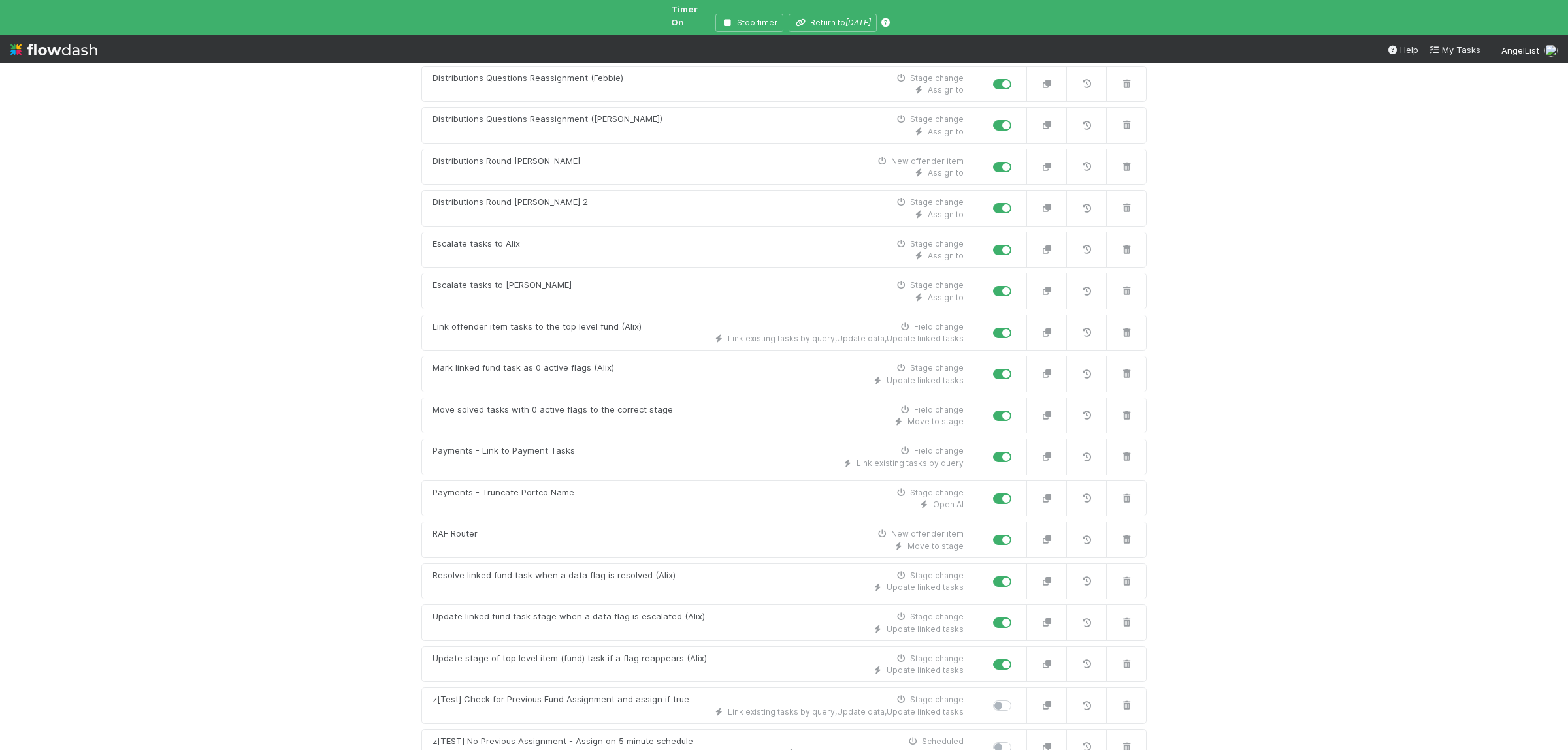
scroll to position [980, 0]
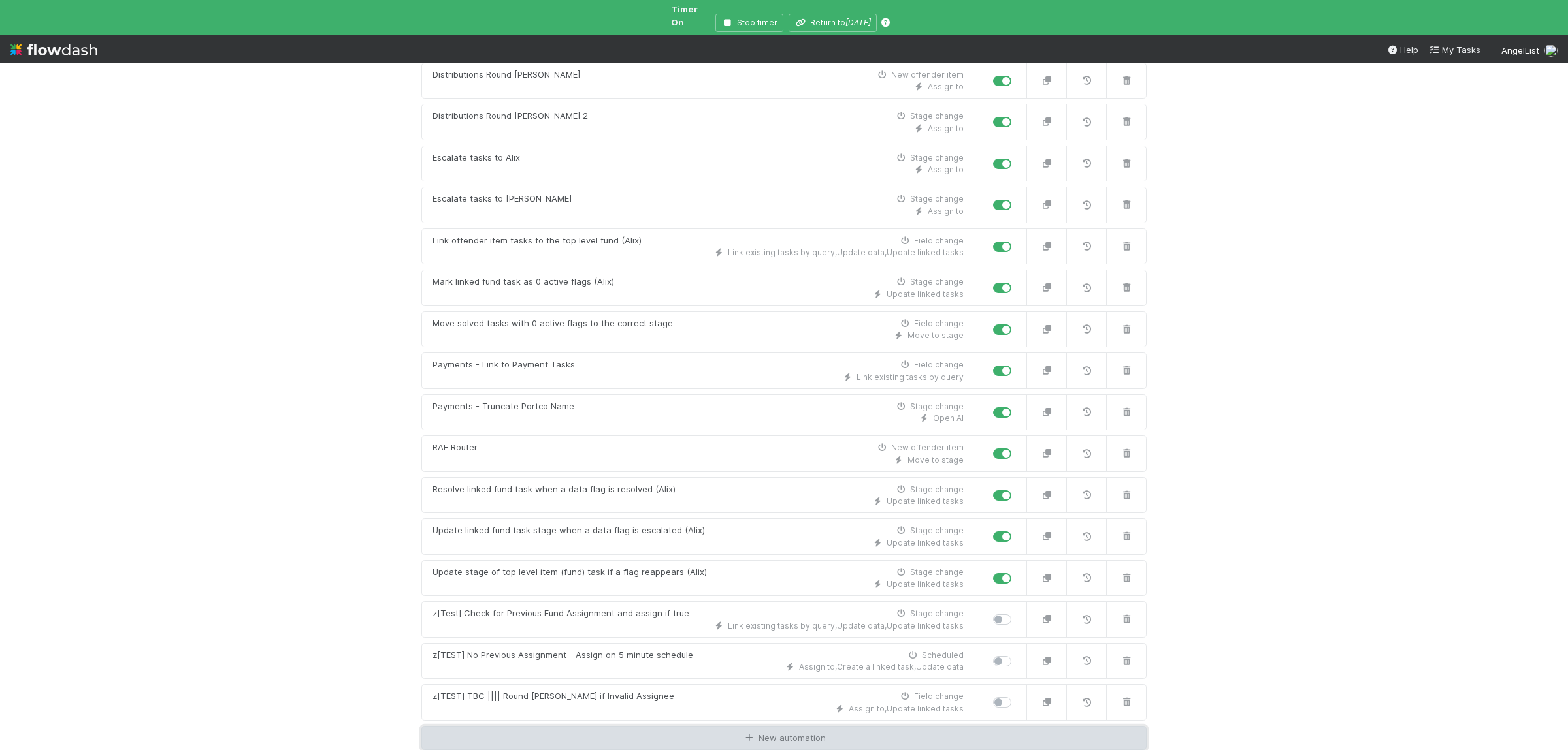
click at [484, 742] on link "New automation" at bounding box center [784, 738] width 725 height 25
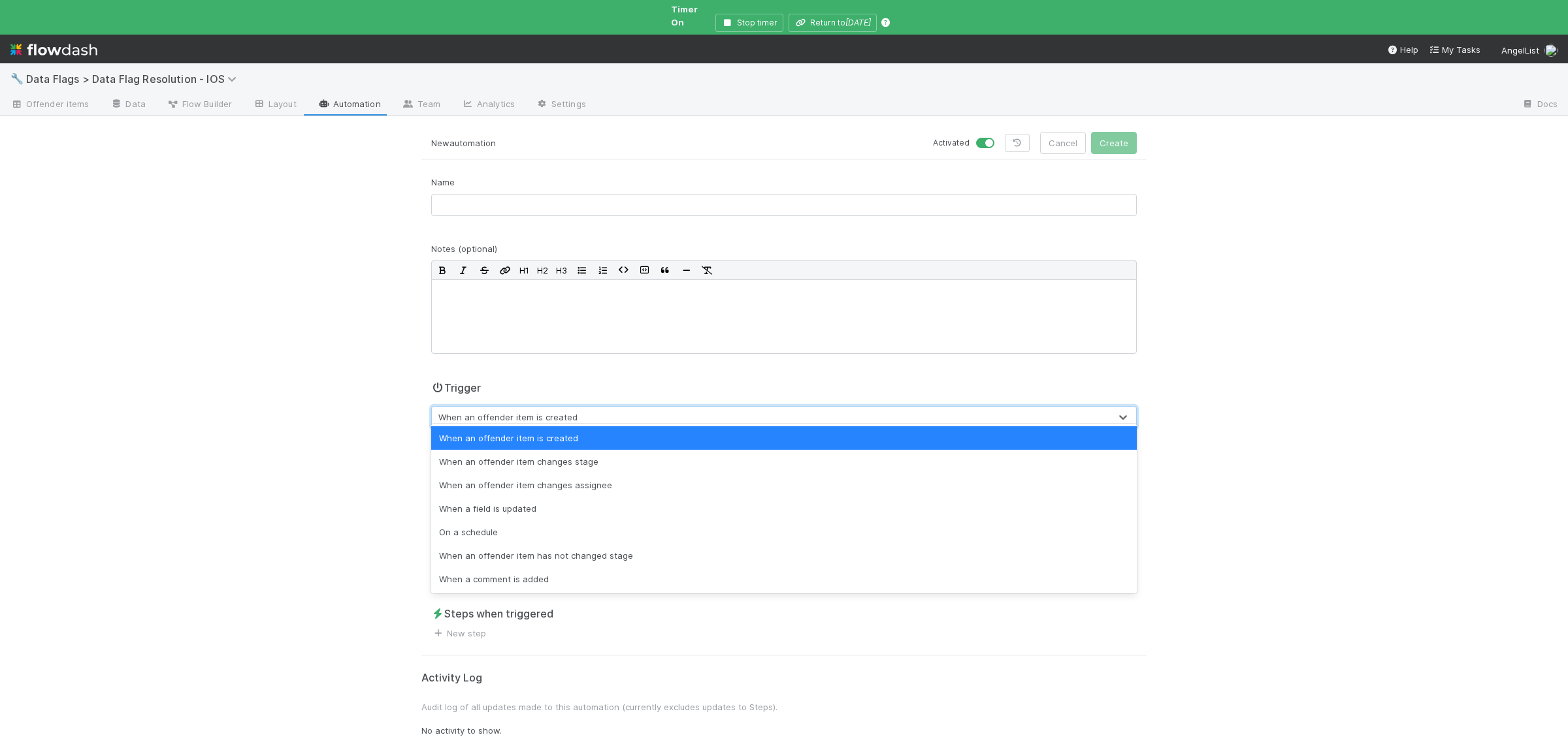
click at [525, 411] on div "When an offender item is created" at bounding box center [508, 417] width 139 height 13
click at [546, 441] on div "When an offender item is created" at bounding box center [784, 438] width 706 height 23
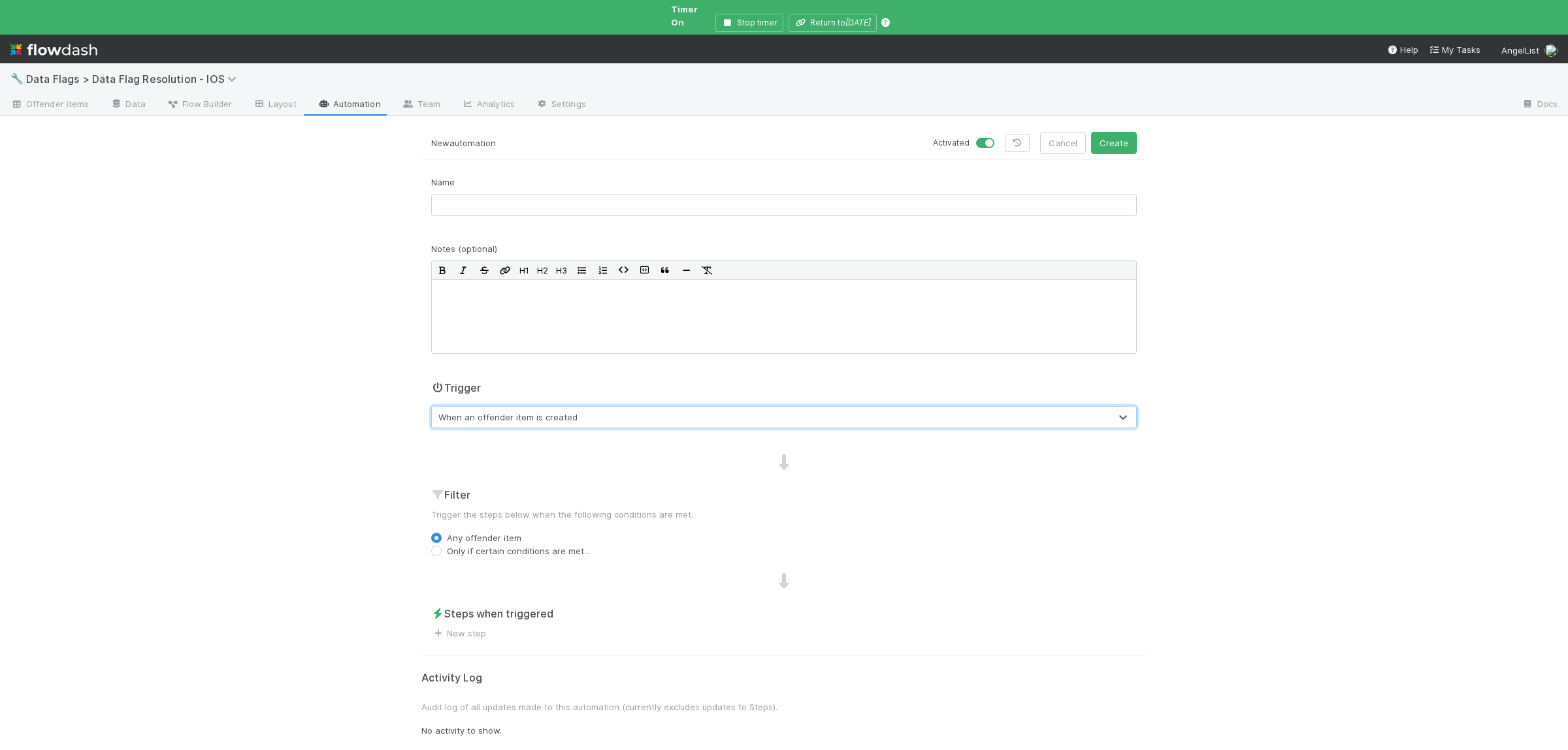
click at [552, 411] on div "When an offender item is created" at bounding box center [508, 417] width 139 height 13
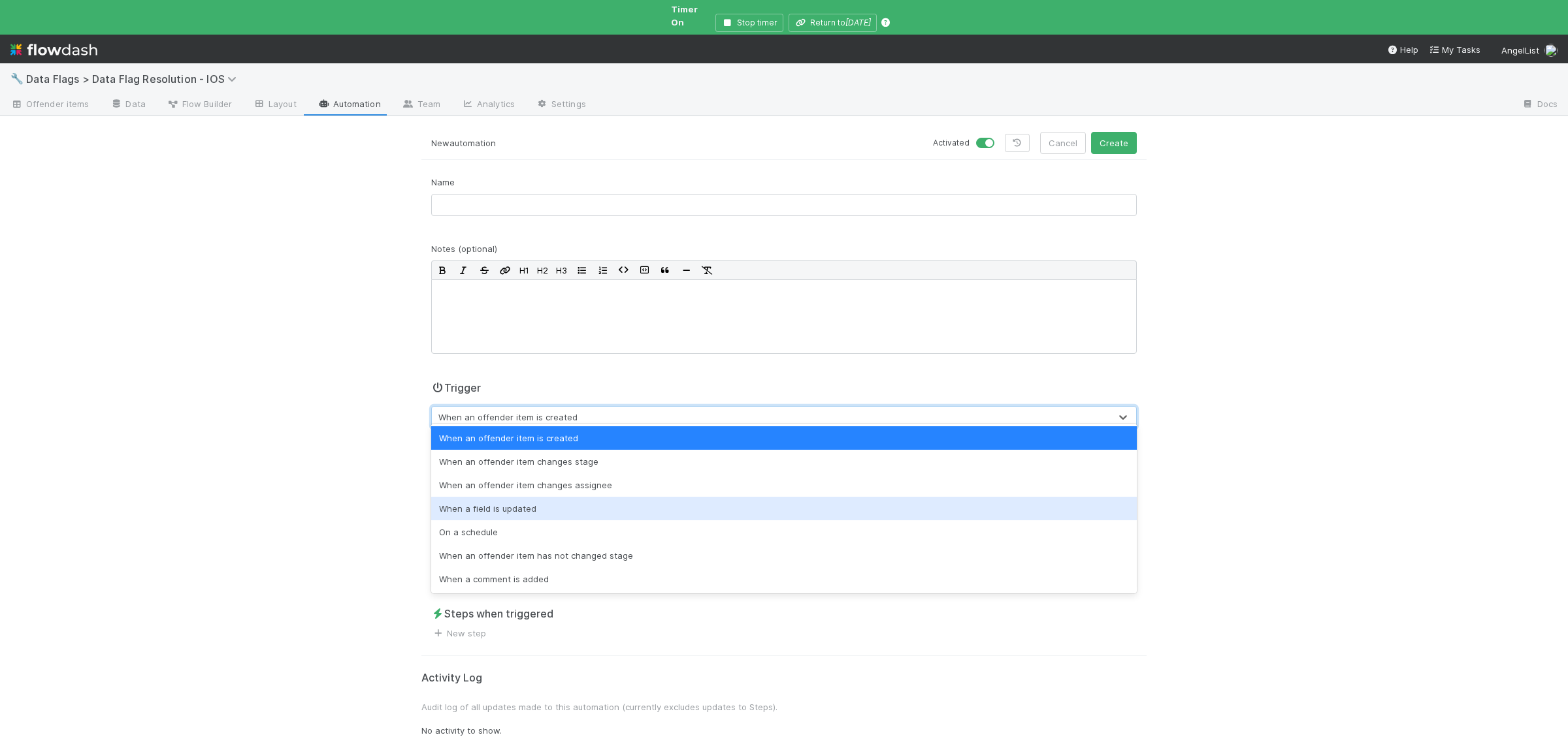
click at [540, 505] on div "When a field is updated" at bounding box center [784, 508] width 706 height 23
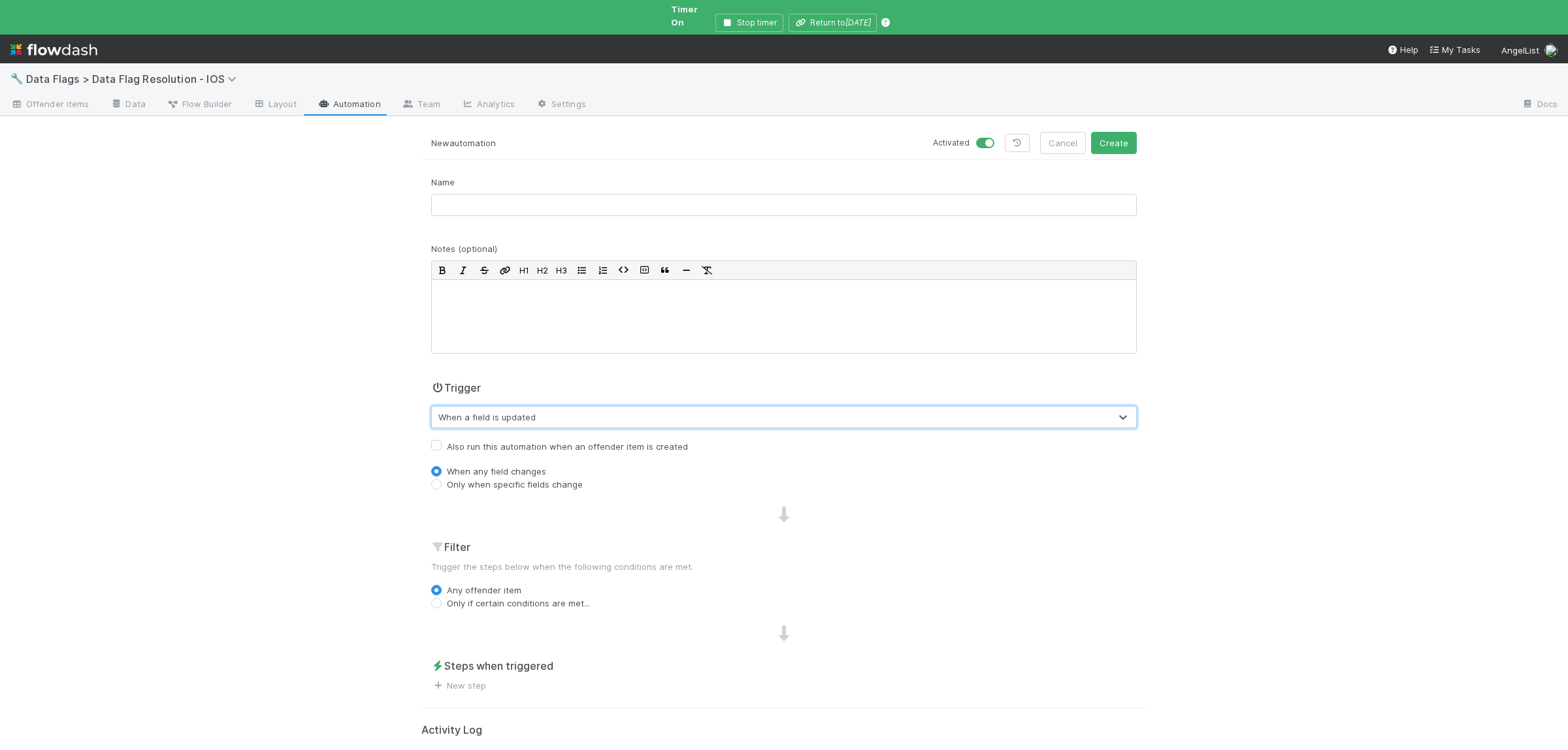
click at [523, 439] on label "Also run this automation when an offender item is created" at bounding box center [568, 447] width 241 height 16
click at [442, 439] on input "Also run this automation when an offender item is created" at bounding box center [436, 445] width 11 height 12
checkbox input "true"
click at [555, 478] on label "Only when specific fields change" at bounding box center [515, 484] width 136 height 13
click at [442, 478] on input "Only when specific fields change" at bounding box center [436, 484] width 11 height 12
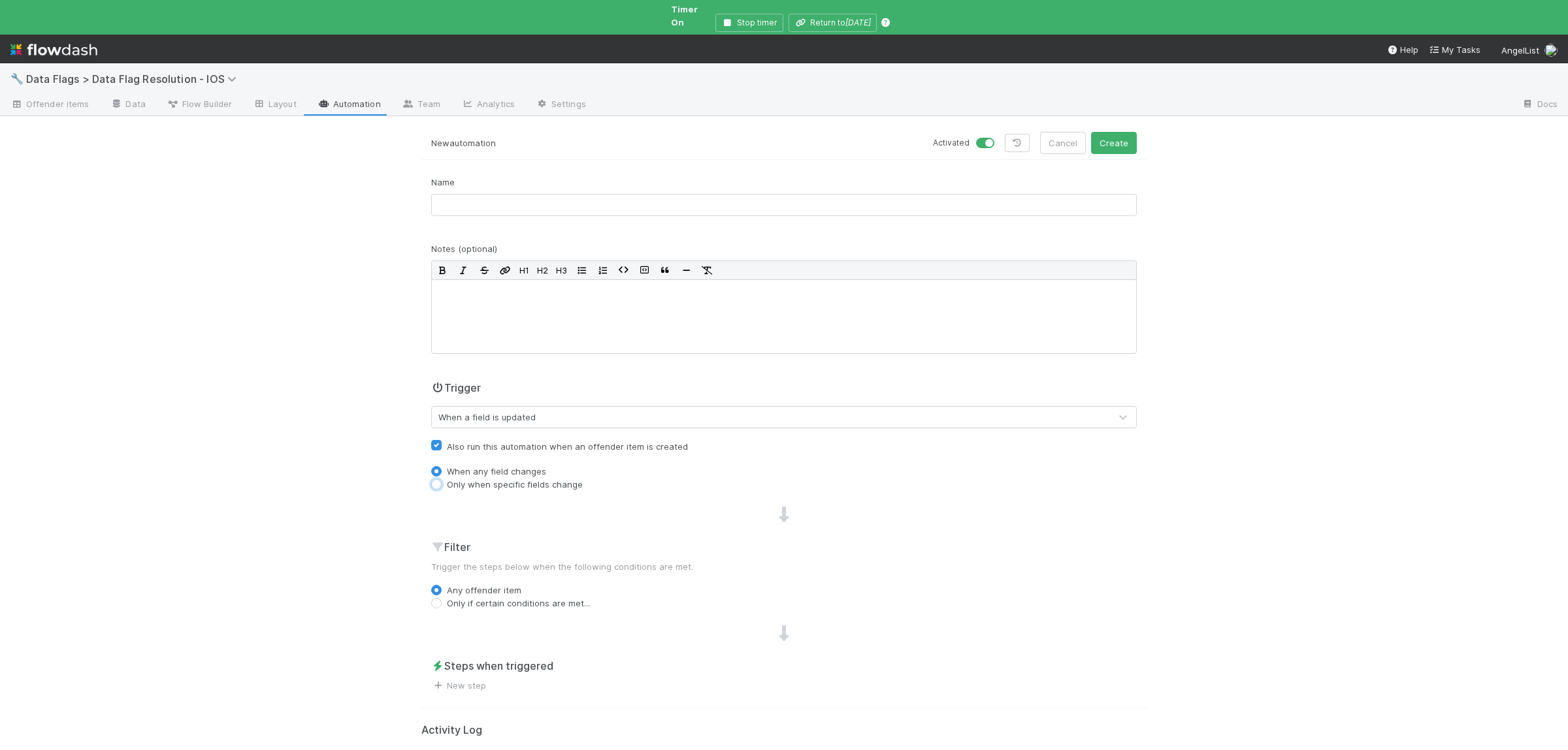
radio input "true"
drag, startPoint x: 591, startPoint y: 503, endPoint x: 597, endPoint y: 503, distance: 6.0
click at [591, 503] on div "Type field name..." at bounding box center [771, 508] width 679 height 21
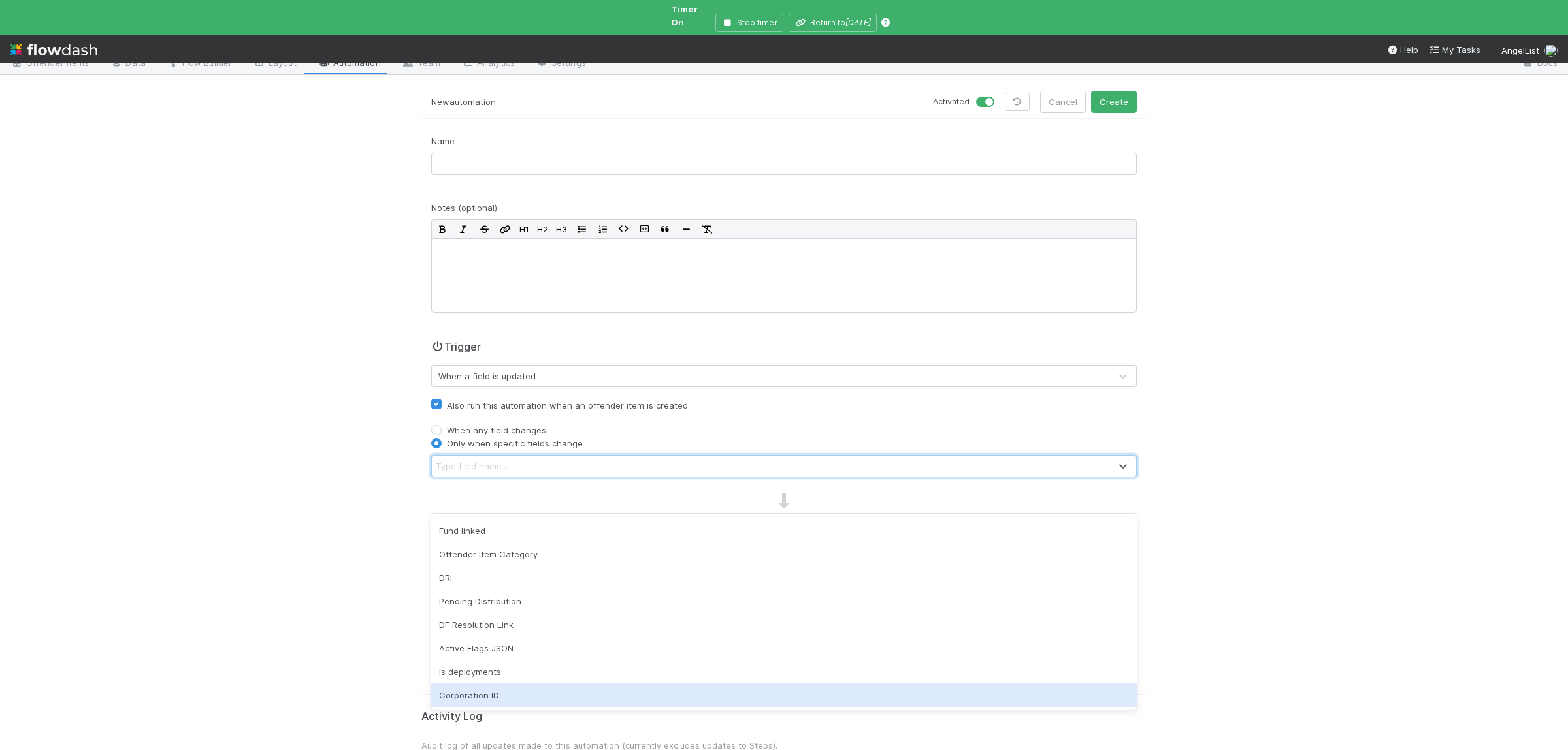
scroll to position [63, 0]
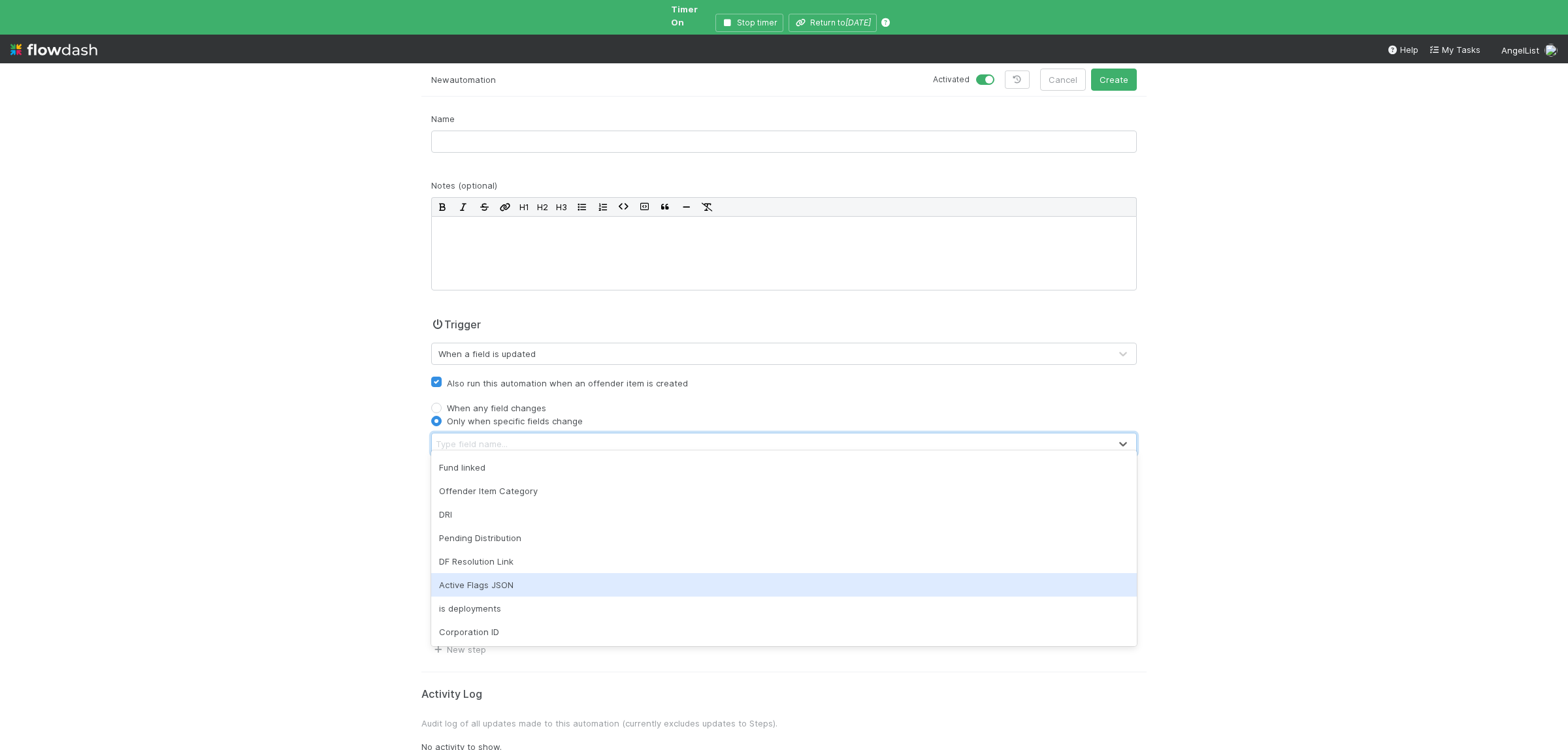
click at [595, 587] on div "Active Flags JSON" at bounding box center [784, 584] width 706 height 23
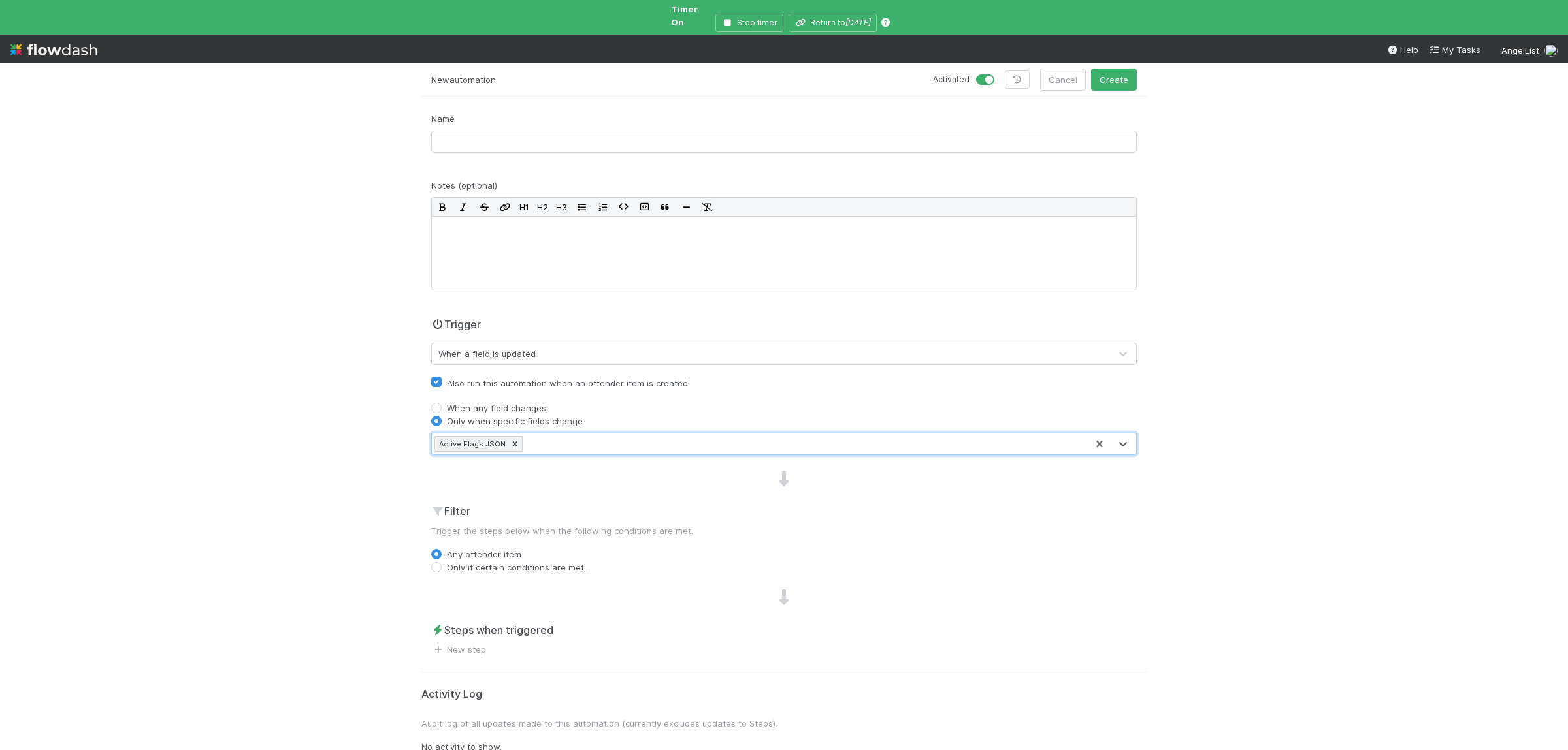
click at [339, 546] on div "🔧 Data Flags > Data Flag Resolution - IOS Offender items Data Flow Builder Layo…" at bounding box center [784, 407] width 1568 height 687
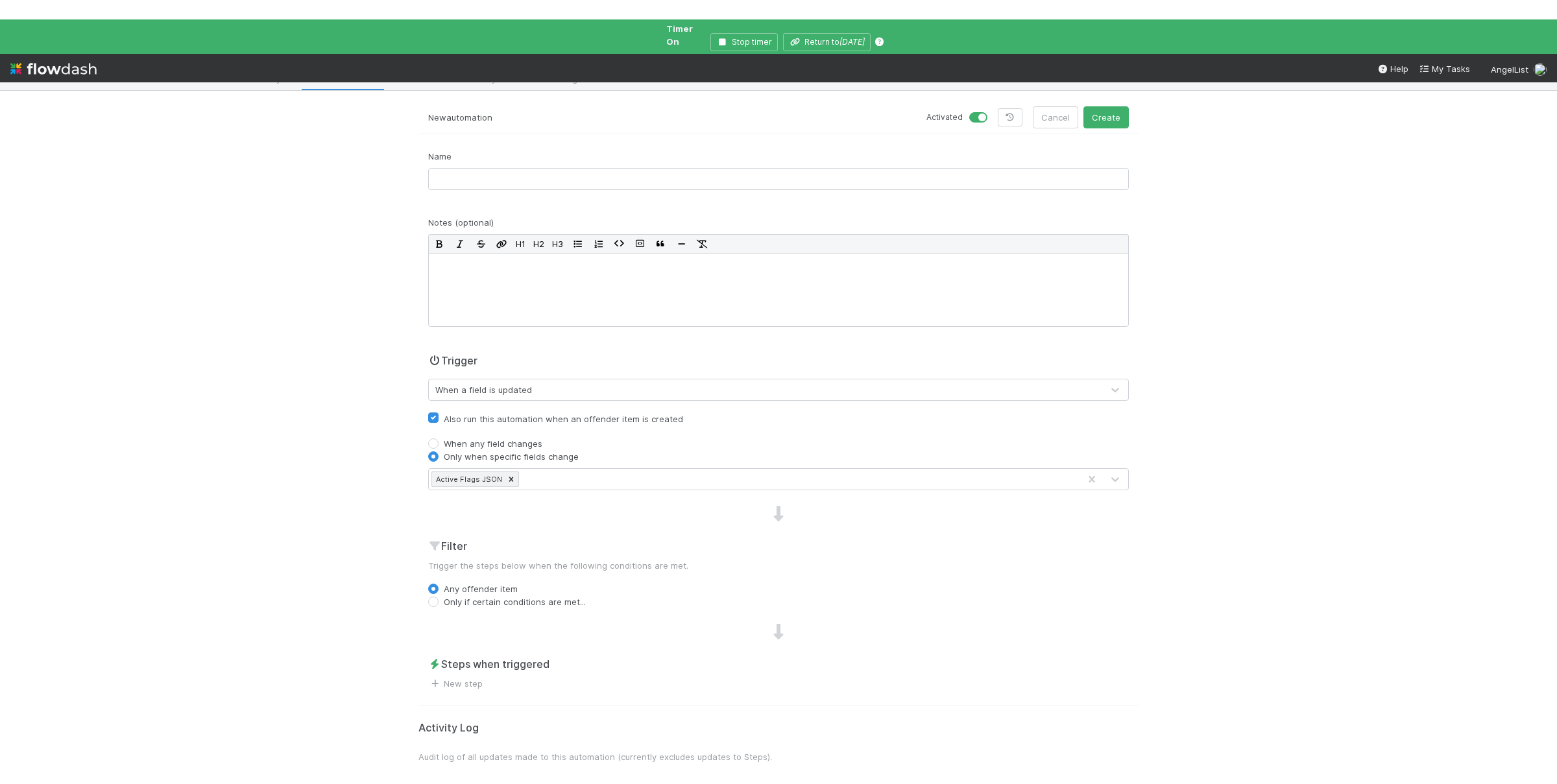
scroll to position [66, 0]
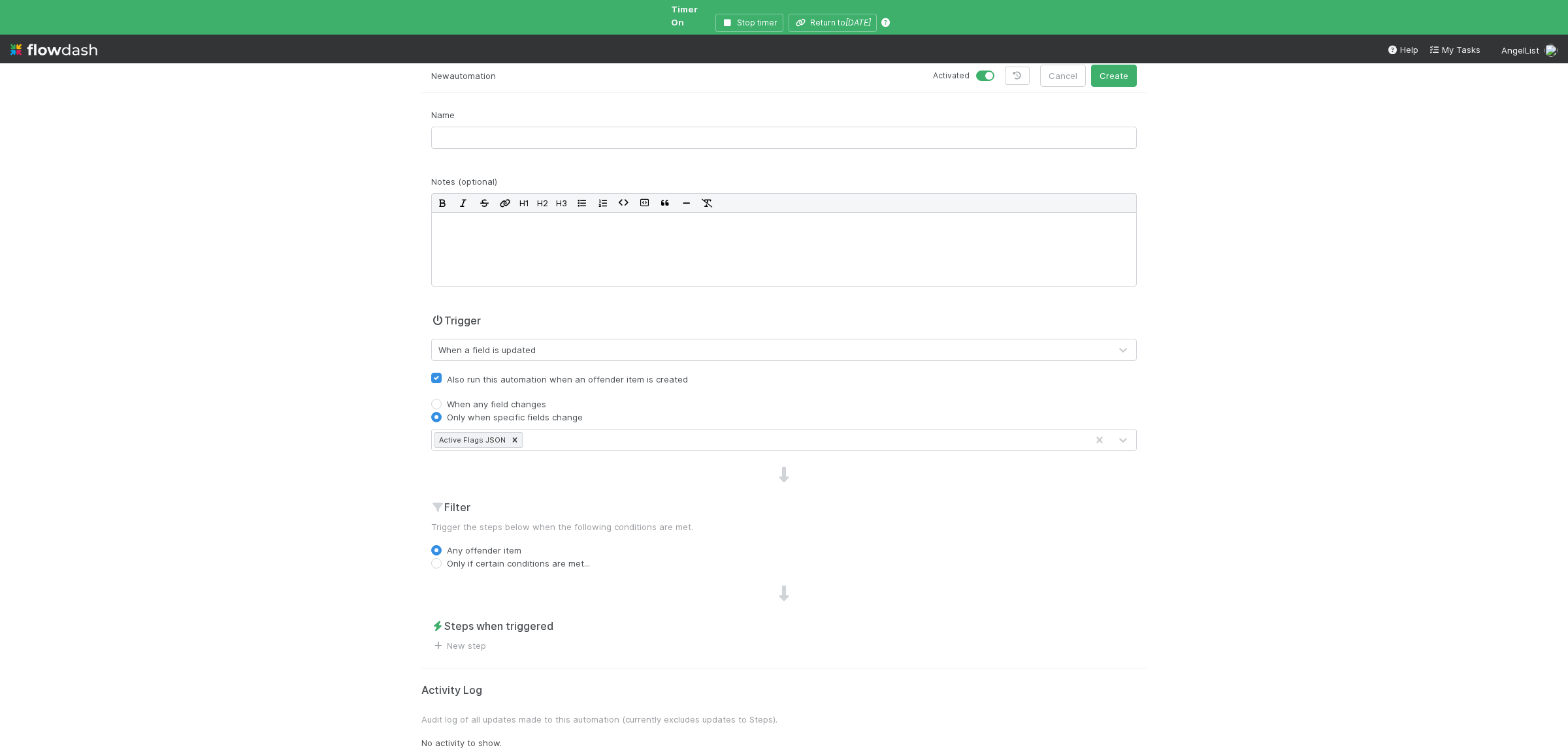
click at [489, 643] on div "Steps when triggered New step" at bounding box center [784, 635] width 725 height 34
click at [483, 642] on span "New step" at bounding box center [458, 646] width 55 height 13
click at [479, 641] on link "New step" at bounding box center [458, 646] width 55 height 11
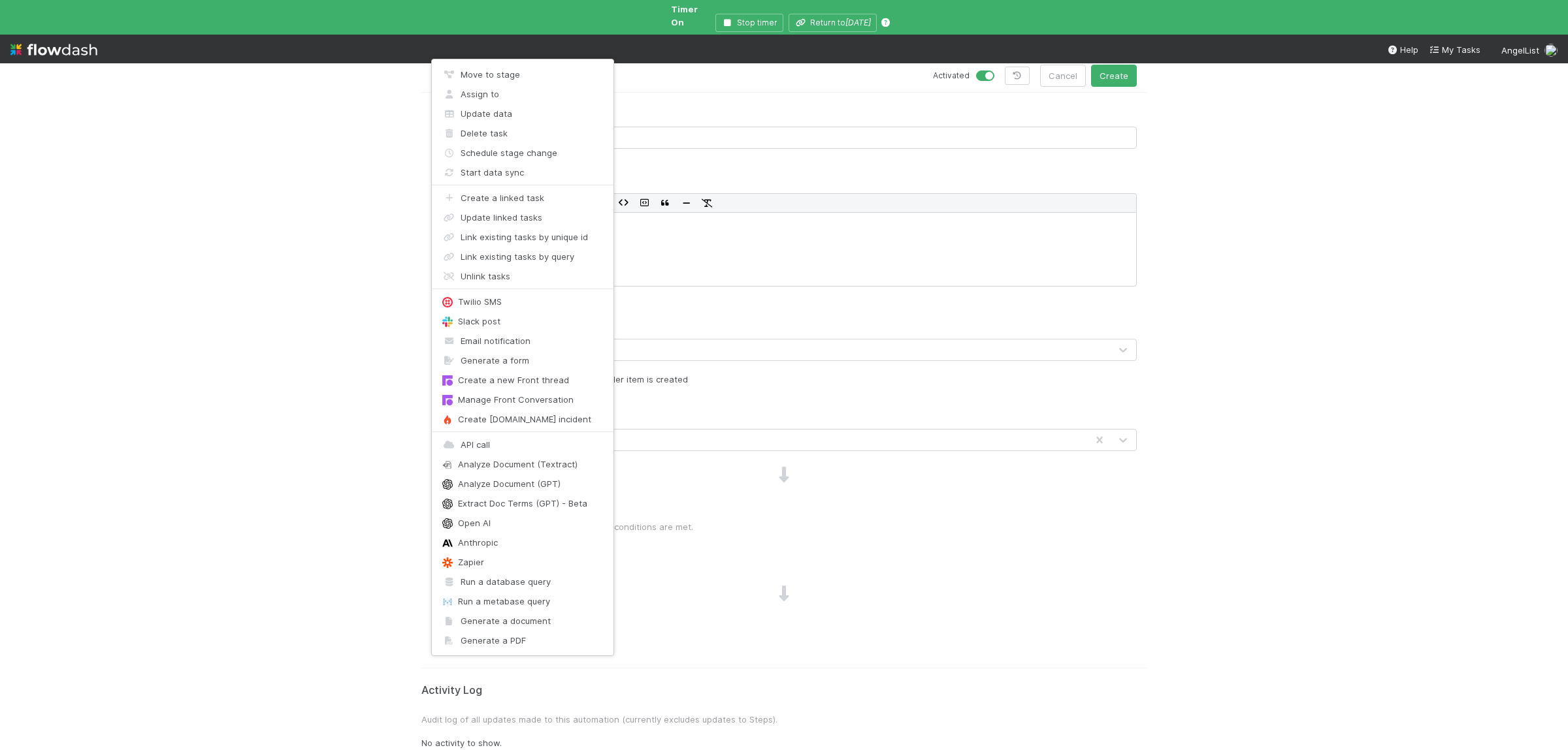
click at [212, 369] on div "Move to stage Assign to Update data Delete task Schedule stage change Start dat…" at bounding box center [784, 375] width 1568 height 750
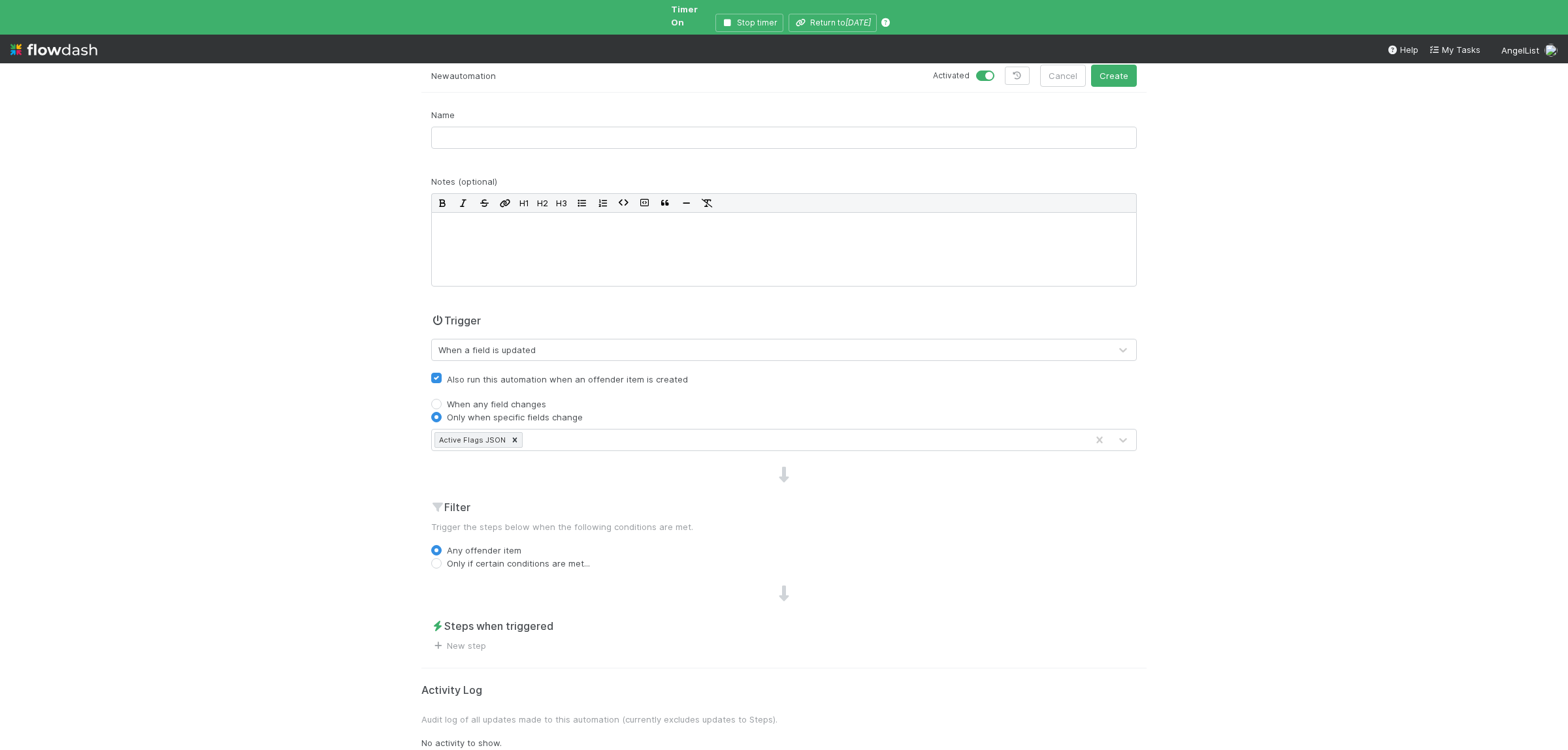
click at [503, 116] on div "Name" at bounding box center [784, 128] width 706 height 40
click at [545, 129] on input "text" at bounding box center [784, 137] width 706 height 22
type input "Split"
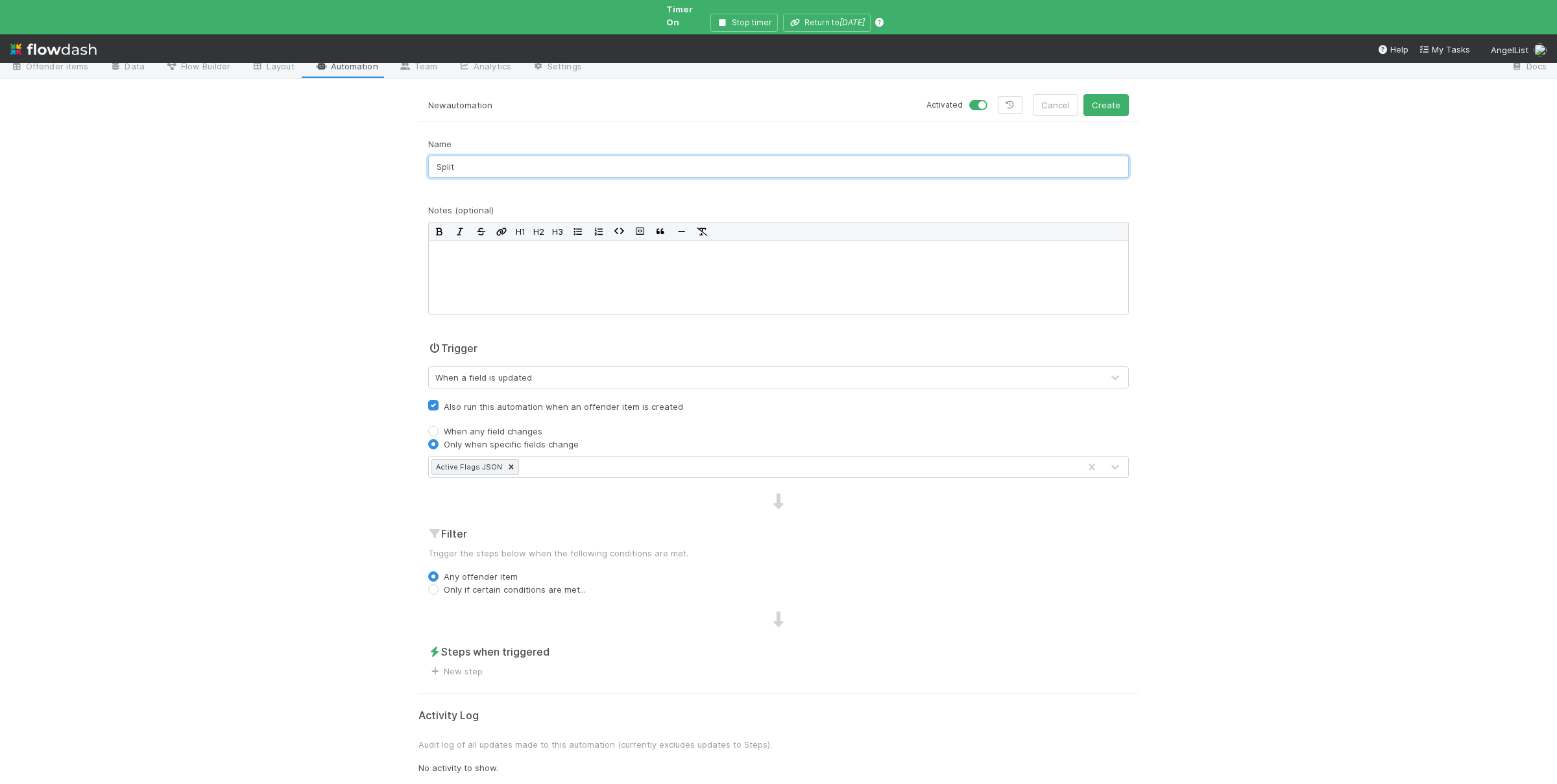
scroll to position [28, 0]
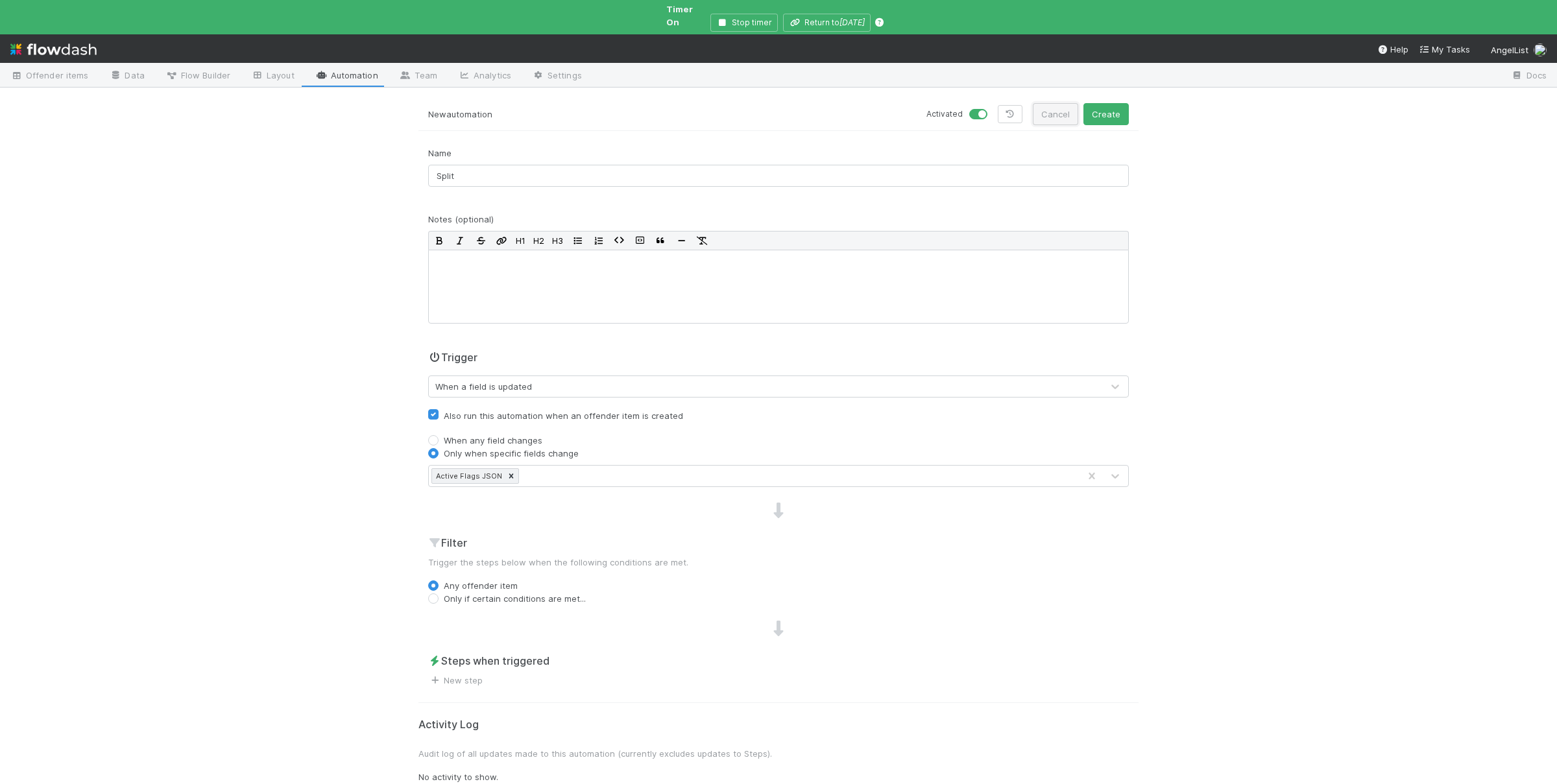
click at [1054, 106] on button "Cancel" at bounding box center [1056, 113] width 46 height 22
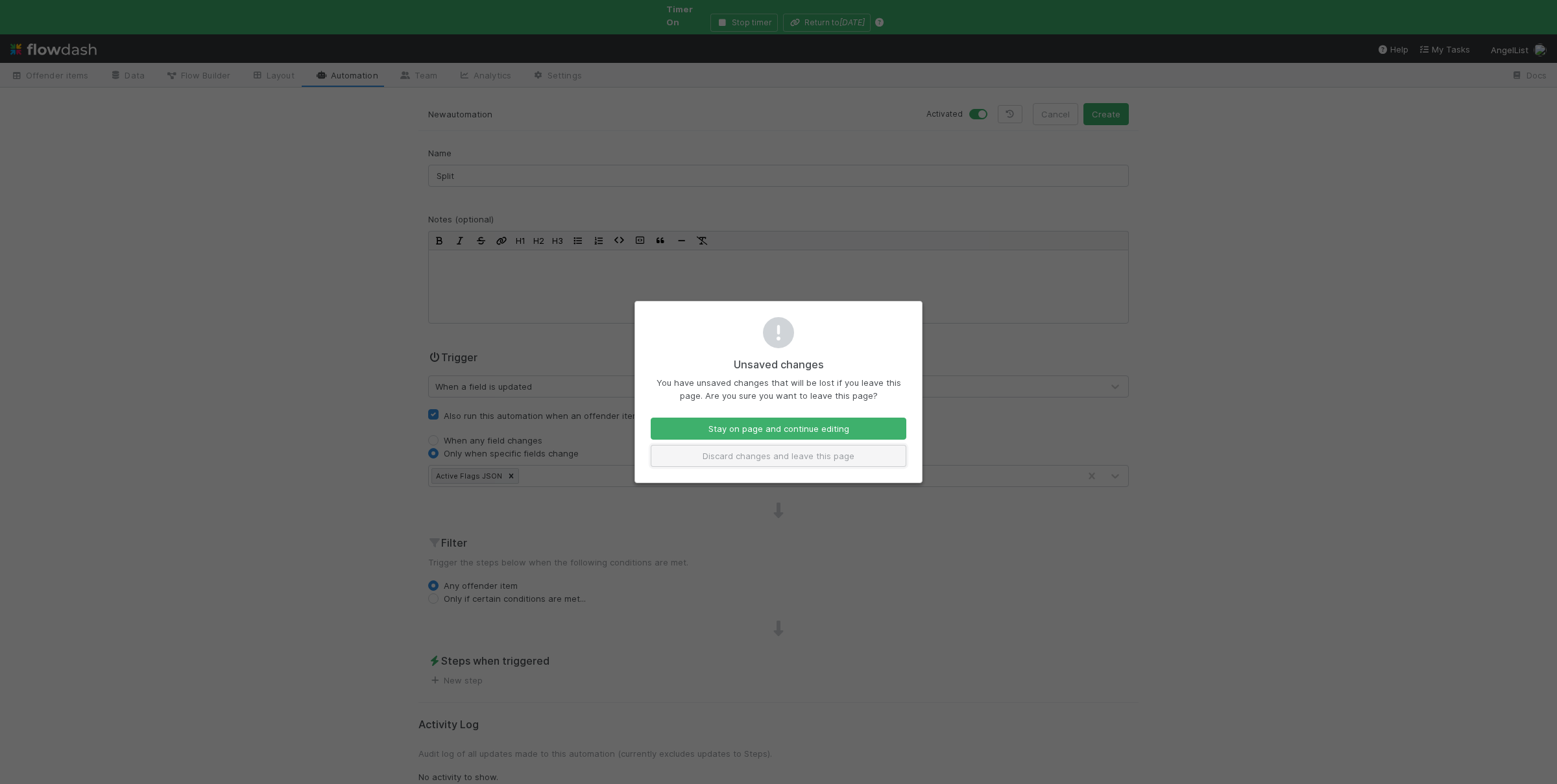
click at [818, 463] on button "Discard changes and leave this page" at bounding box center [778, 456] width 256 height 22
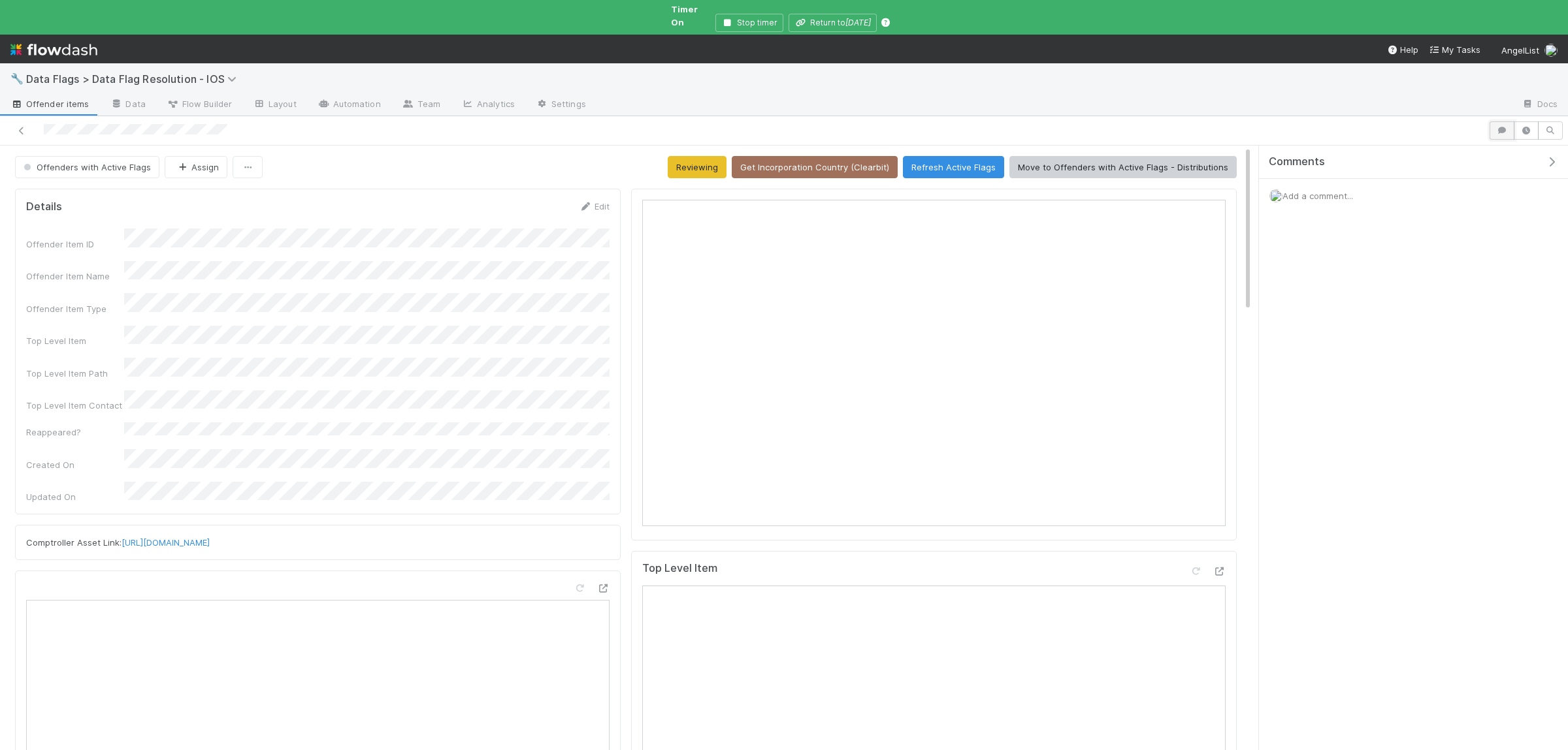
click at [1500, 127] on icon "button" at bounding box center [1502, 130] width 13 height 8
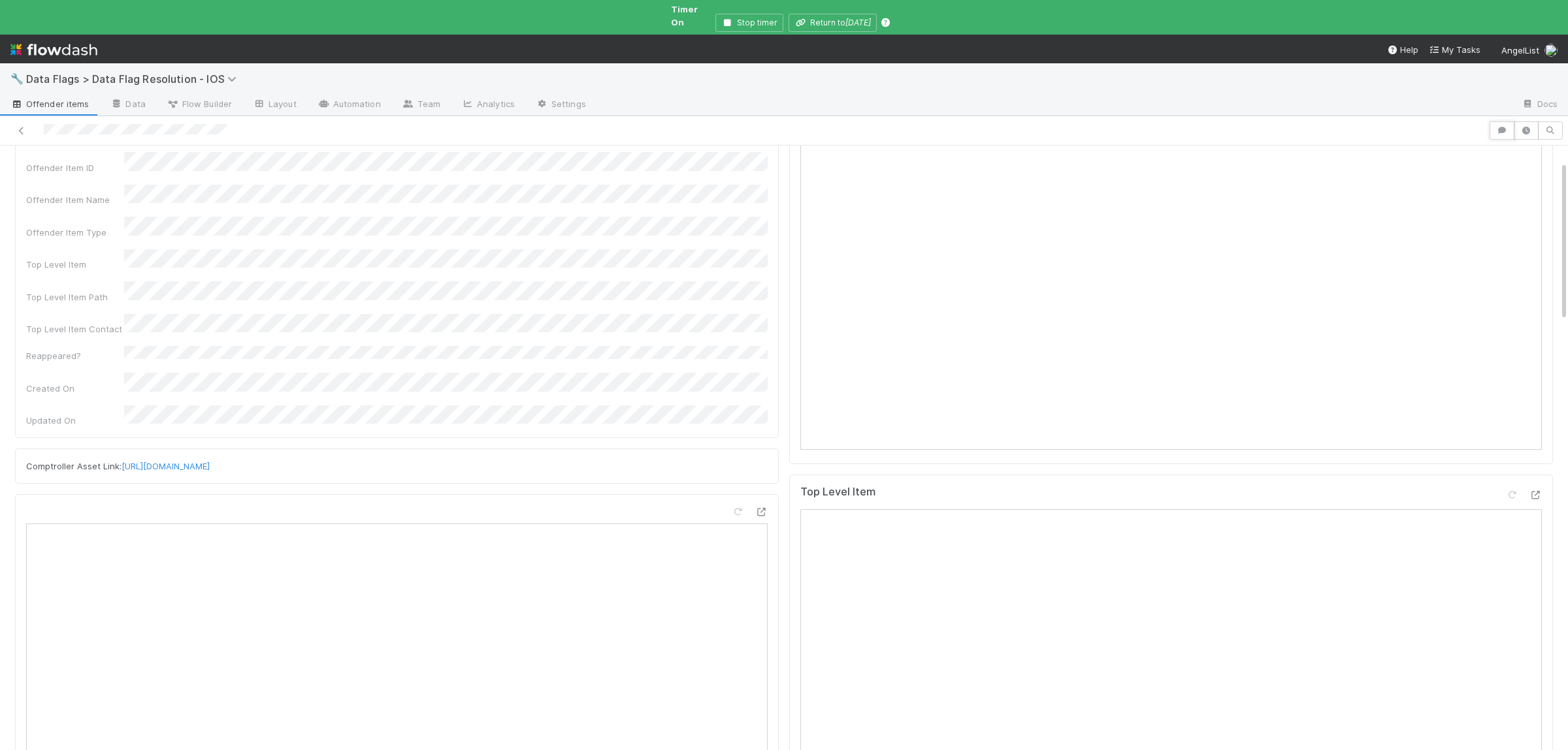
scroll to position [128, 0]
click at [760, 457] on icon at bounding box center [761, 462] width 13 height 8
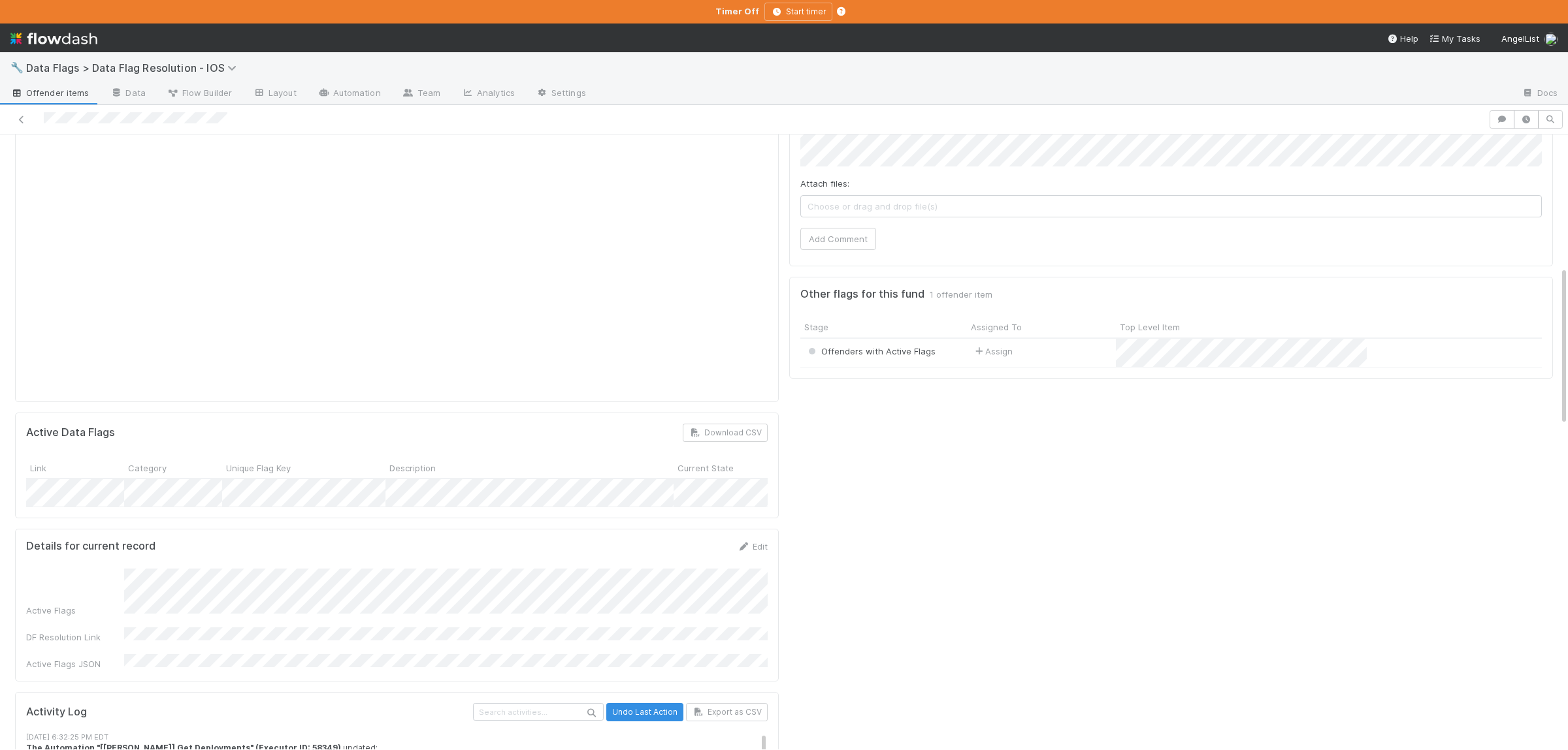
scroll to position [892, 0]
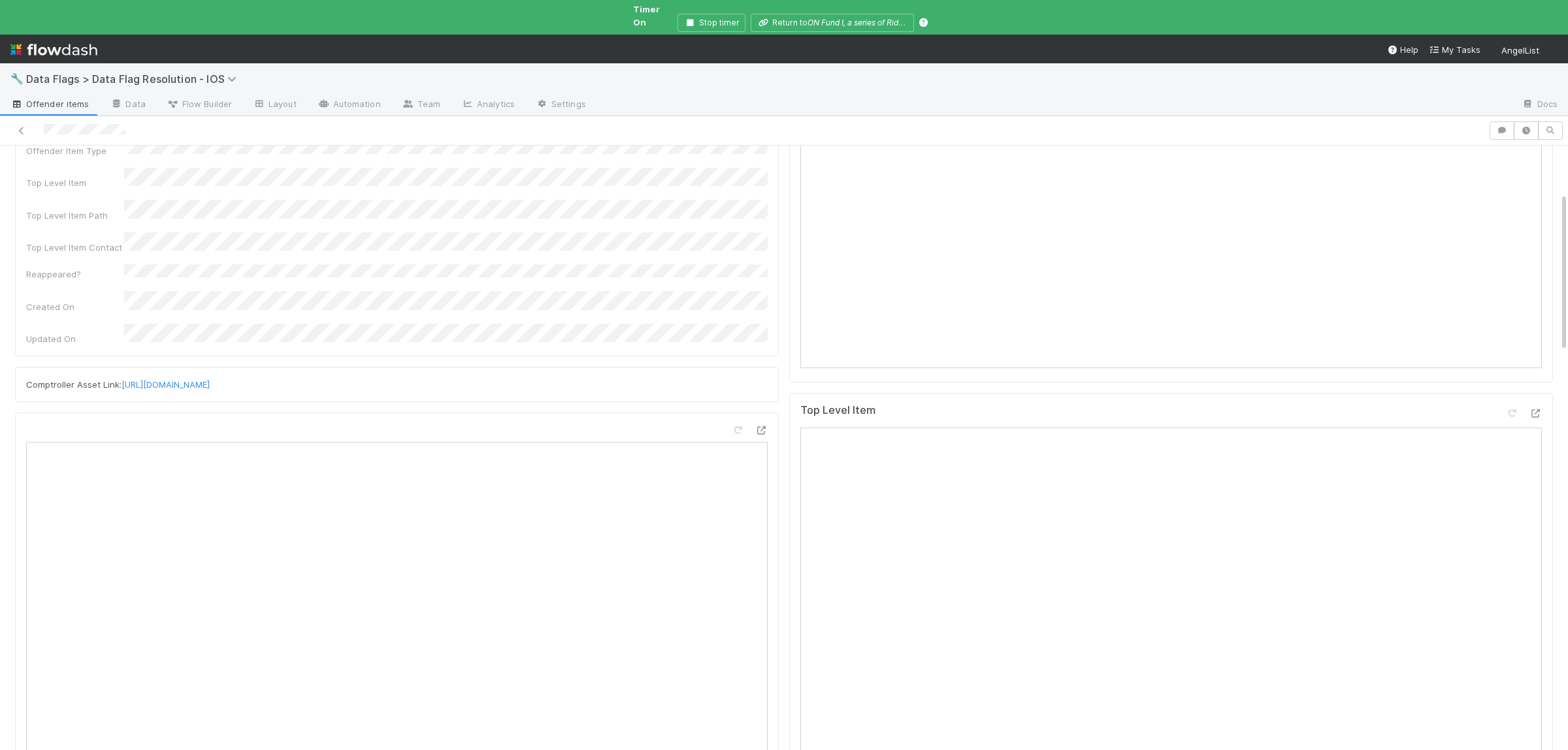
scroll to position [191, 0]
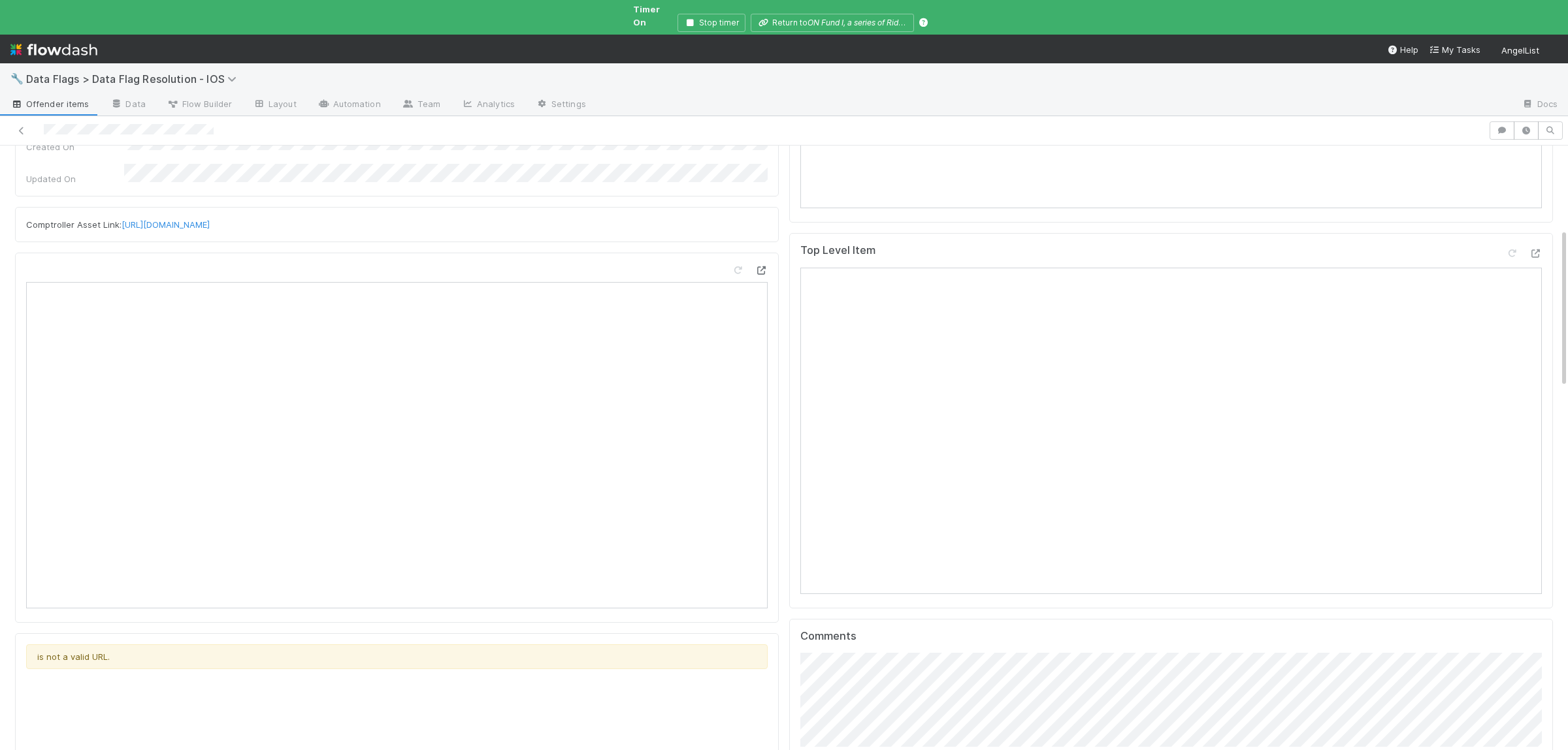
click at [760, 266] on icon at bounding box center [761, 271] width 13 height 8
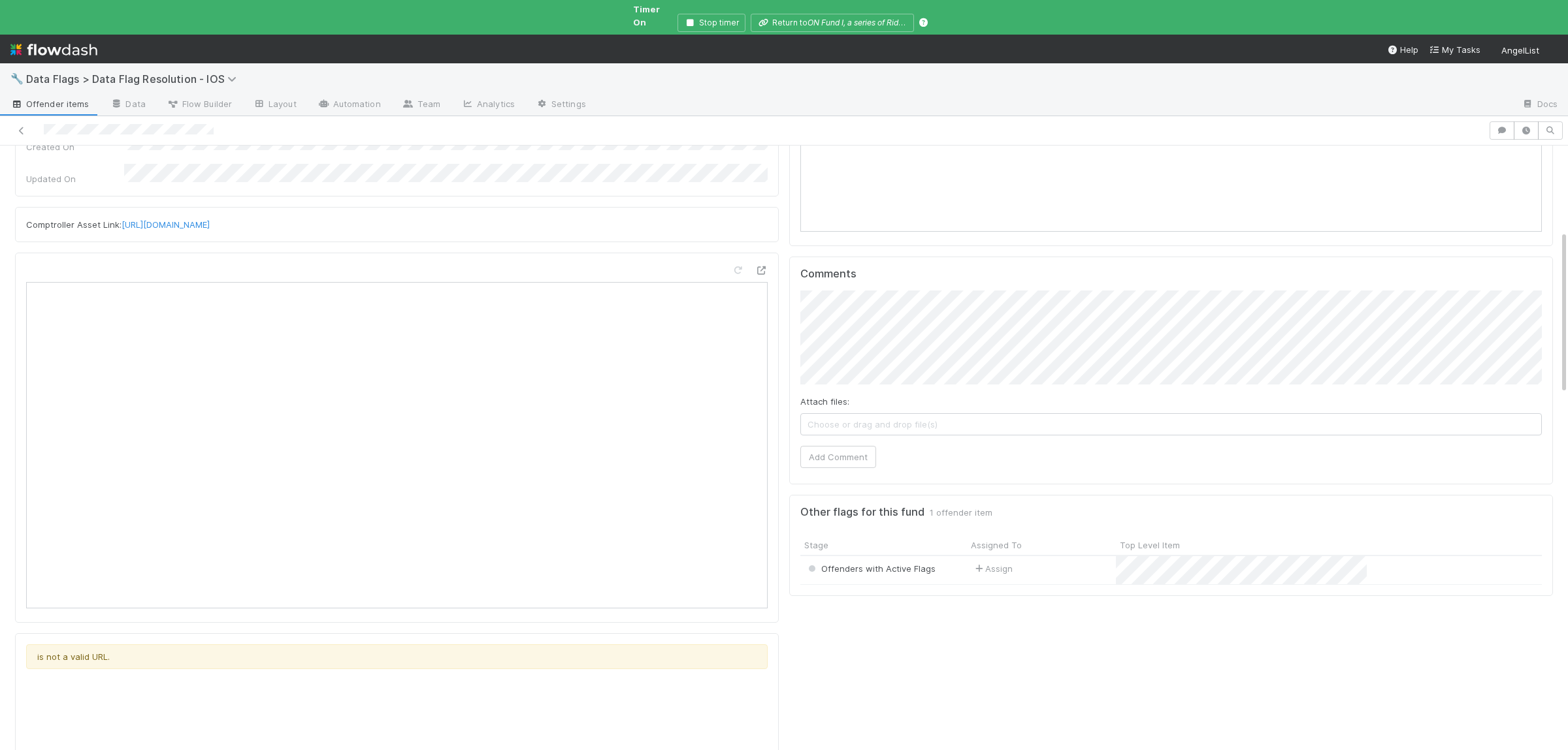
scroll to position [0, 0]
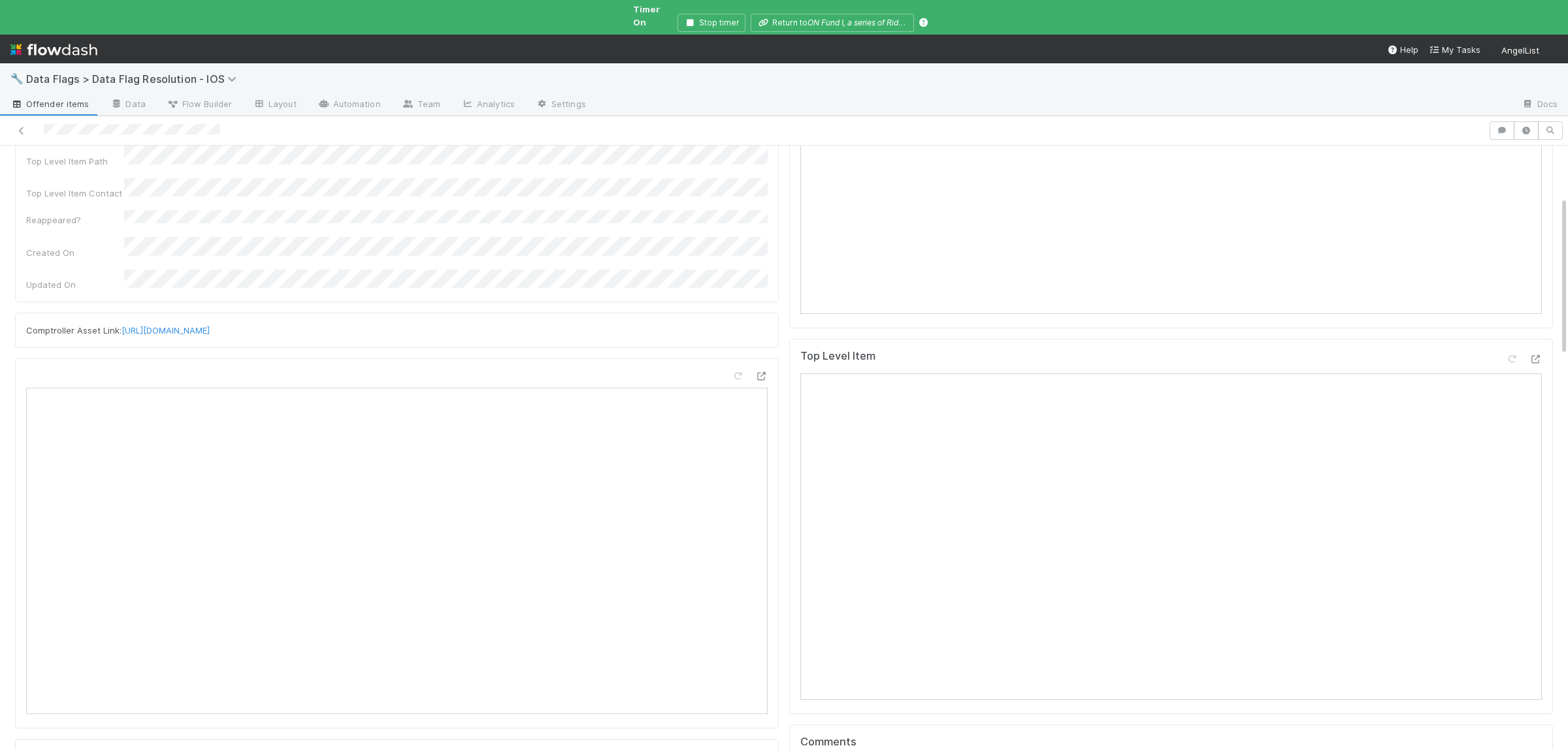
scroll to position [191, 0]
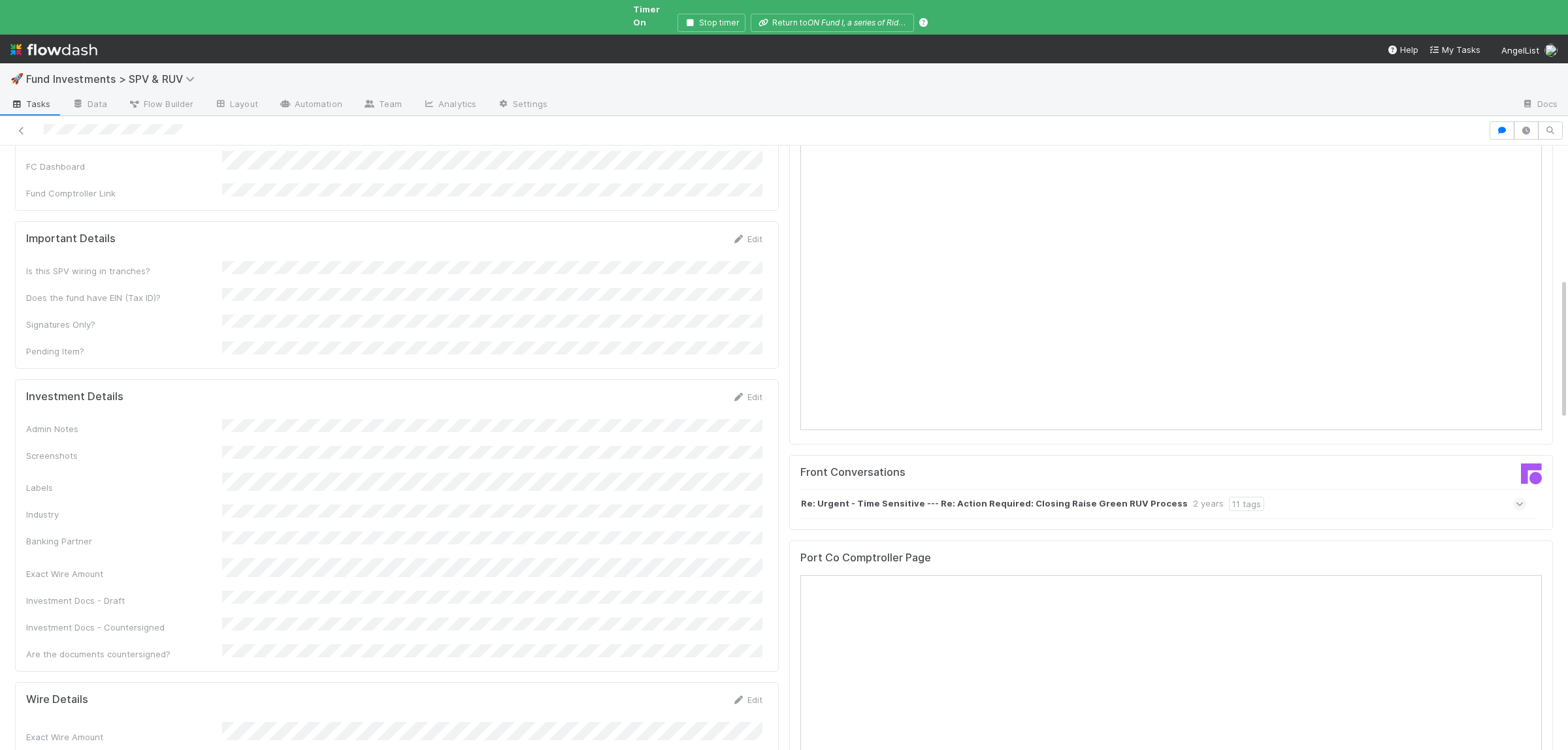
scroll to position [254, 0]
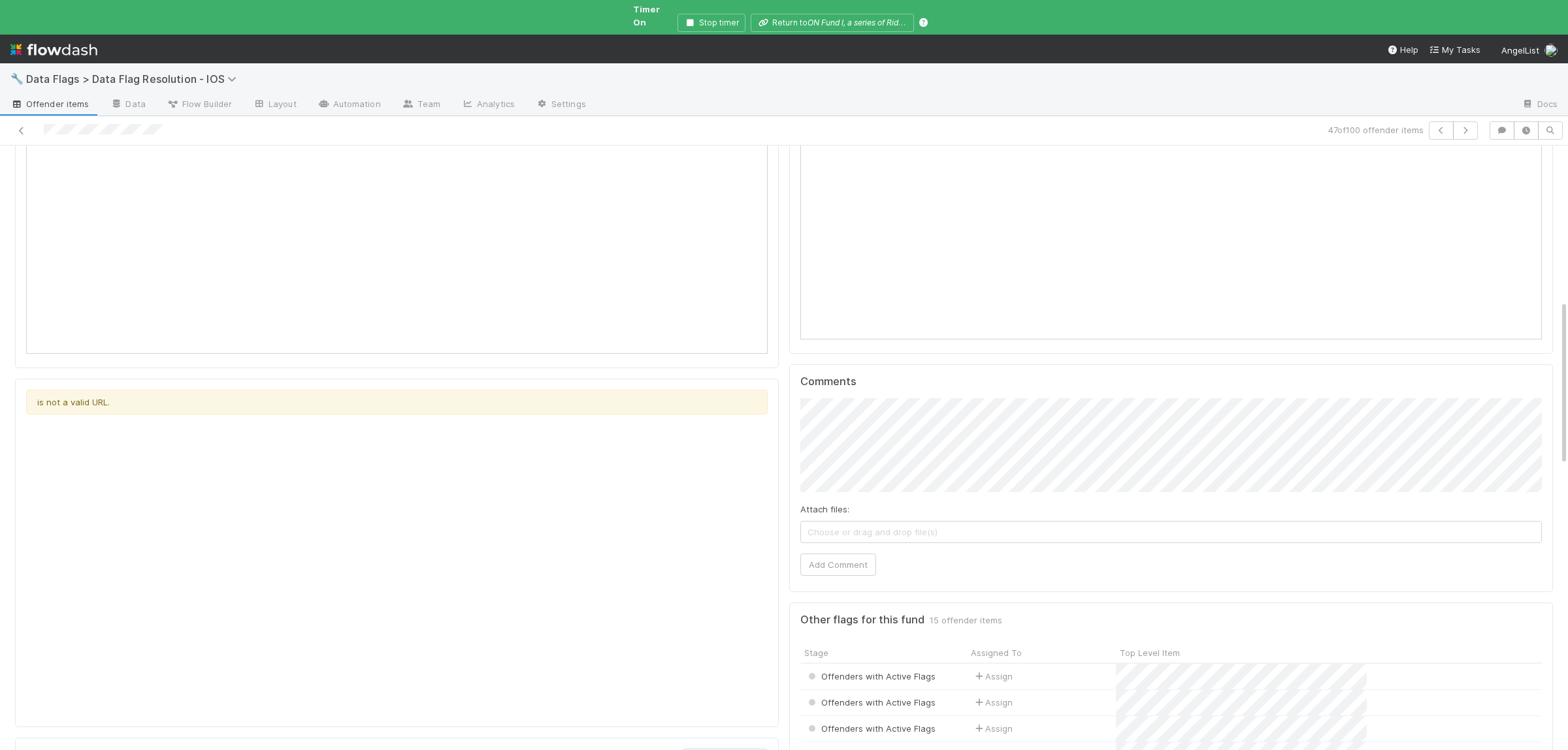
scroll to position [318, 0]
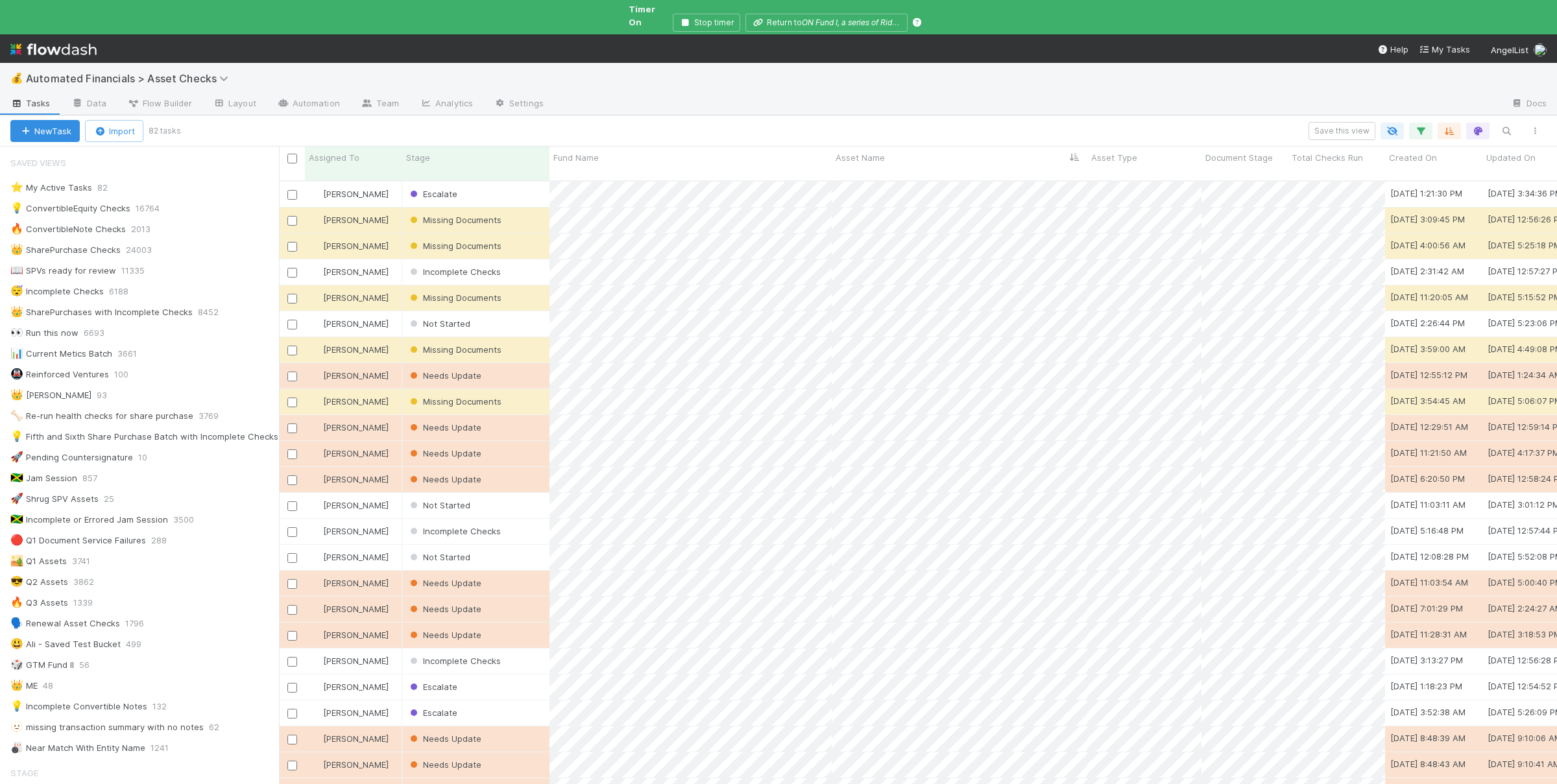
scroll to position [649, 1278]
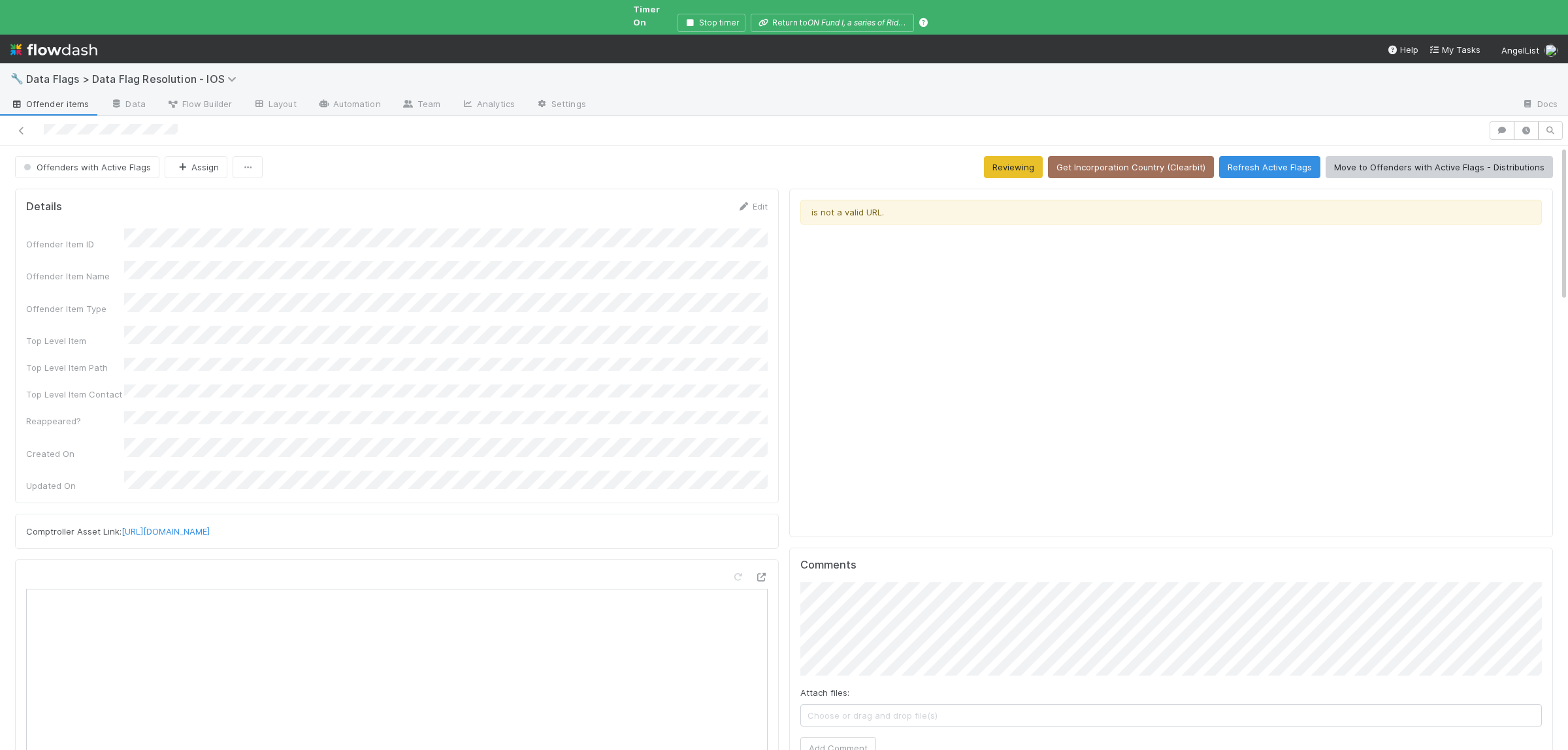
click at [643, 382] on div "Offender Item ID Offender Item Name Offender Item Type Top Level Item Top Level…" at bounding box center [397, 360] width 742 height 264
click at [1288, 156] on button "Refresh Active Flags" at bounding box center [1270, 166] width 102 height 22
click at [1291, 156] on button "Refresh Active Flags" at bounding box center [1270, 166] width 102 height 22
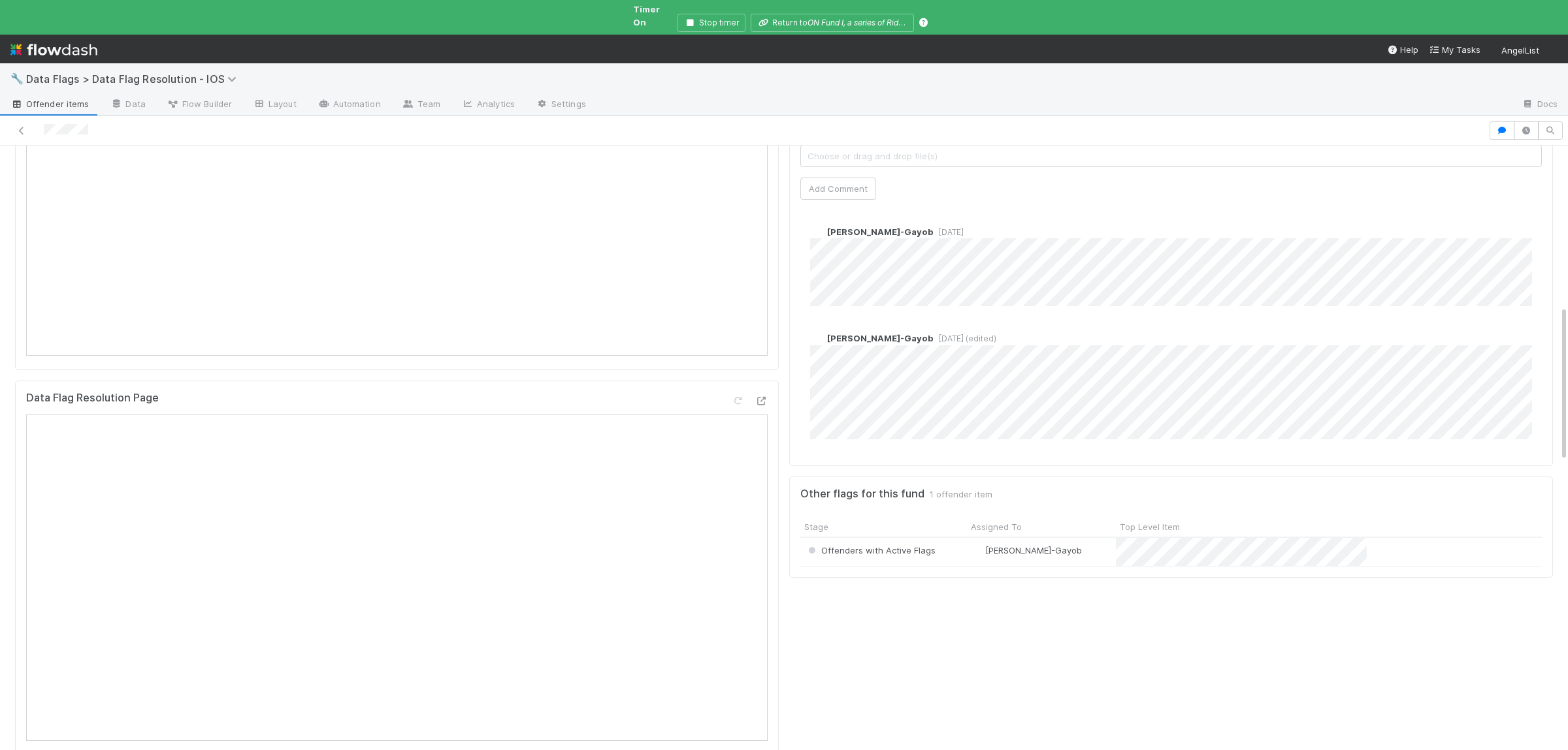
scroll to position [637, 0]
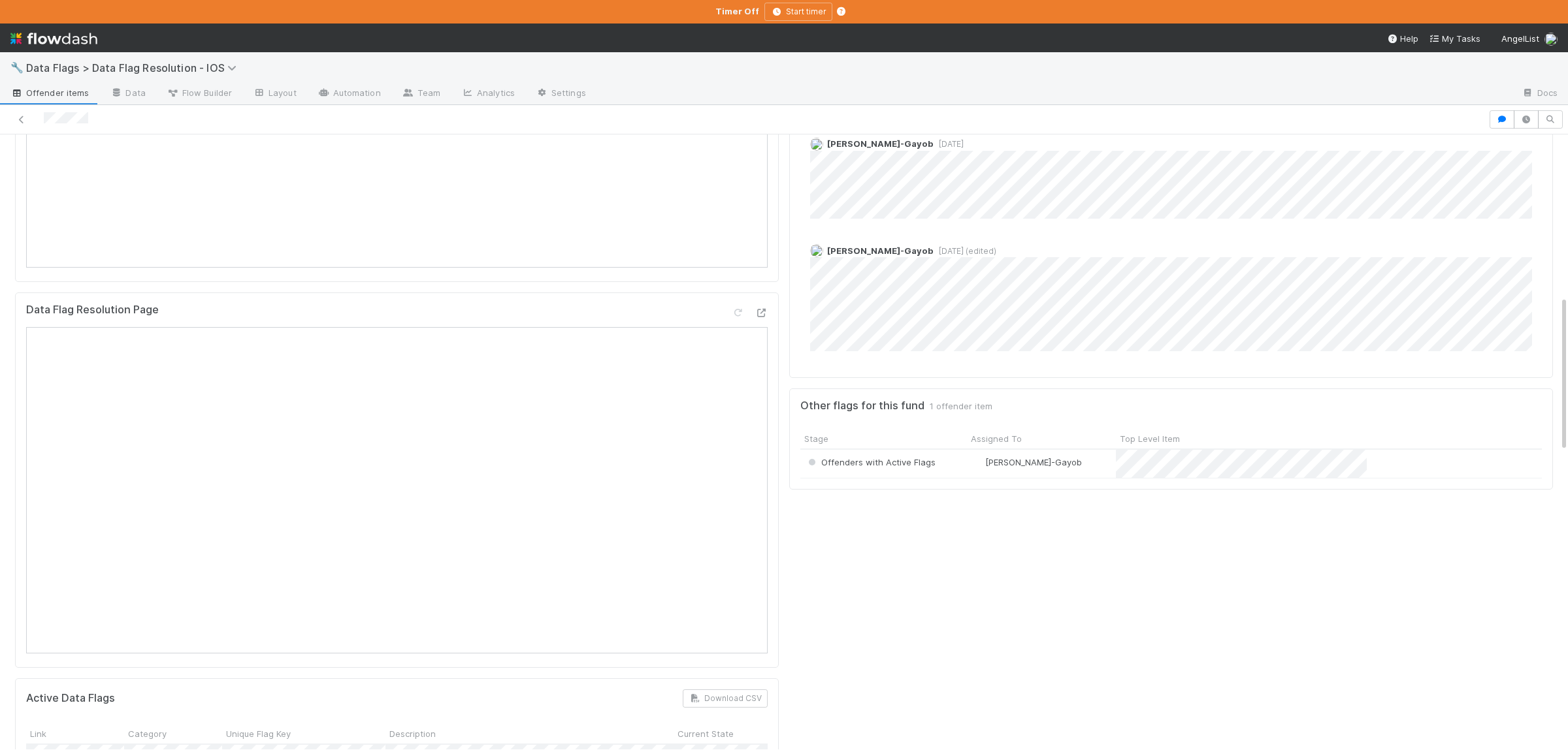
click at [1042, 651] on div "is not a valid URL. Comments Attach files: Choose or drag and drop file(s) Add …" at bounding box center [1172, 740] width 774 height 2409
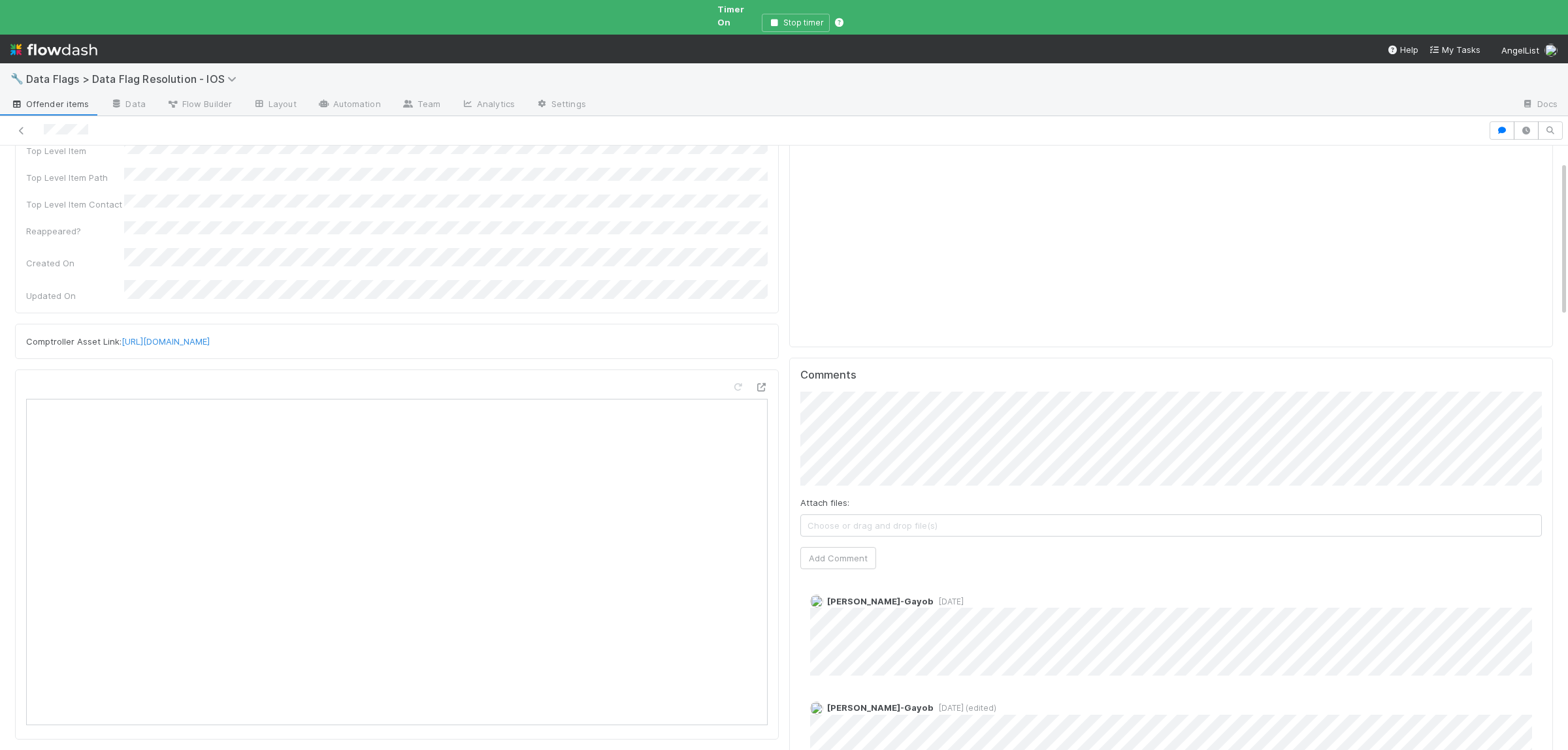
scroll to position [0, 0]
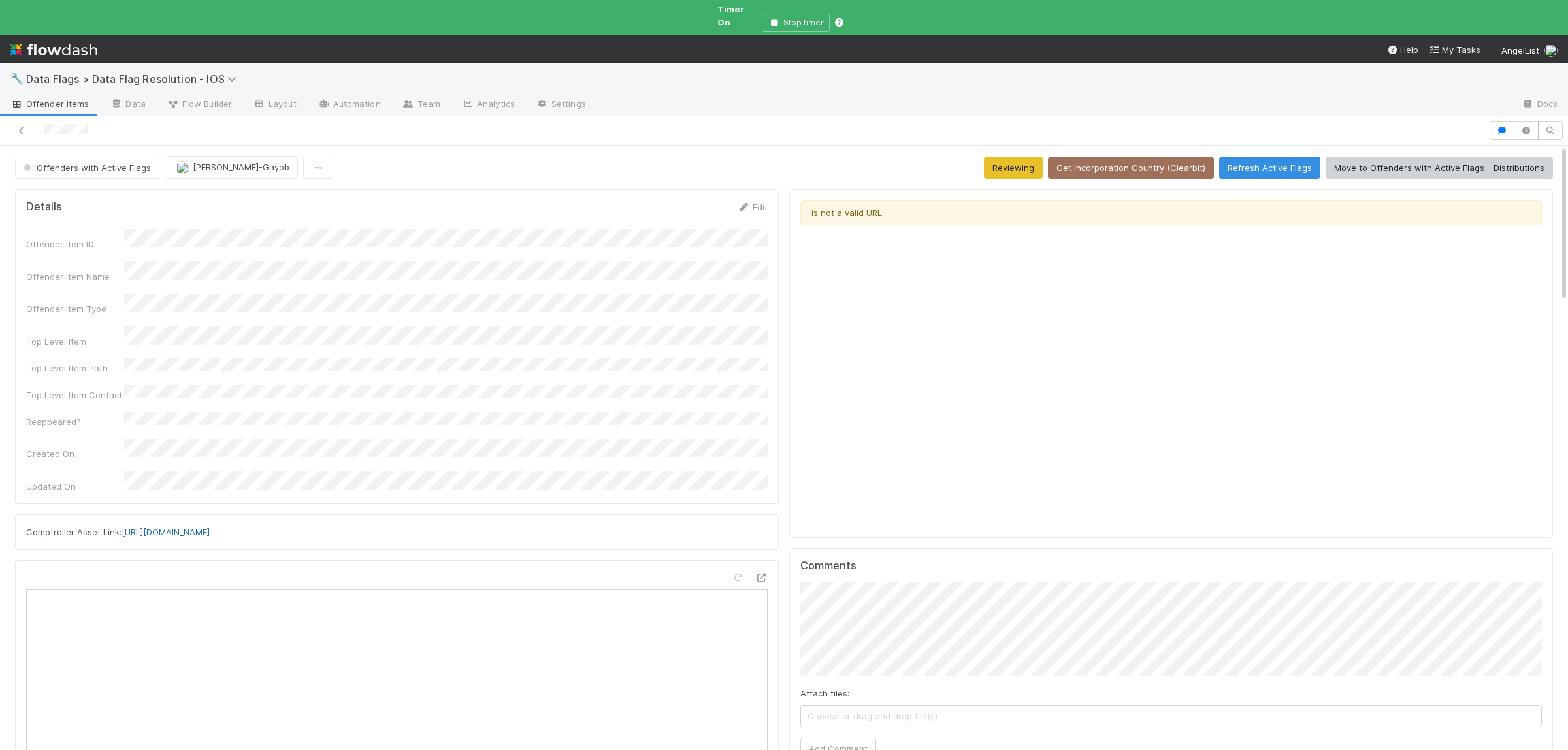
click at [209, 527] on link "[URL][DOMAIN_NAME]" at bounding box center [165, 532] width 88 height 11
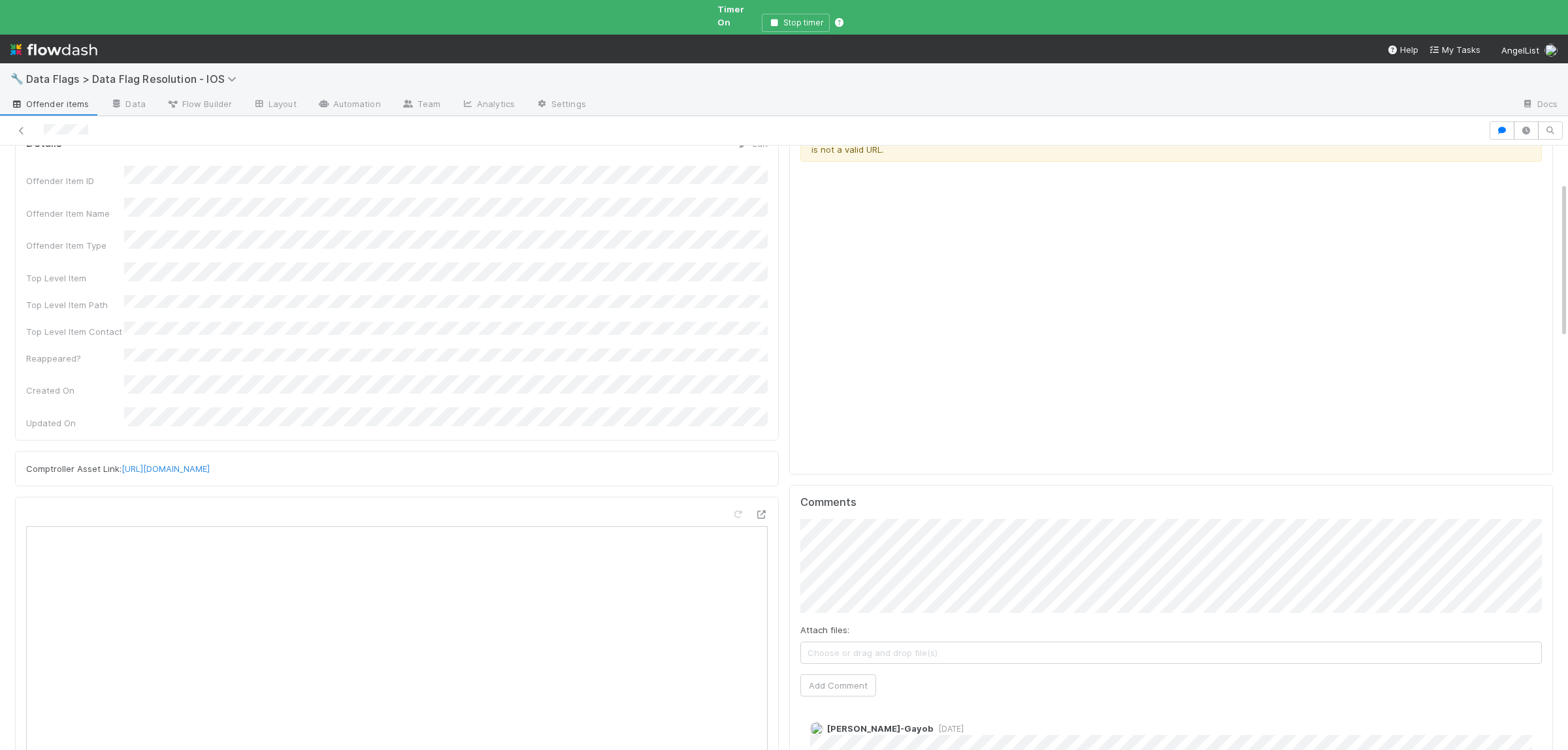
scroll to position [445, 0]
